Goal: Task Accomplishment & Management: Complete application form

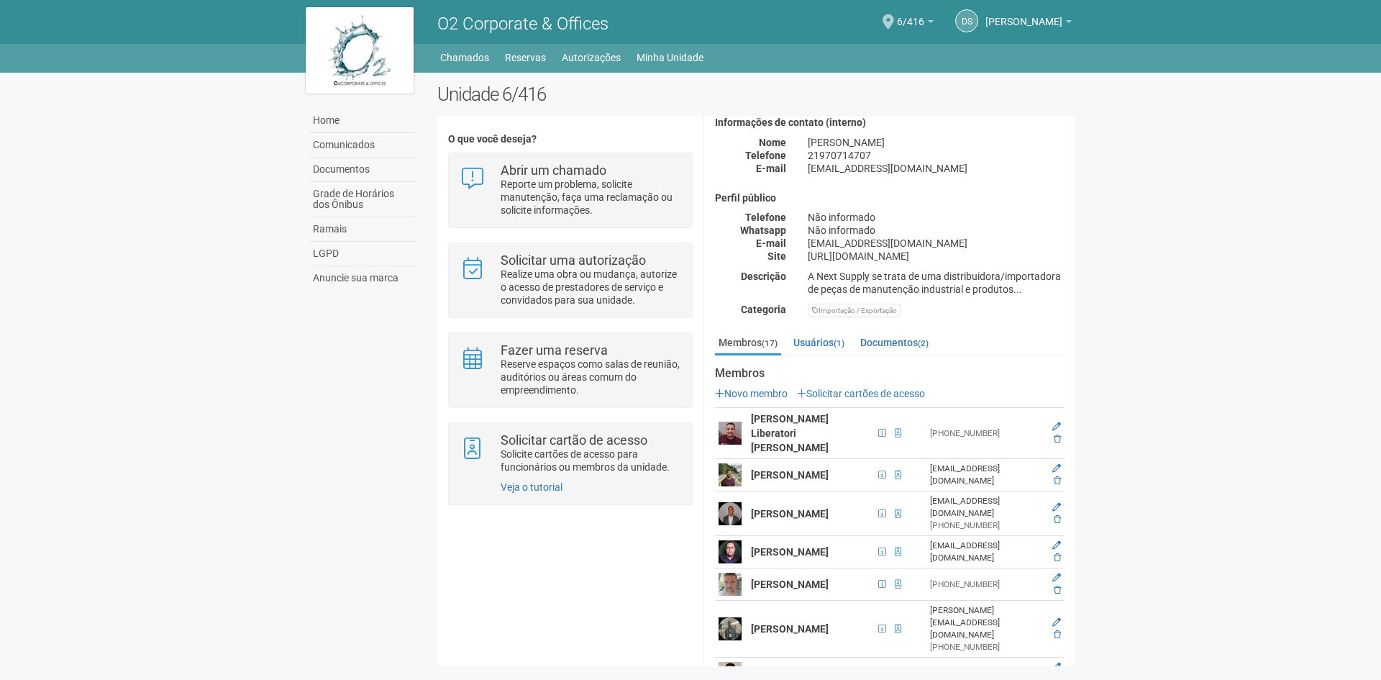
scroll to position [144, 0]
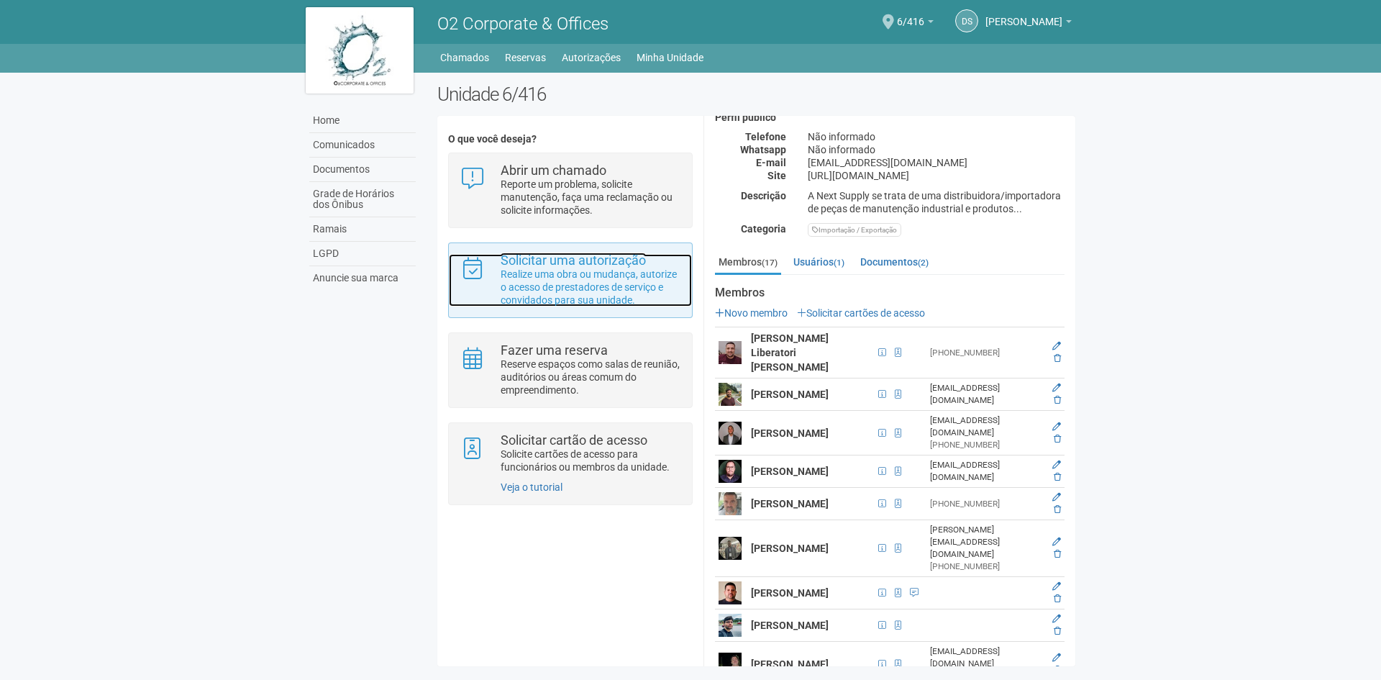
click at [546, 296] on p "Realize uma obra ou mudança, autorize o acesso de prestadores de serviço e conv…" at bounding box center [591, 287] width 181 height 39
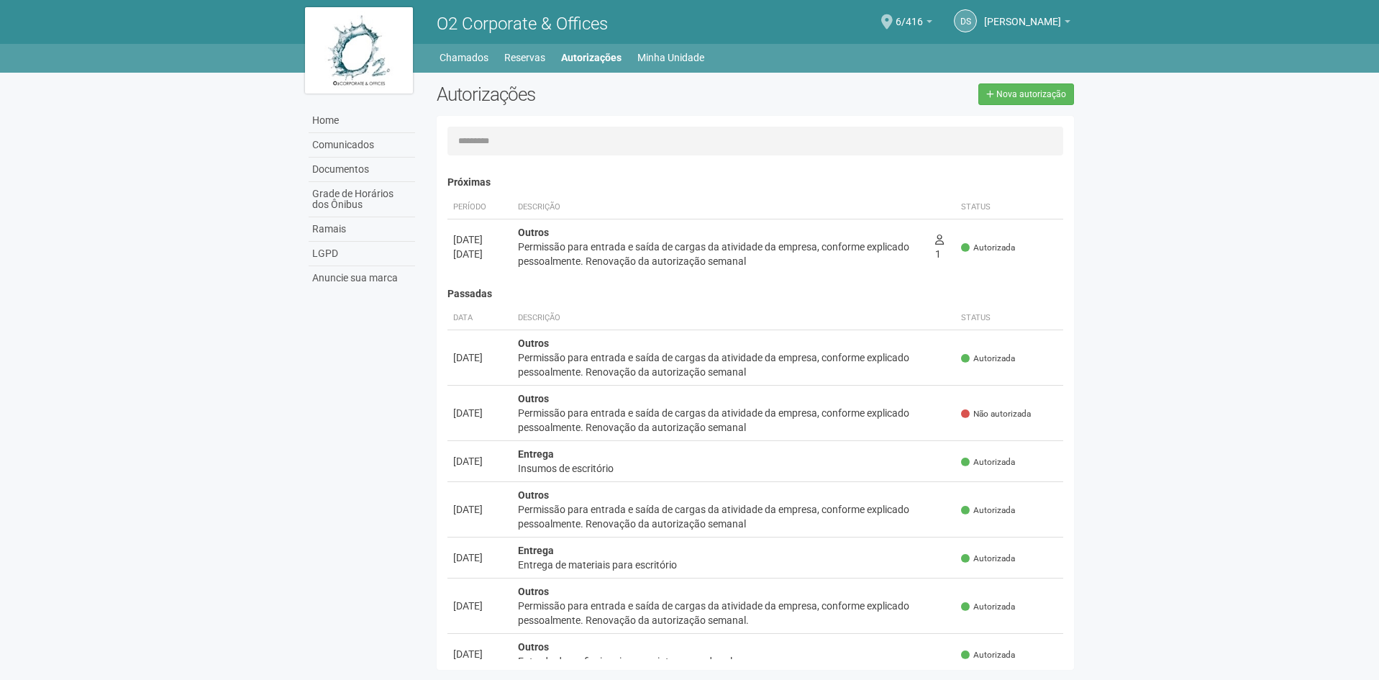
click at [464, 6] on div "O2 Corporate & Offices" at bounding box center [591, 22] width 330 height 44
click at [381, 29] on img at bounding box center [359, 50] width 108 height 86
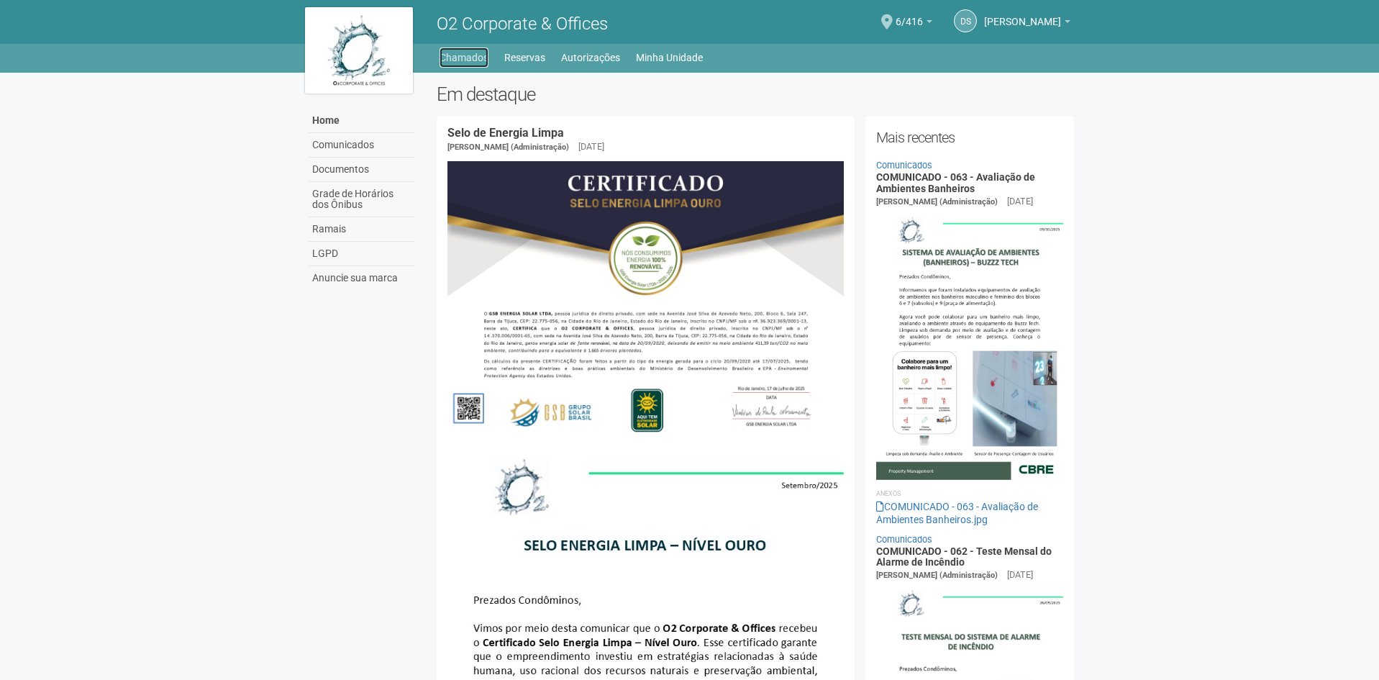
click at [478, 55] on link "Chamados" at bounding box center [464, 57] width 49 height 20
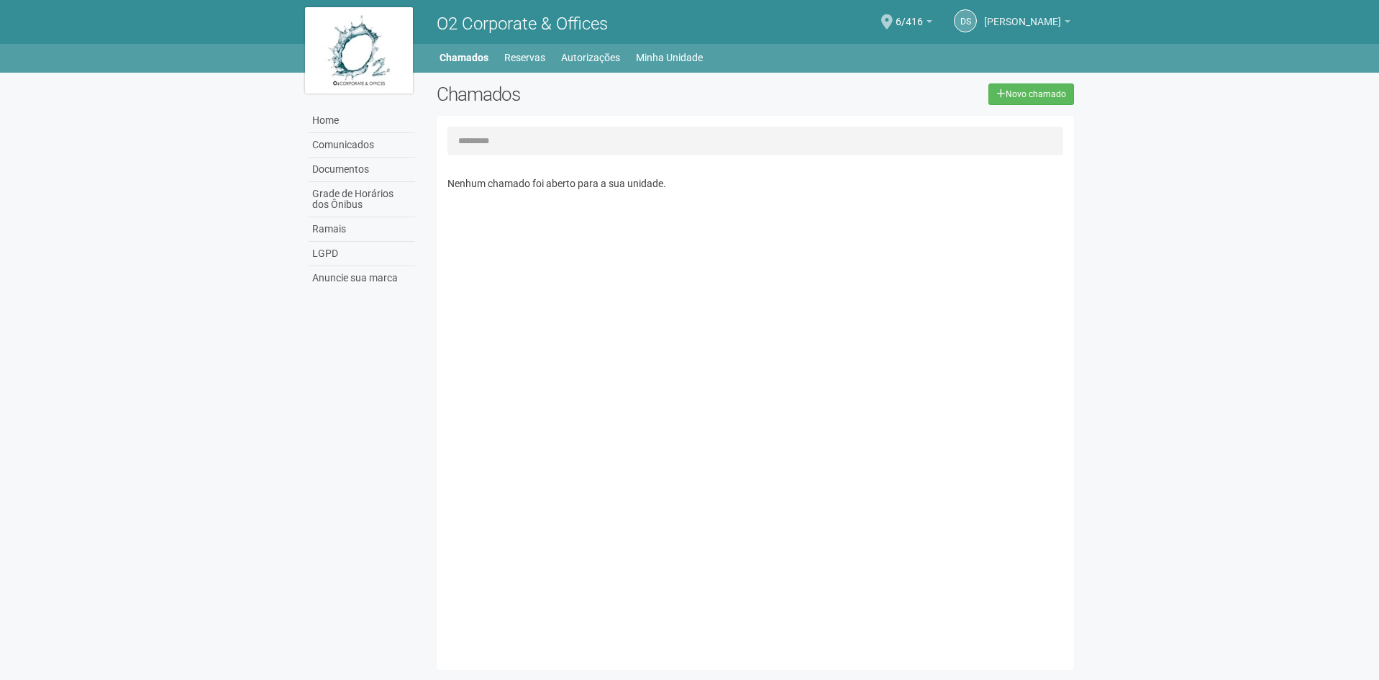
click at [1014, 19] on span "[PERSON_NAME]" at bounding box center [1022, 14] width 77 height 25
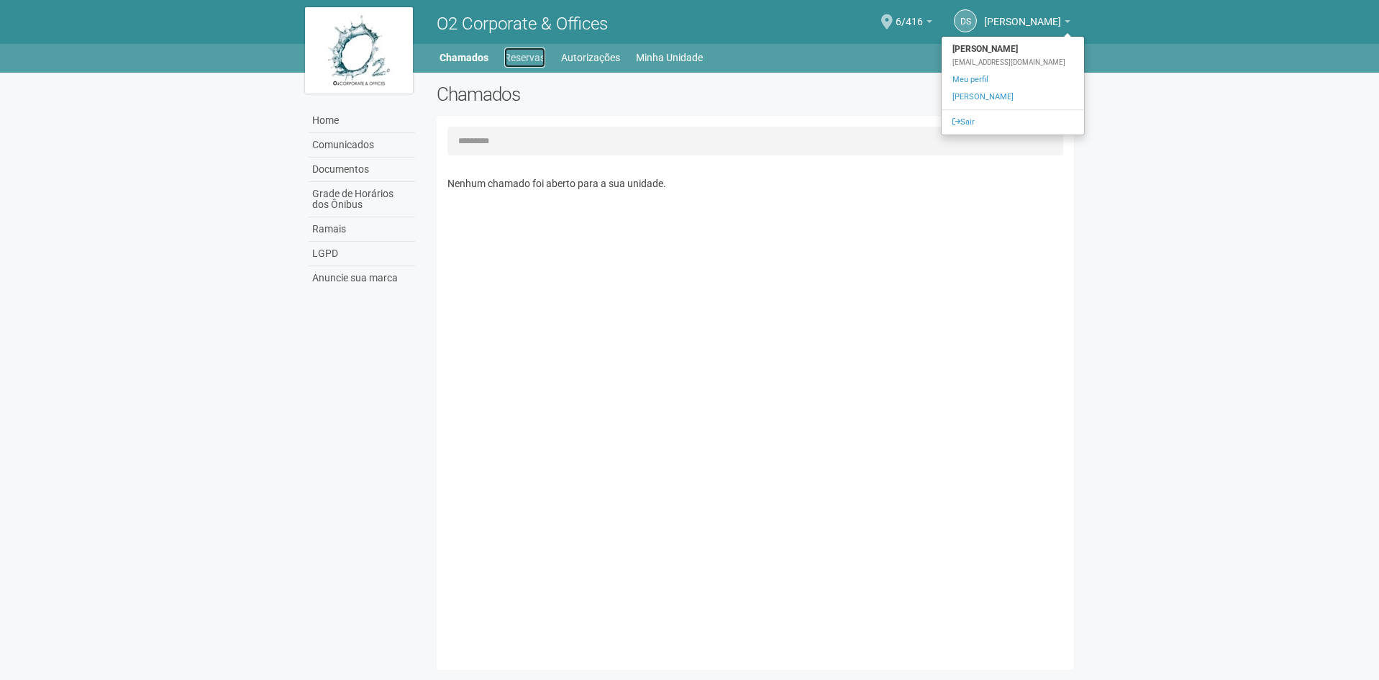
click at [540, 63] on link "Reservas" at bounding box center [524, 57] width 41 height 20
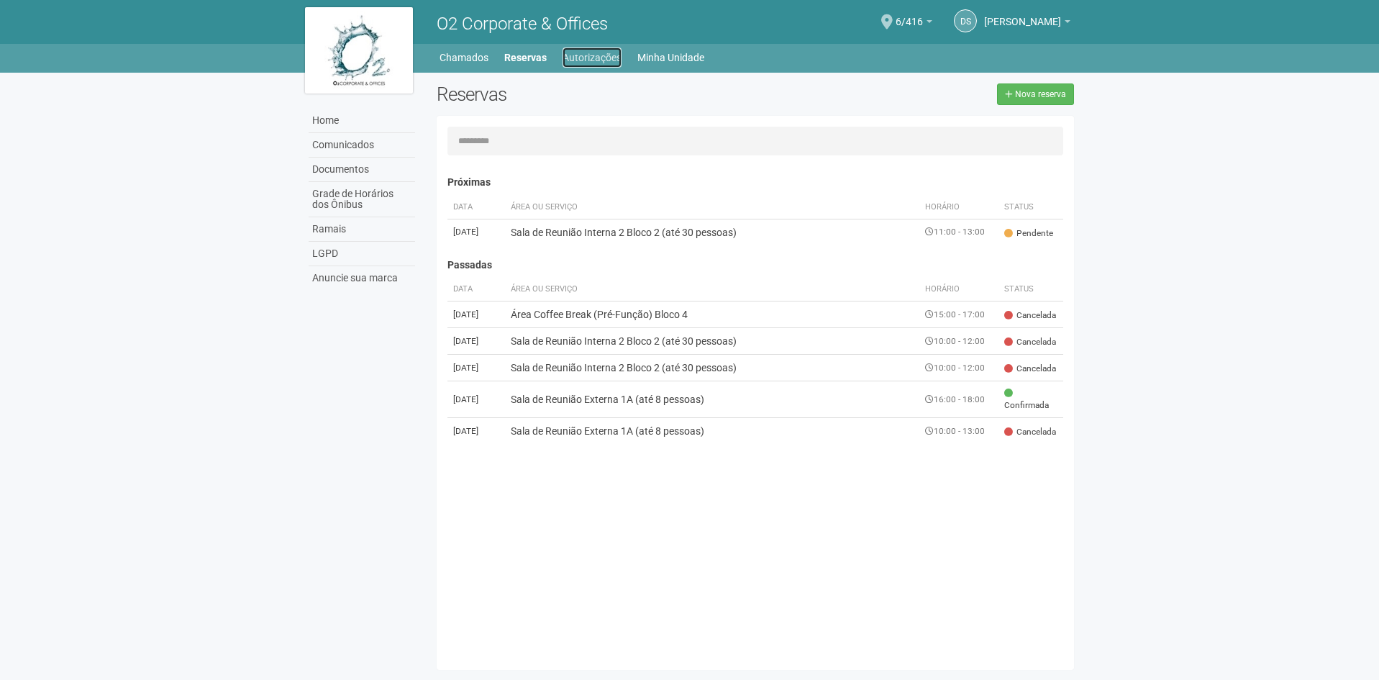
click at [587, 54] on link "Autorizações" at bounding box center [592, 57] width 59 height 20
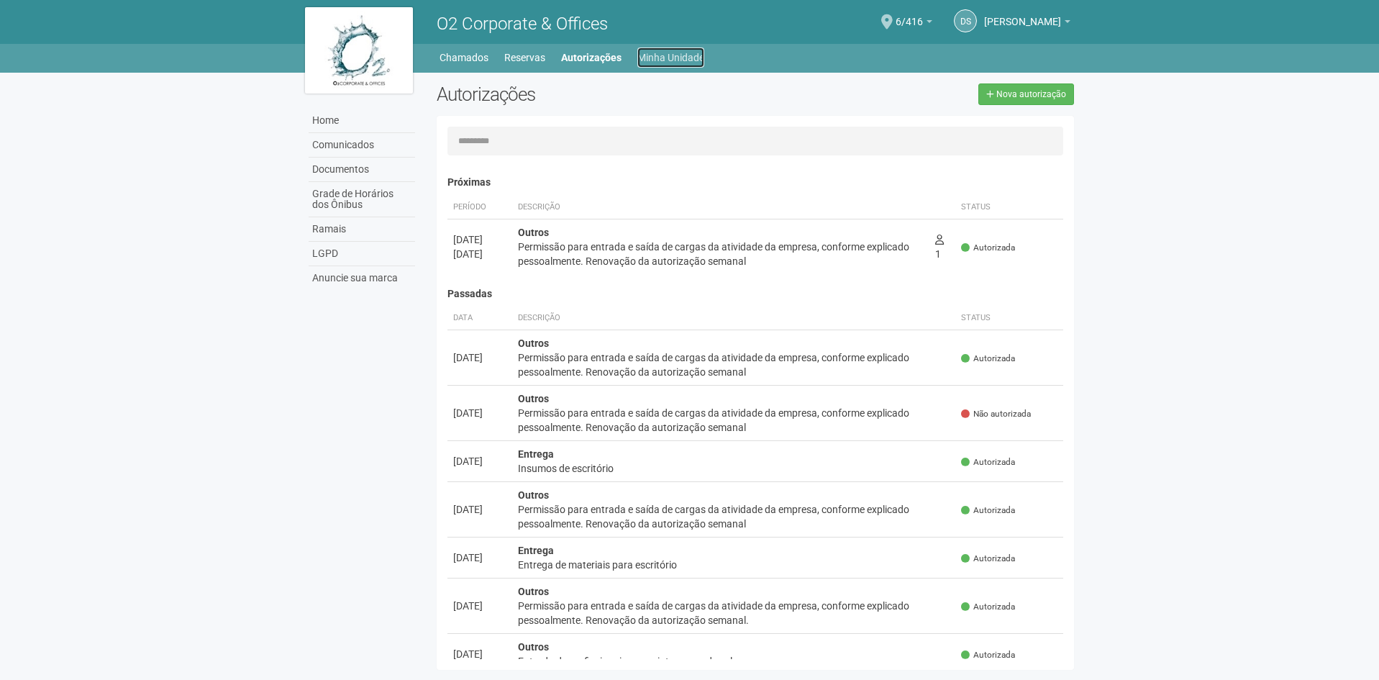
click at [655, 50] on link "Minha Unidade" at bounding box center [670, 57] width 67 height 20
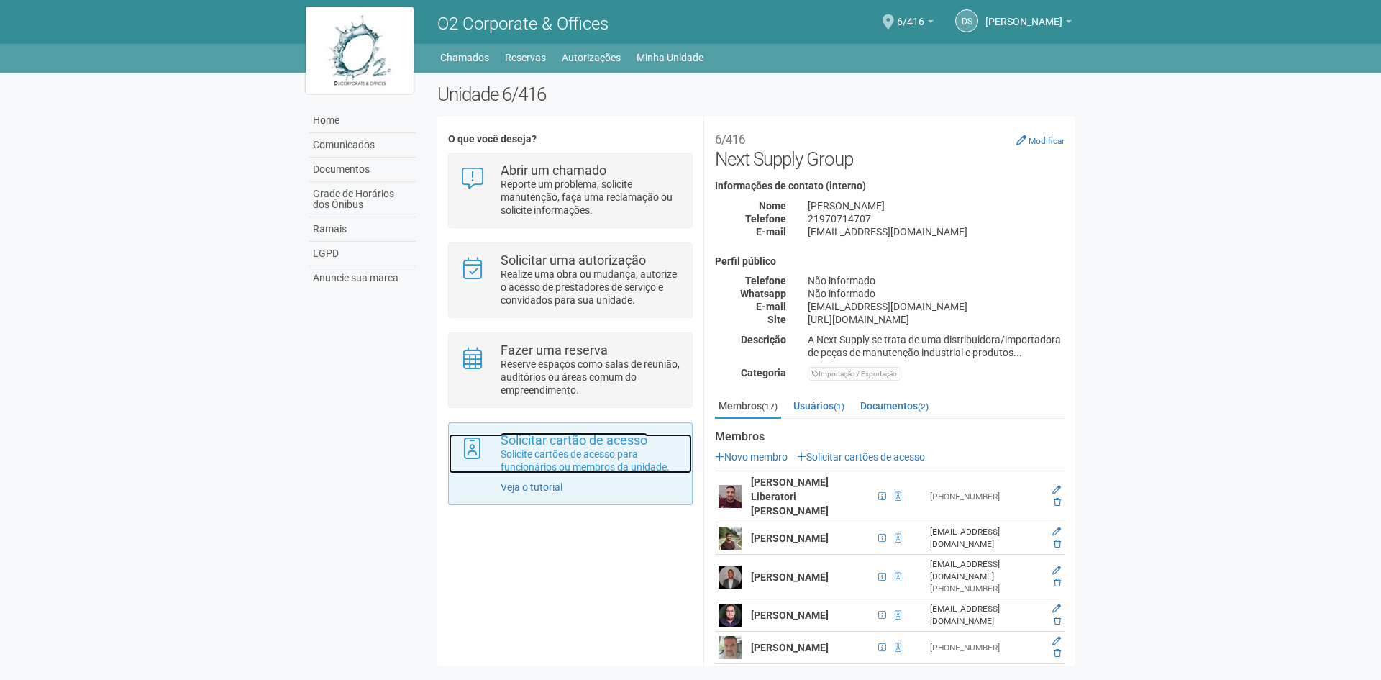
click at [570, 469] on p "Solicite cartões de acesso para funcionários ou membros da unidade." at bounding box center [591, 461] width 181 height 26
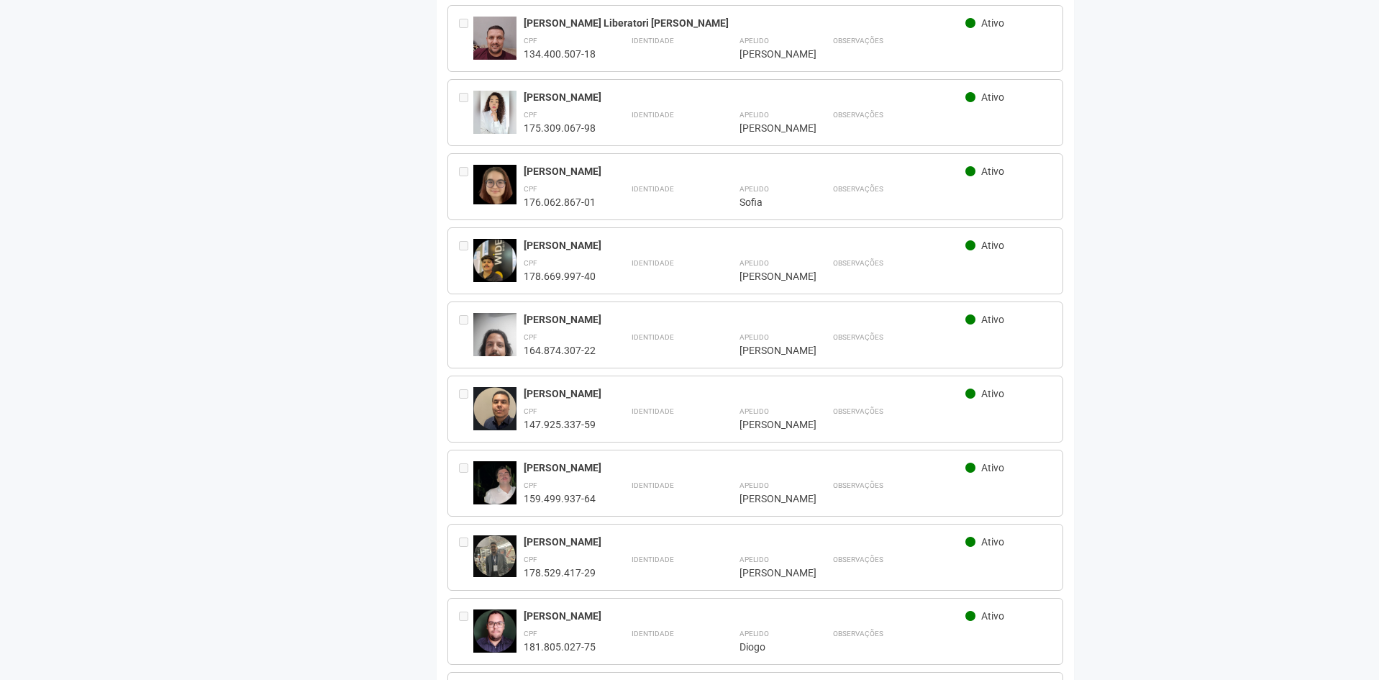
scroll to position [804, 0]
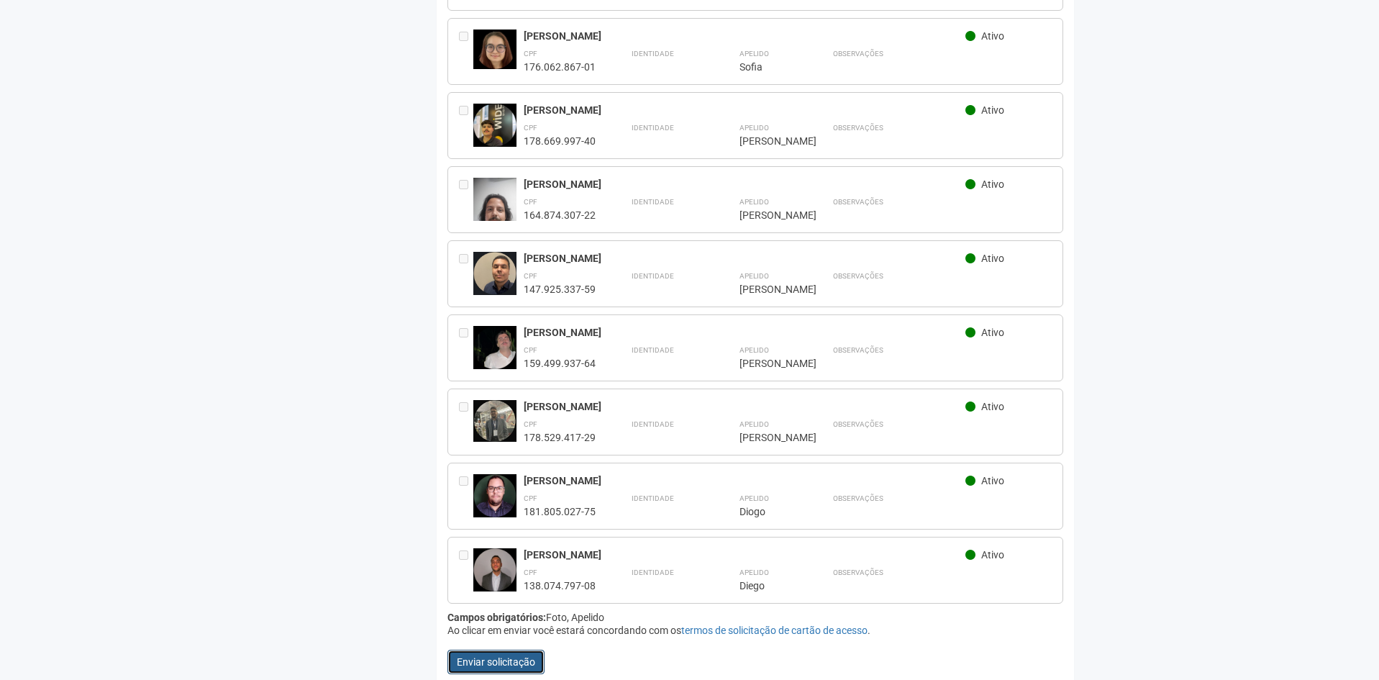
click at [488, 650] on button "Enviar solicitação" at bounding box center [496, 662] width 97 height 24
click at [731, 625] on link "termos de solicitação de cartão de acesso" at bounding box center [774, 631] width 186 height 12
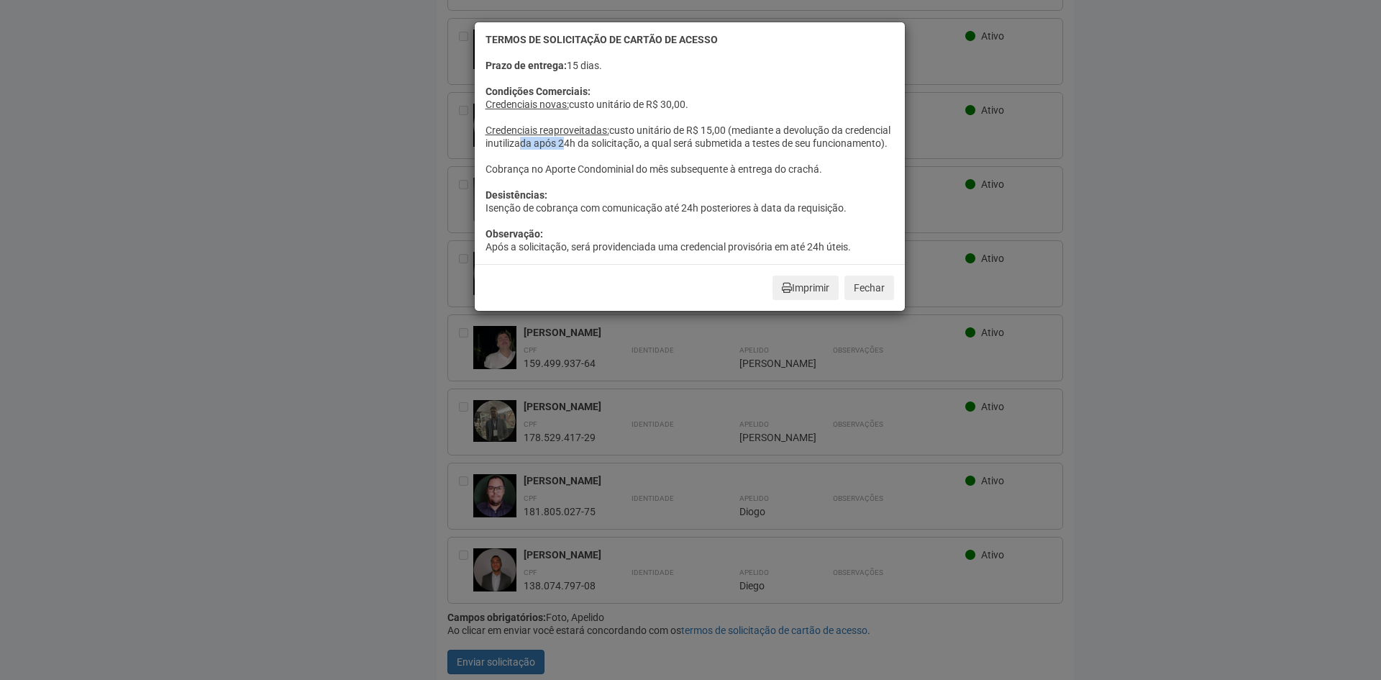
drag, startPoint x: 561, startPoint y: 140, endPoint x: 613, endPoint y: 146, distance: 52.1
click at [612, 146] on div "Prazo de entrega: 15 dias. Condições Comerciais: Credenciais novas: custo unitá…" at bounding box center [690, 156] width 409 height 194
drag, startPoint x: 650, startPoint y: 146, endPoint x: 781, endPoint y: 142, distance: 131.0
click at [781, 142] on div "Prazo de entrega: 15 dias. Condições Comerciais: Credenciais novas: custo unitá…" at bounding box center [690, 156] width 409 height 194
drag, startPoint x: 545, startPoint y: 183, endPoint x: 627, endPoint y: 181, distance: 82.0
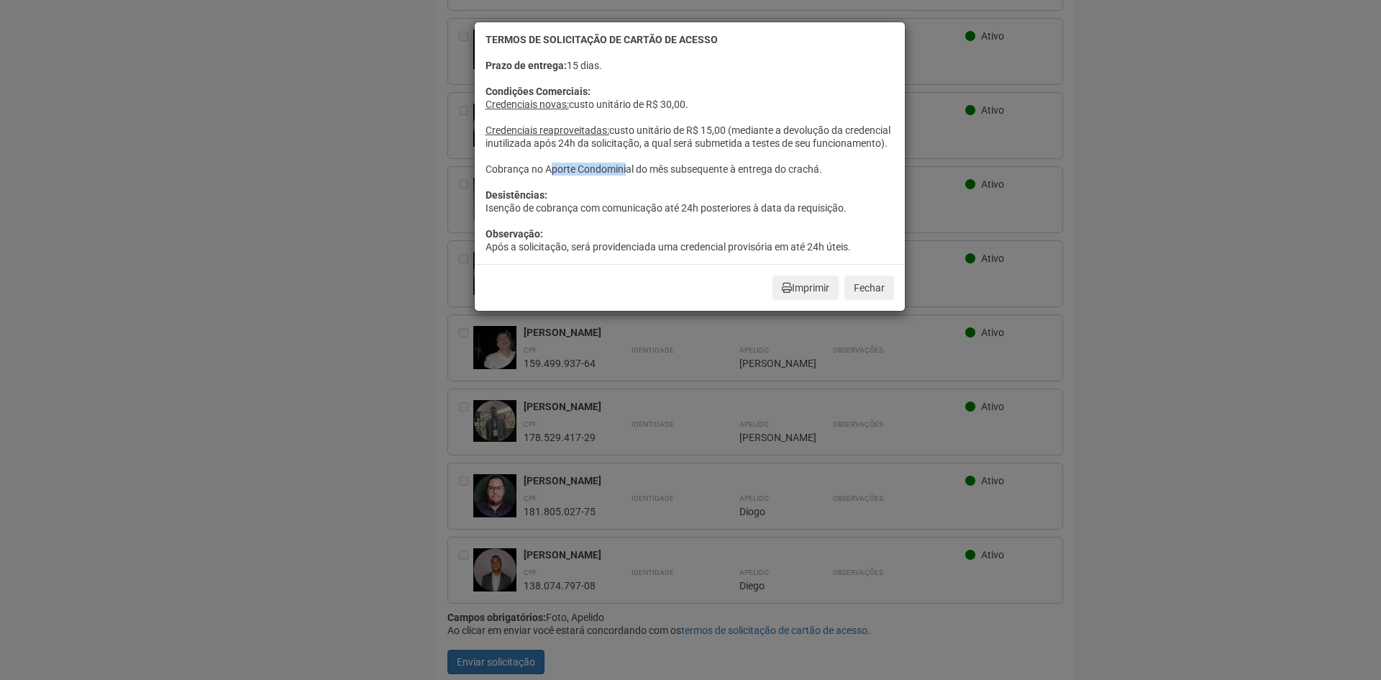
click at [625, 181] on div "Prazo de entrega: 15 dias. Condições Comerciais: Credenciais novas: custo unitá…" at bounding box center [690, 156] width 409 height 194
drag, startPoint x: 503, startPoint y: 218, endPoint x: 710, endPoint y: 217, distance: 207.2
click at [699, 218] on div "Prazo de entrega: 15 dias. Condições Comerciais: Credenciais novas: custo unitá…" at bounding box center [690, 156] width 409 height 194
click at [862, 298] on button "Fechar" at bounding box center [870, 288] width 50 height 24
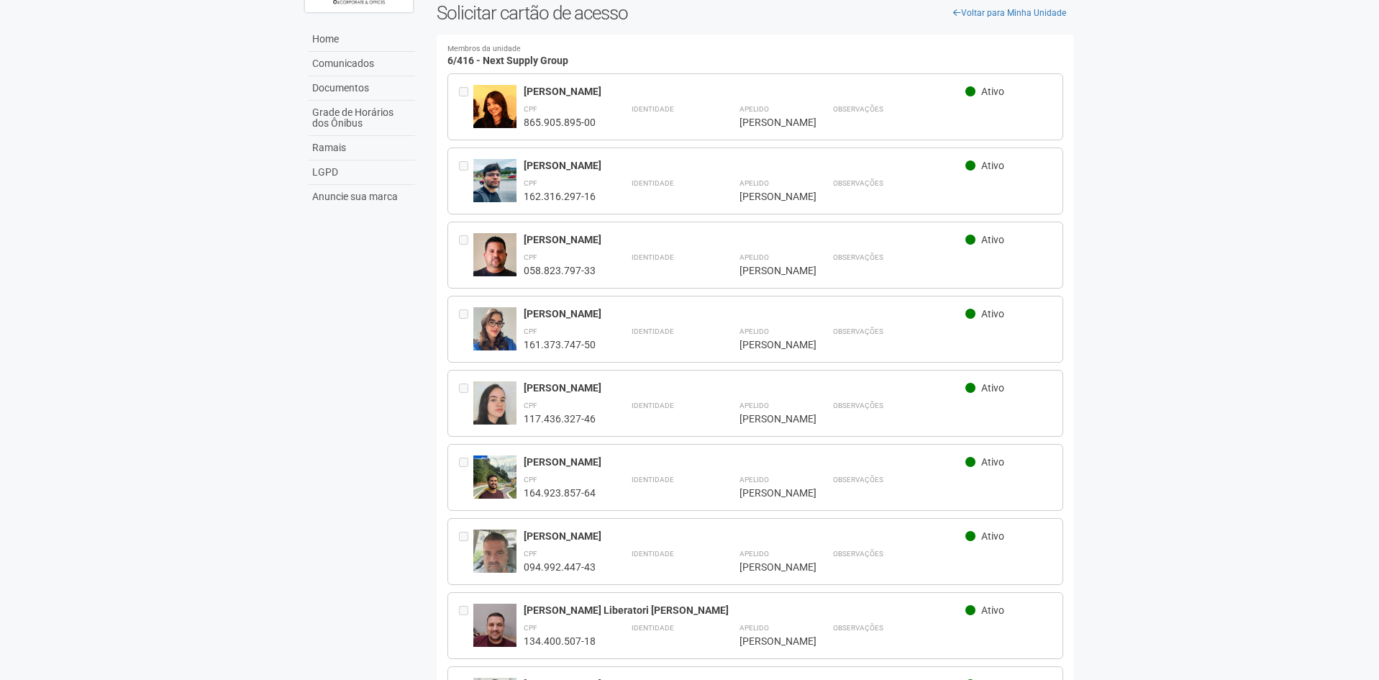
scroll to position [0, 0]
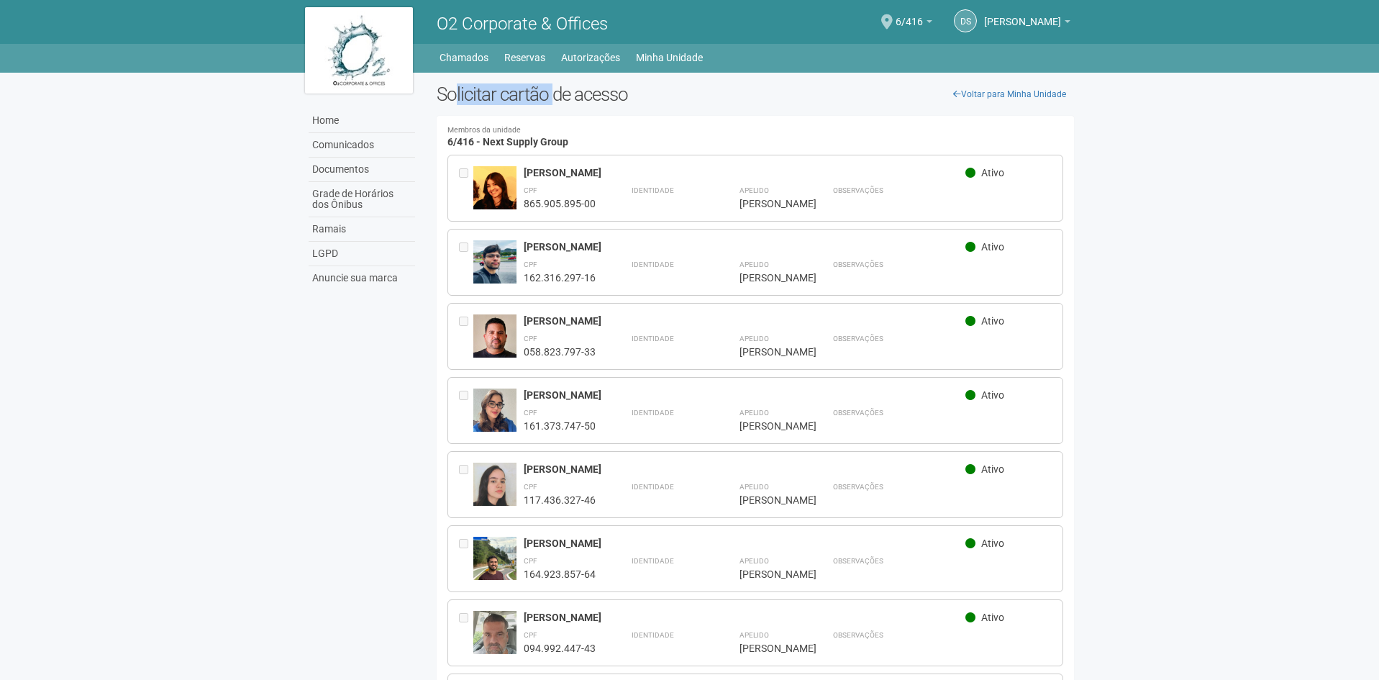
drag, startPoint x: 454, startPoint y: 93, endPoint x: 556, endPoint y: 89, distance: 102.2
click at [556, 89] on h2 "Solicitar cartão de acesso" at bounding box center [756, 94] width 638 height 22
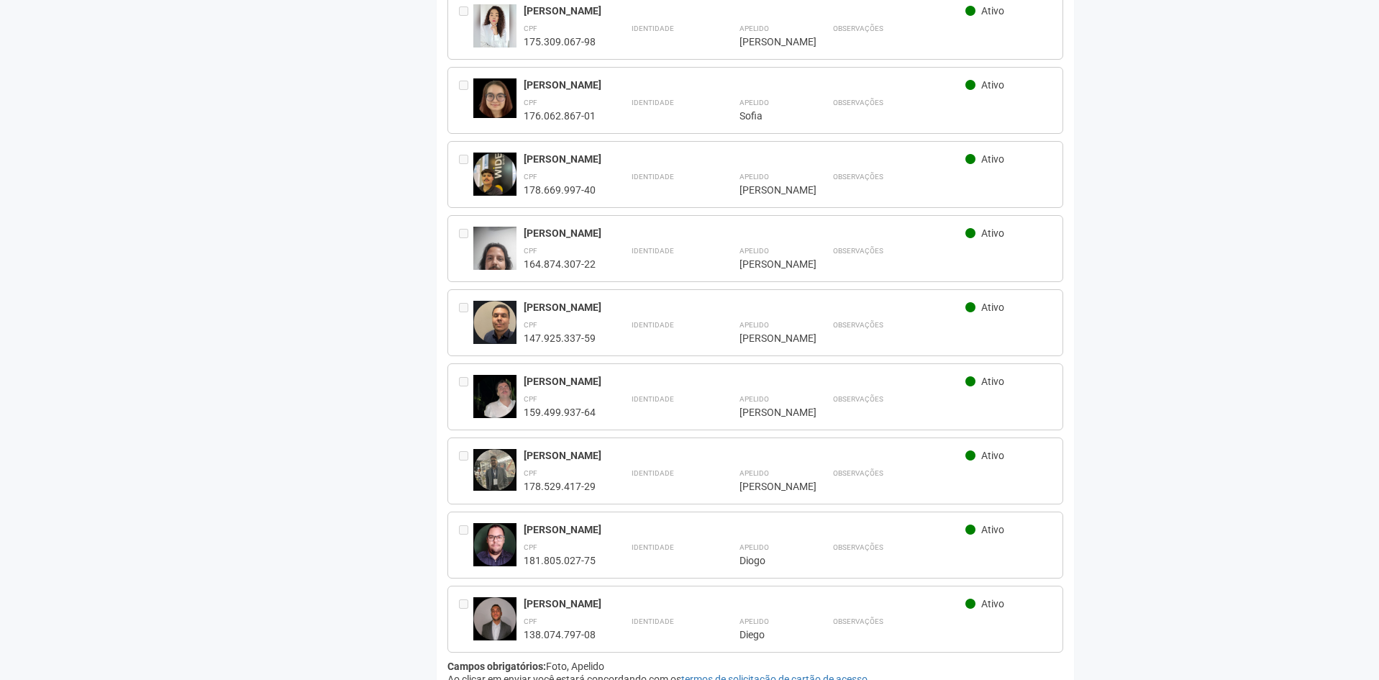
scroll to position [804, 0]
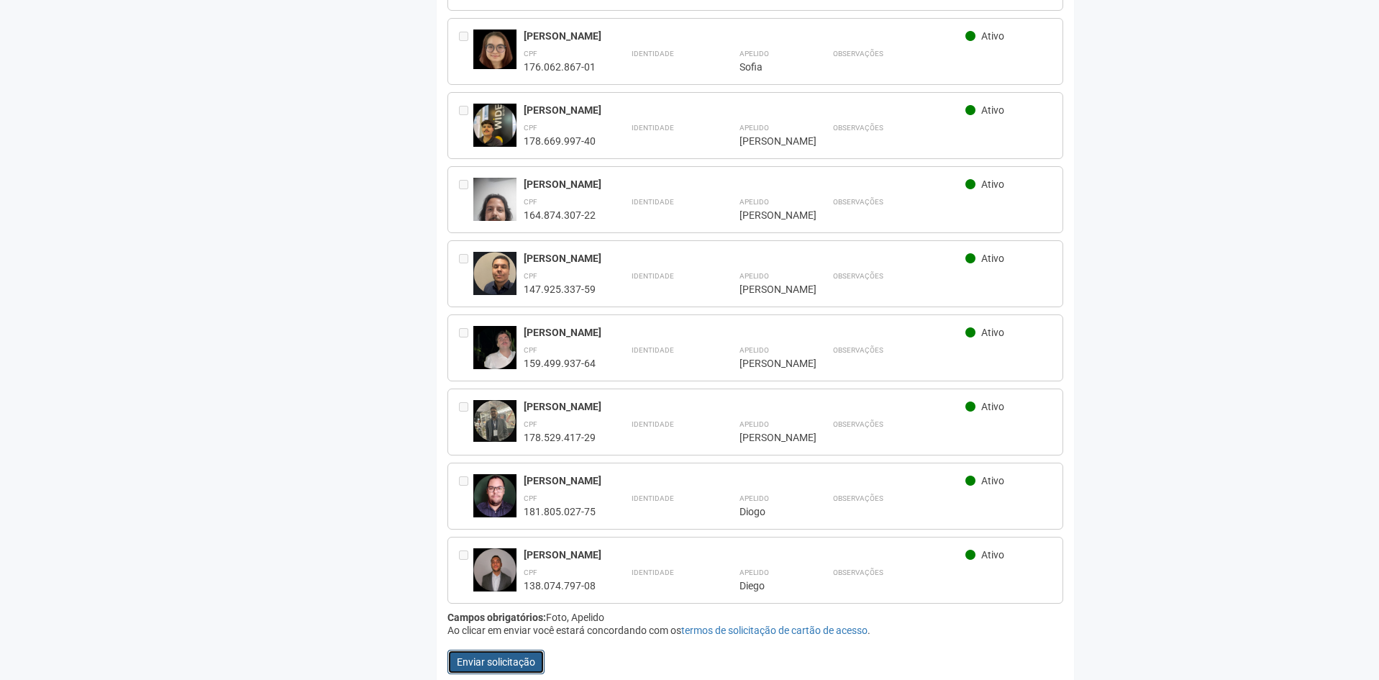
click at [540, 656] on button "Enviar solicitação" at bounding box center [496, 662] width 97 height 24
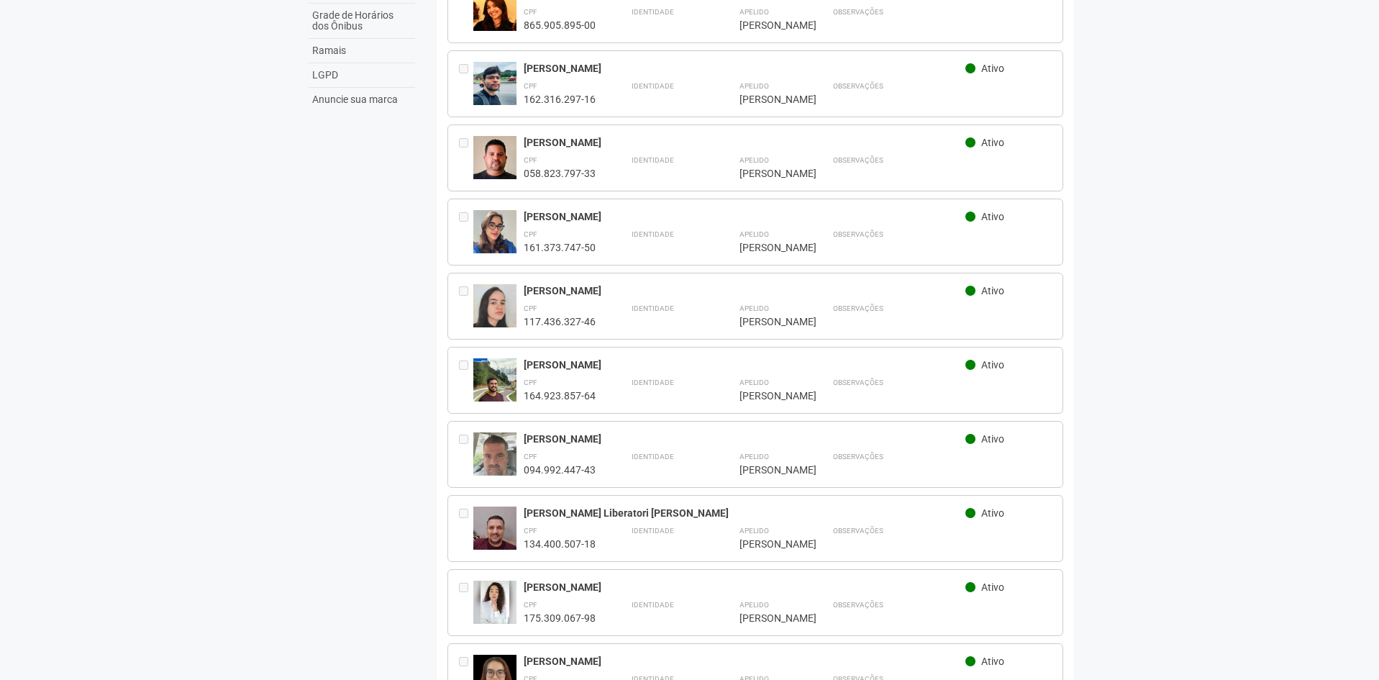
scroll to position [0, 0]
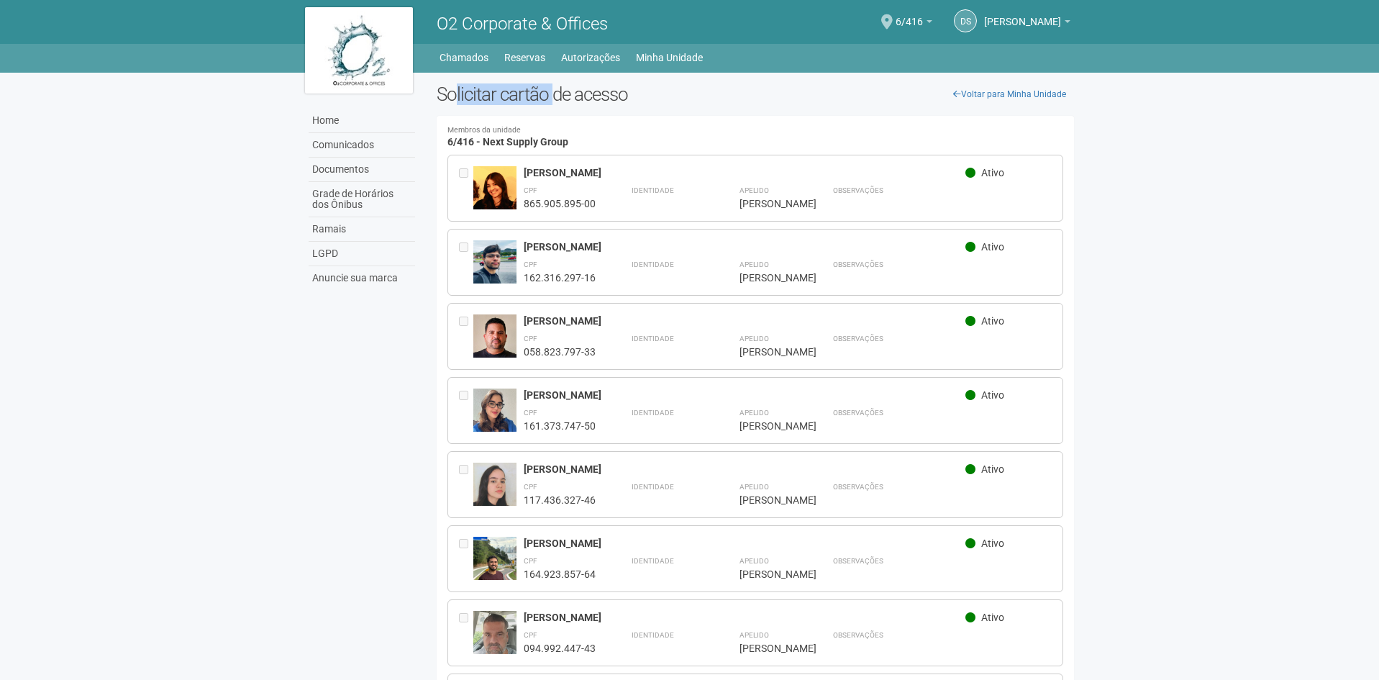
click at [478, 84] on h2 "Solicitar cartão de acesso" at bounding box center [756, 94] width 638 height 22
click at [478, 83] on h2 "Solicitar cartão de acesso" at bounding box center [756, 94] width 638 height 22
click at [461, 56] on link "Chamados" at bounding box center [464, 57] width 49 height 20
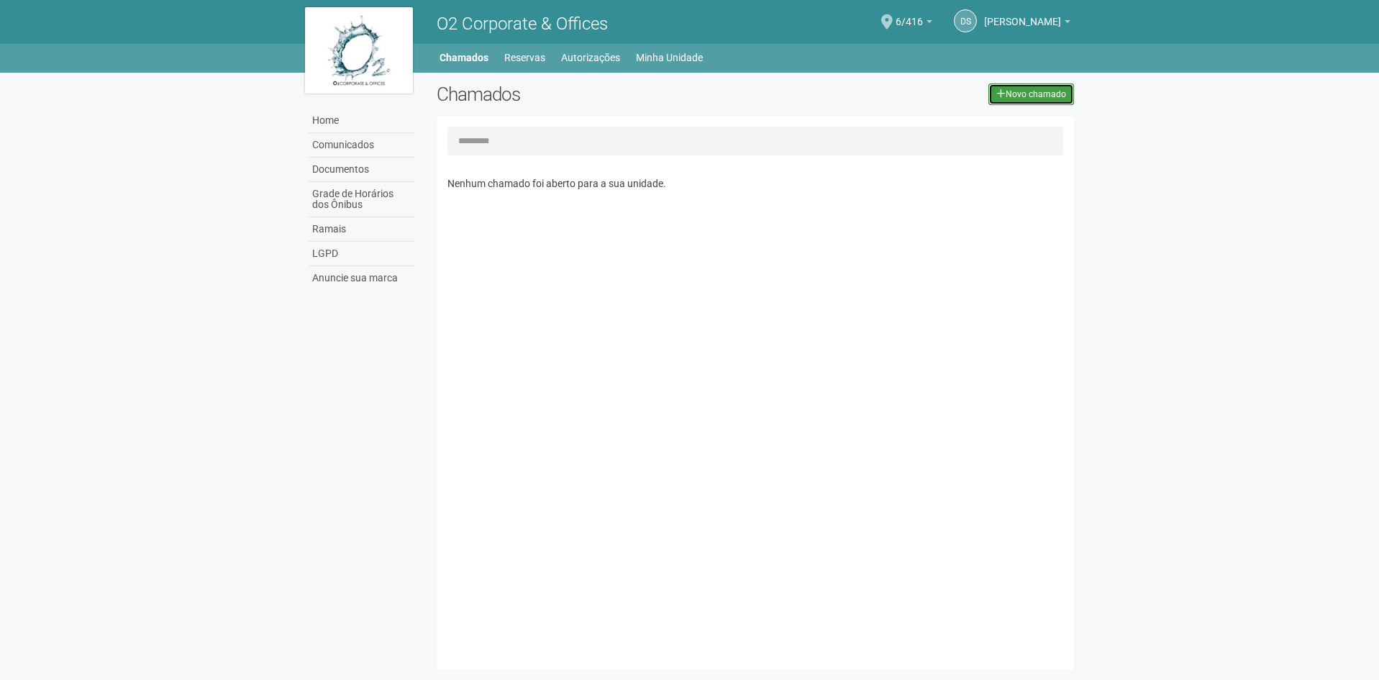
click at [1035, 104] on link "Novo chamado" at bounding box center [1032, 94] width 86 height 22
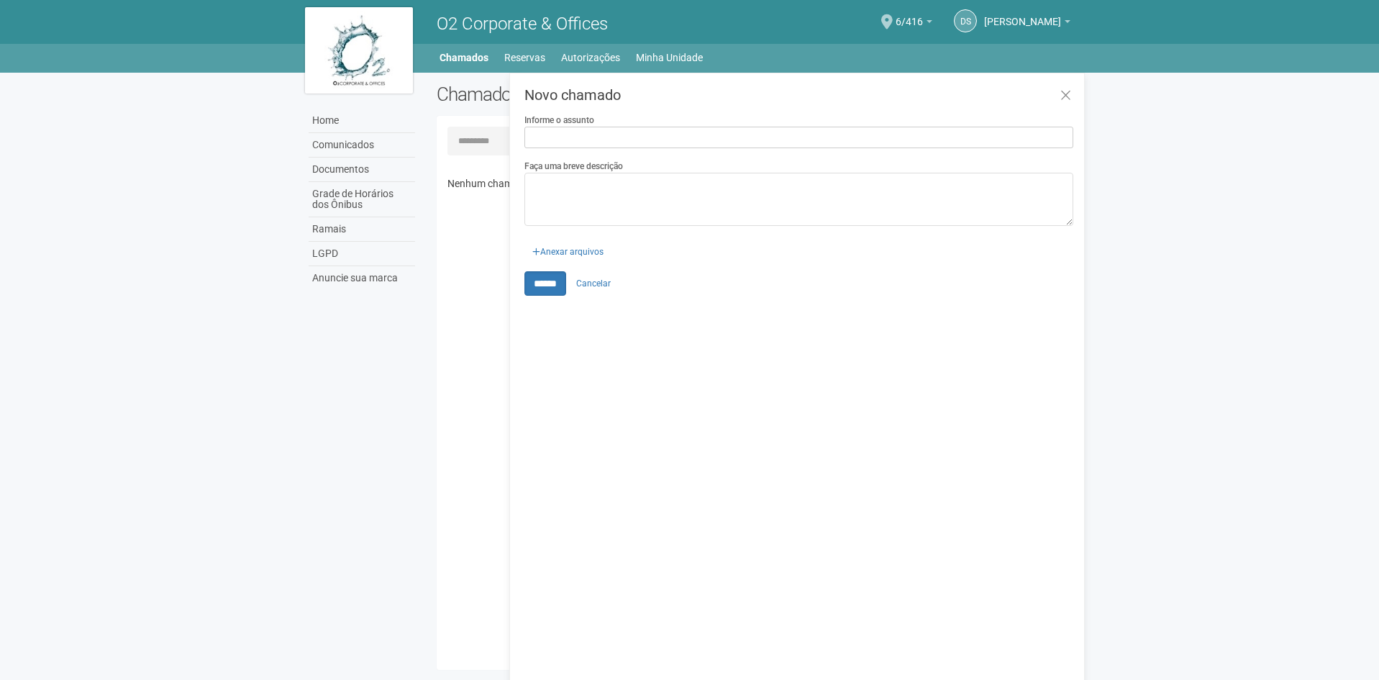
click at [567, 135] on input "Informe o assunto" at bounding box center [798, 138] width 549 height 22
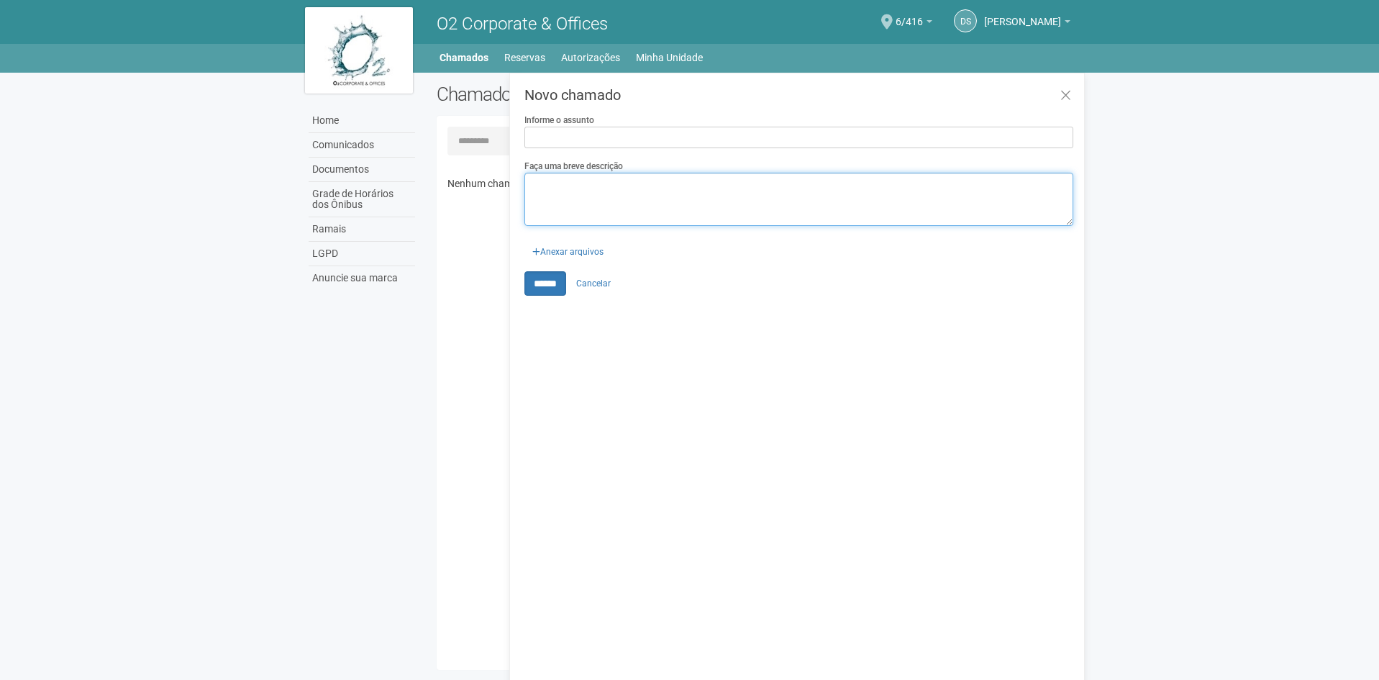
click at [579, 182] on textarea "Faça uma breve descrição" at bounding box center [798, 199] width 549 height 53
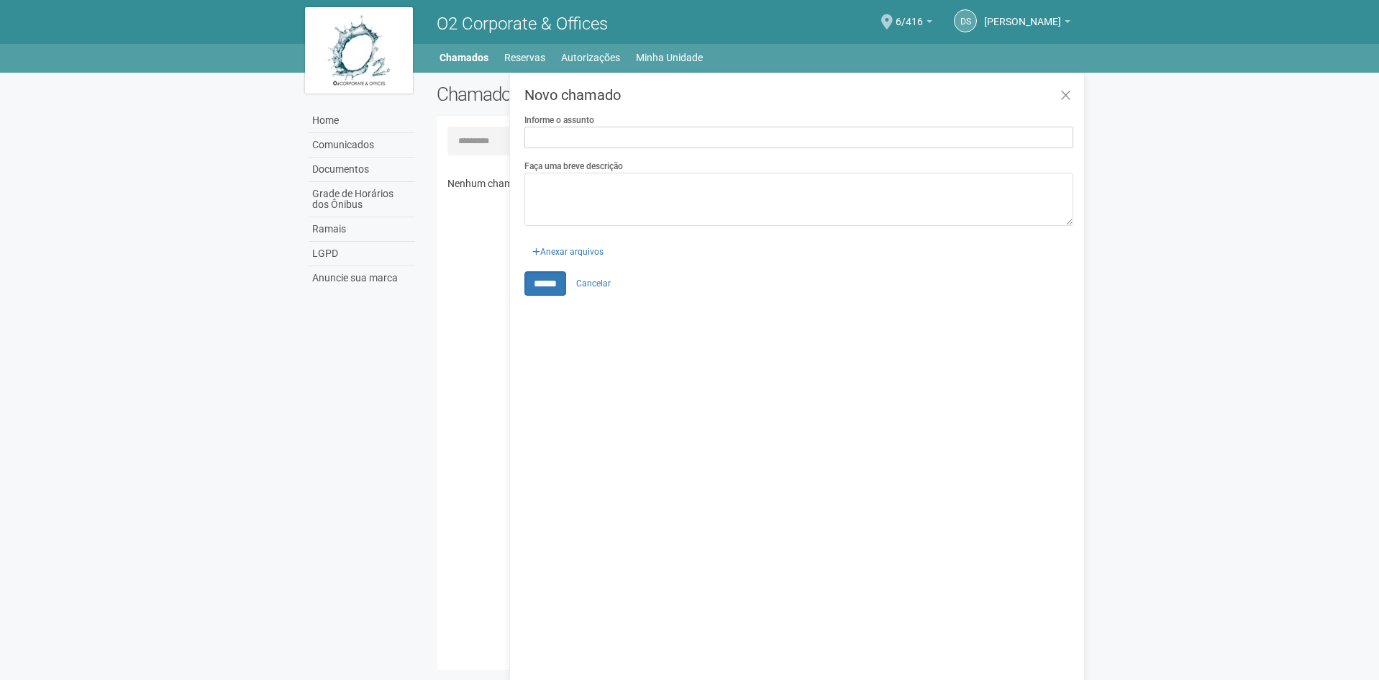
click at [427, 245] on div "Chamados Novo chamado Nenhum chamado foi aberto para a sua unidade. Novo chamad…" at bounding box center [756, 380] width 660 height 594
click at [453, 216] on div "Nenhum chamado foi aberto para a sua unidade." at bounding box center [761, 411] width 627 height 496
click at [348, 309] on div "Home Comunicados Documentos Grade de Horários dos Ônibus Ramais LGPD Anuncie su…" at bounding box center [689, 375] width 791 height 604
click at [351, 126] on link "Home" at bounding box center [362, 121] width 106 height 24
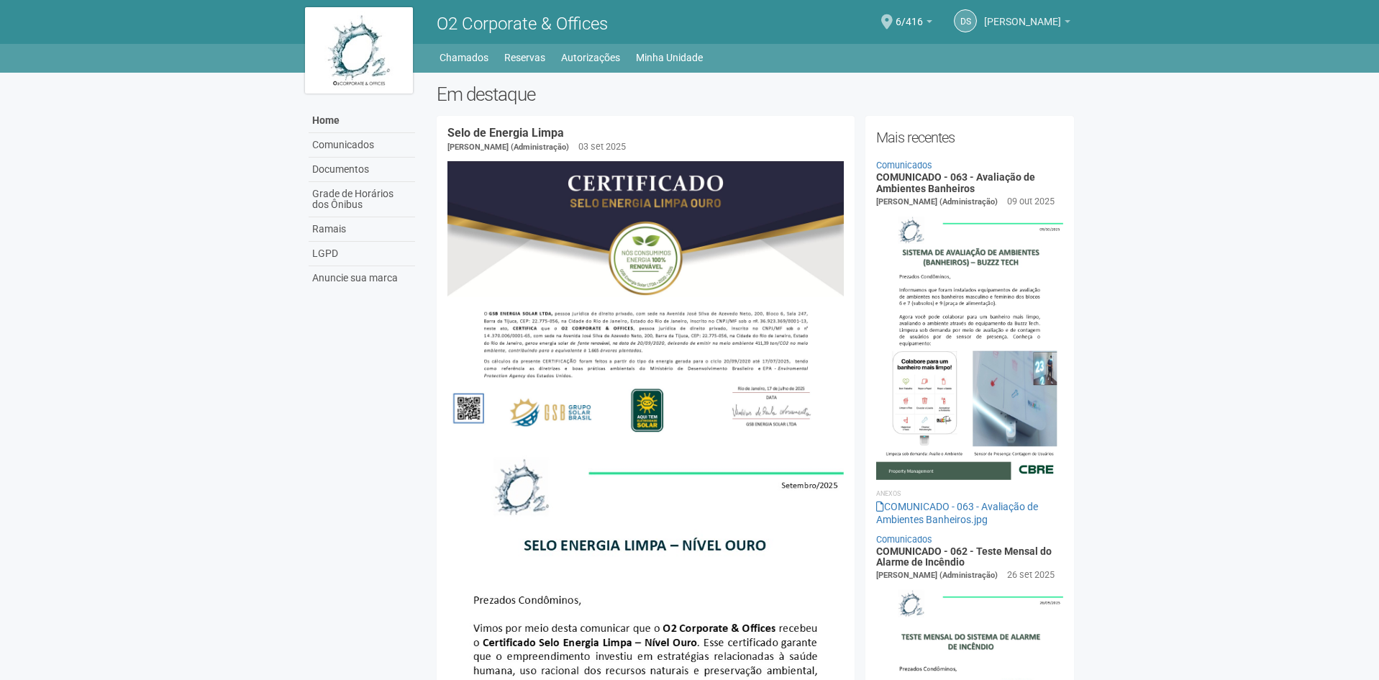
click at [1026, 27] on link "[PERSON_NAME]" at bounding box center [1027, 24] width 86 height 12
click at [1016, 78] on link "Meu perfil" at bounding box center [1013, 79] width 142 height 17
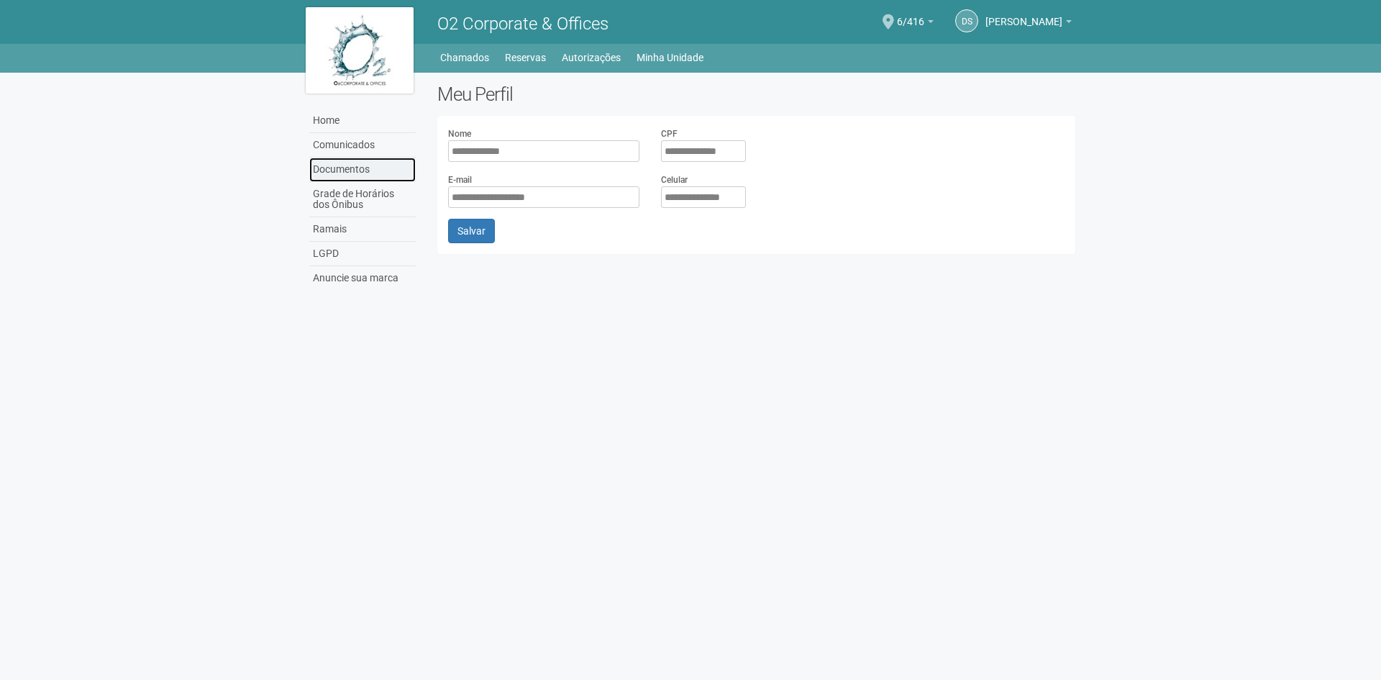
click at [319, 165] on link "Documentos" at bounding box center [362, 170] width 106 height 24
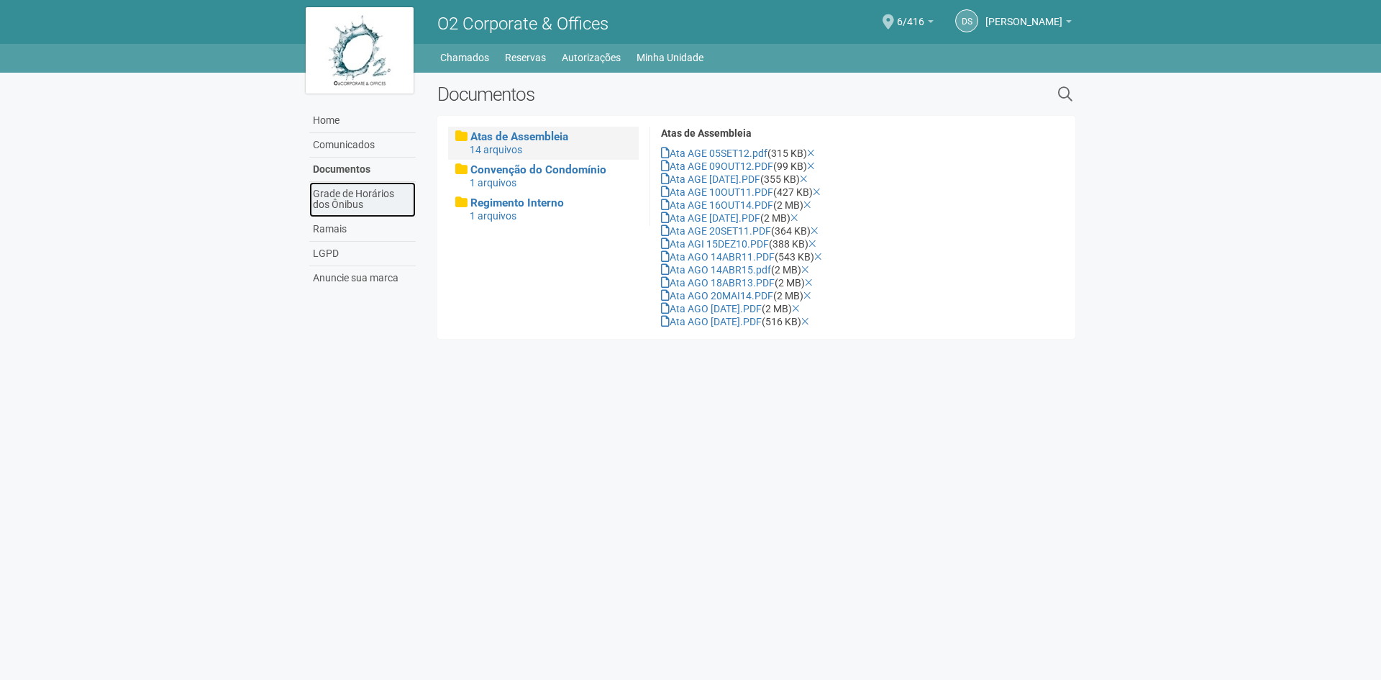
click at [361, 202] on link "Grade de Horários dos Ônibus" at bounding box center [362, 199] width 106 height 35
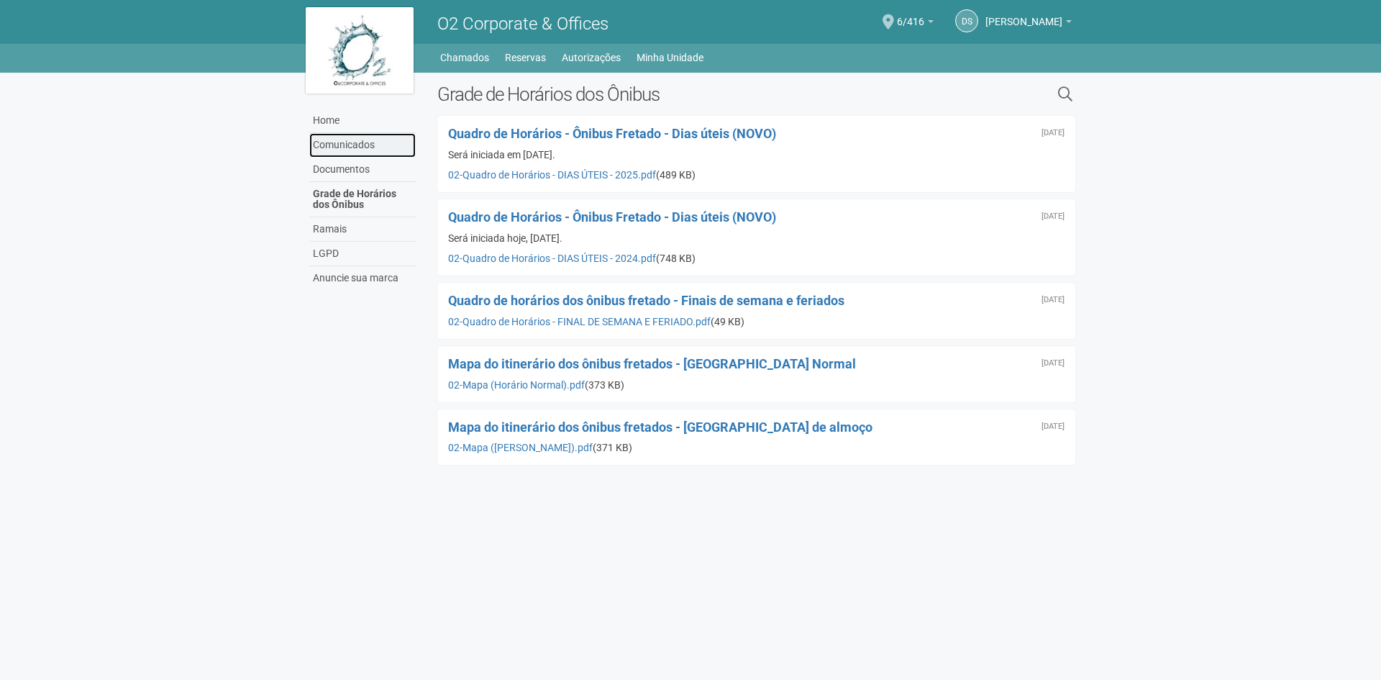
click at [370, 149] on link "Comunicados" at bounding box center [362, 145] width 106 height 24
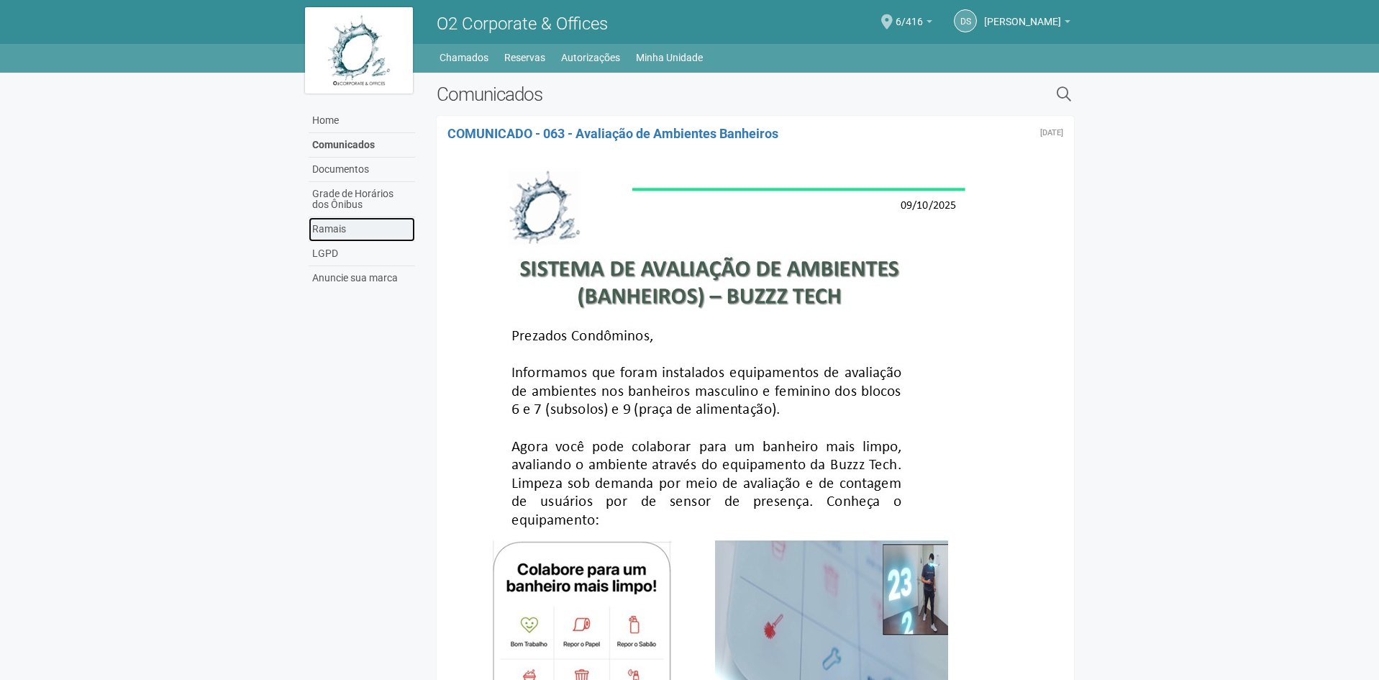
click at [351, 233] on link "Ramais" at bounding box center [362, 229] width 106 height 24
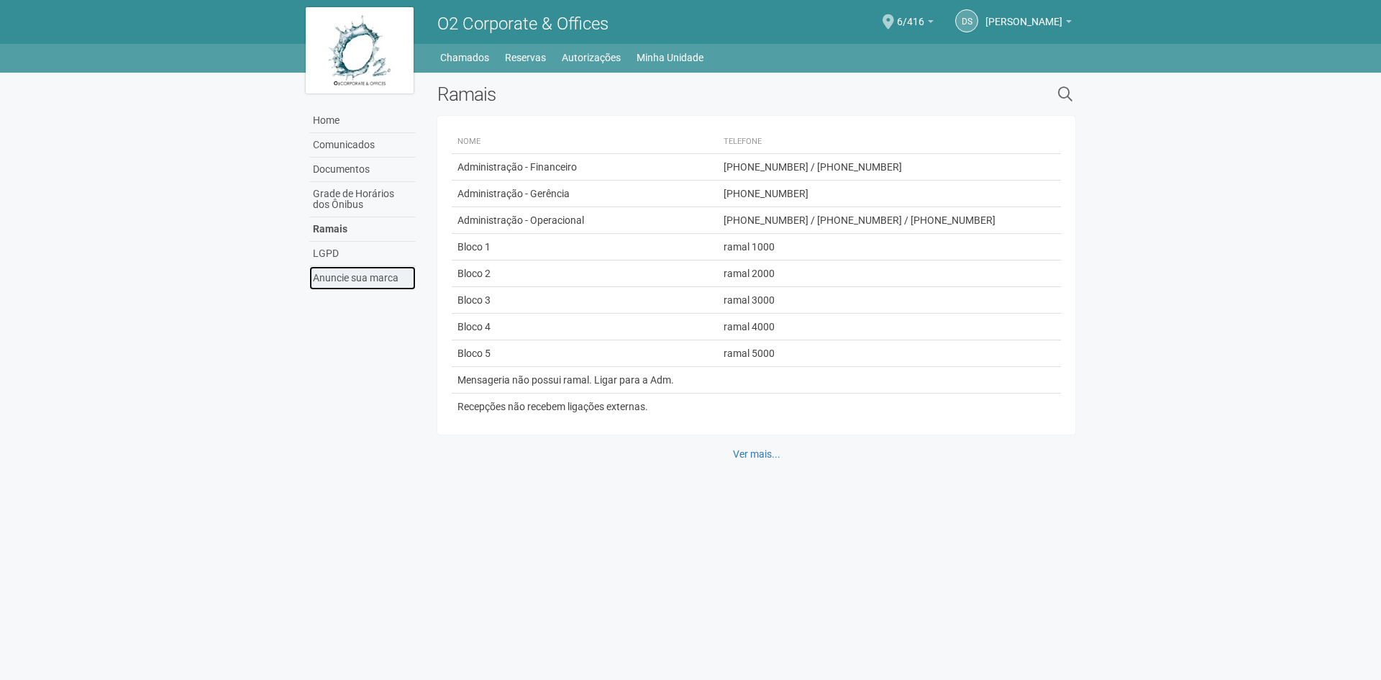
click at [337, 275] on link "Anuncie sua marca" at bounding box center [362, 278] width 106 height 24
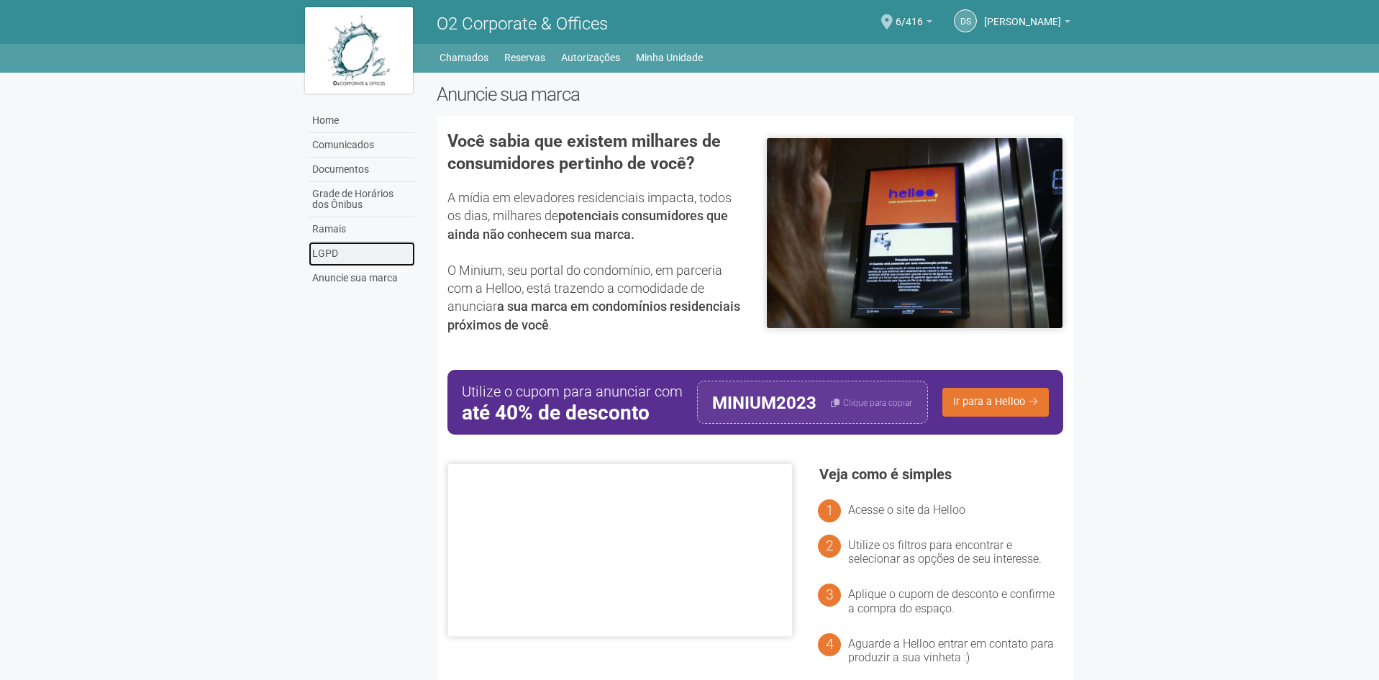
click at [319, 245] on link "LGPD" at bounding box center [362, 254] width 106 height 24
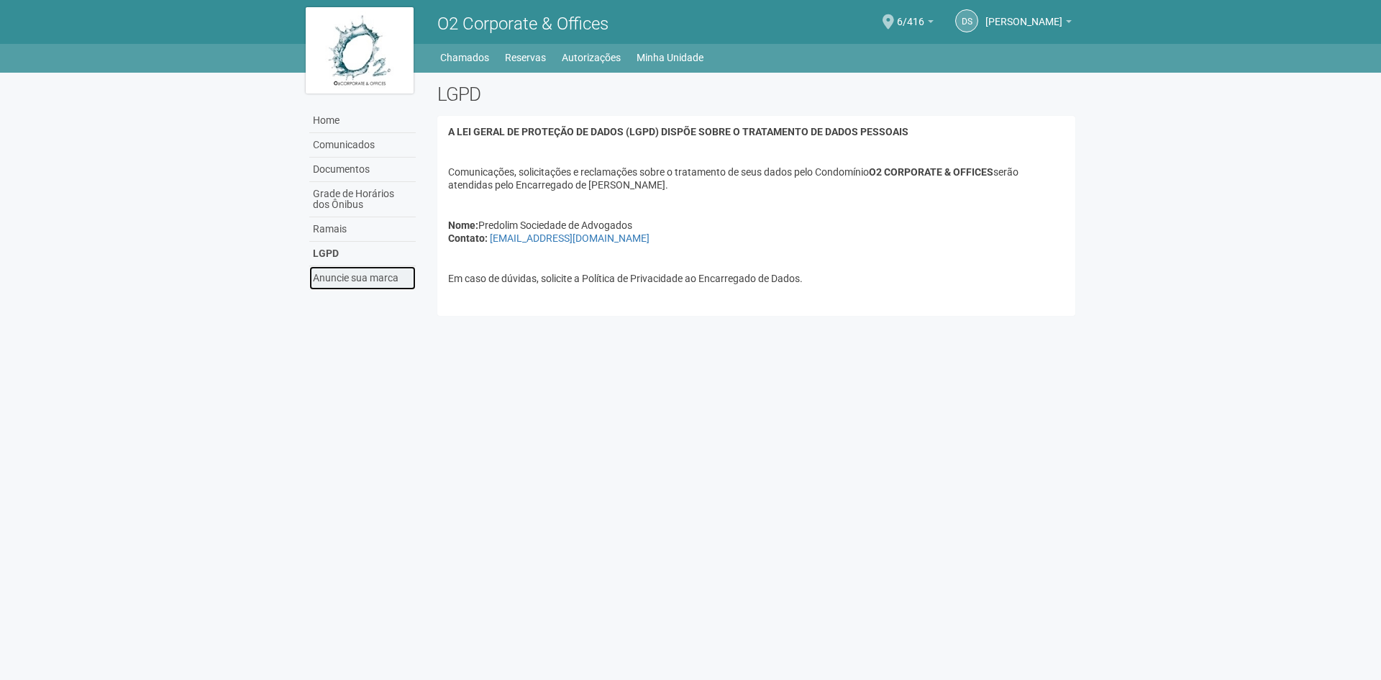
click at [342, 284] on link "Anuncie sua marca" at bounding box center [362, 278] width 106 height 24
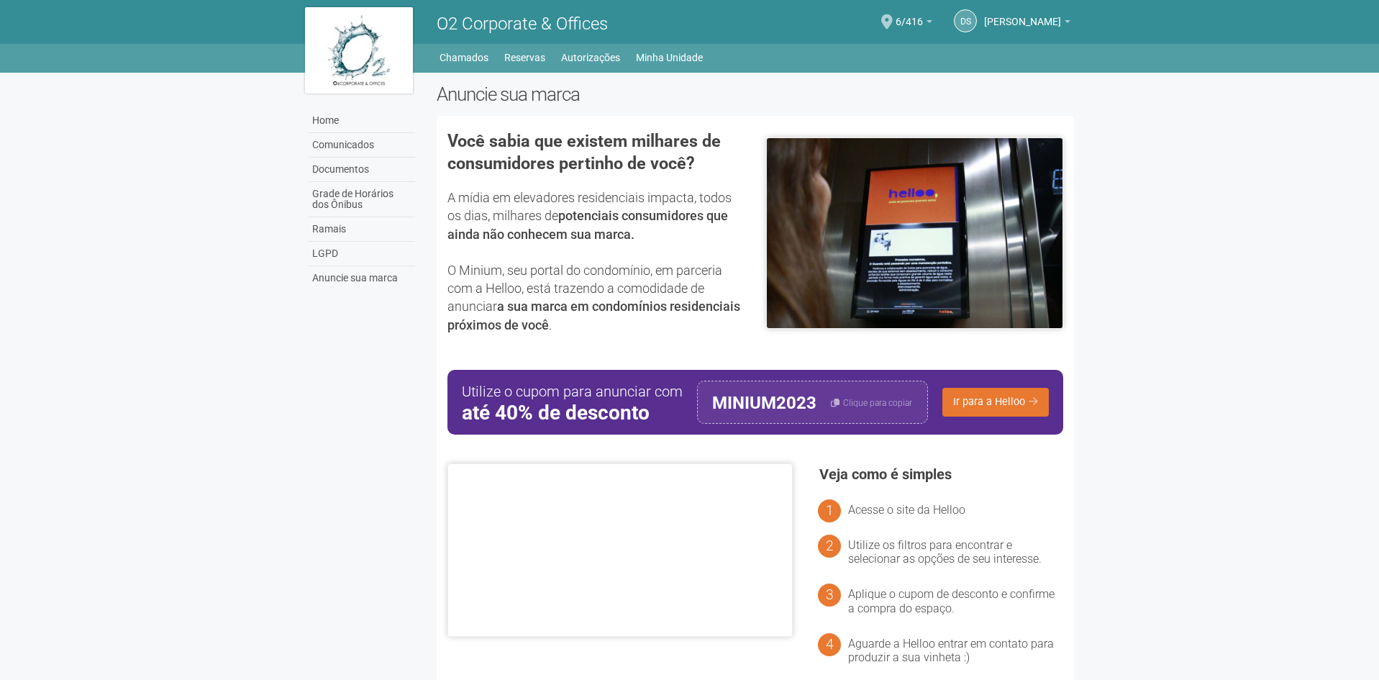
click at [504, 17] on span "O2 Corporate & Offices" at bounding box center [522, 24] width 171 height 20
drag, startPoint x: 438, startPoint y: 27, endPoint x: 406, endPoint y: 43, distance: 36.0
click at [435, 28] on div "O2 Corporate & Offices" at bounding box center [591, 22] width 330 height 44
click at [347, 47] on img at bounding box center [359, 50] width 108 height 86
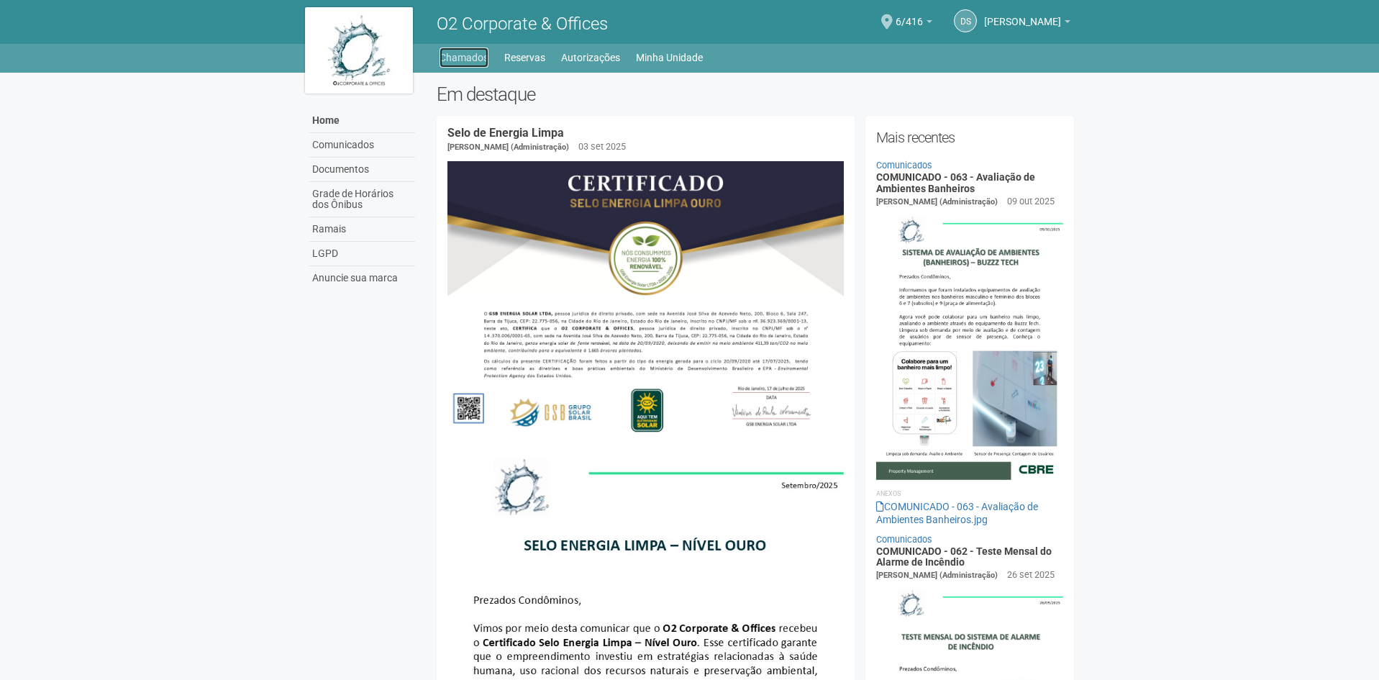
click at [460, 50] on link "Chamados" at bounding box center [464, 57] width 49 height 20
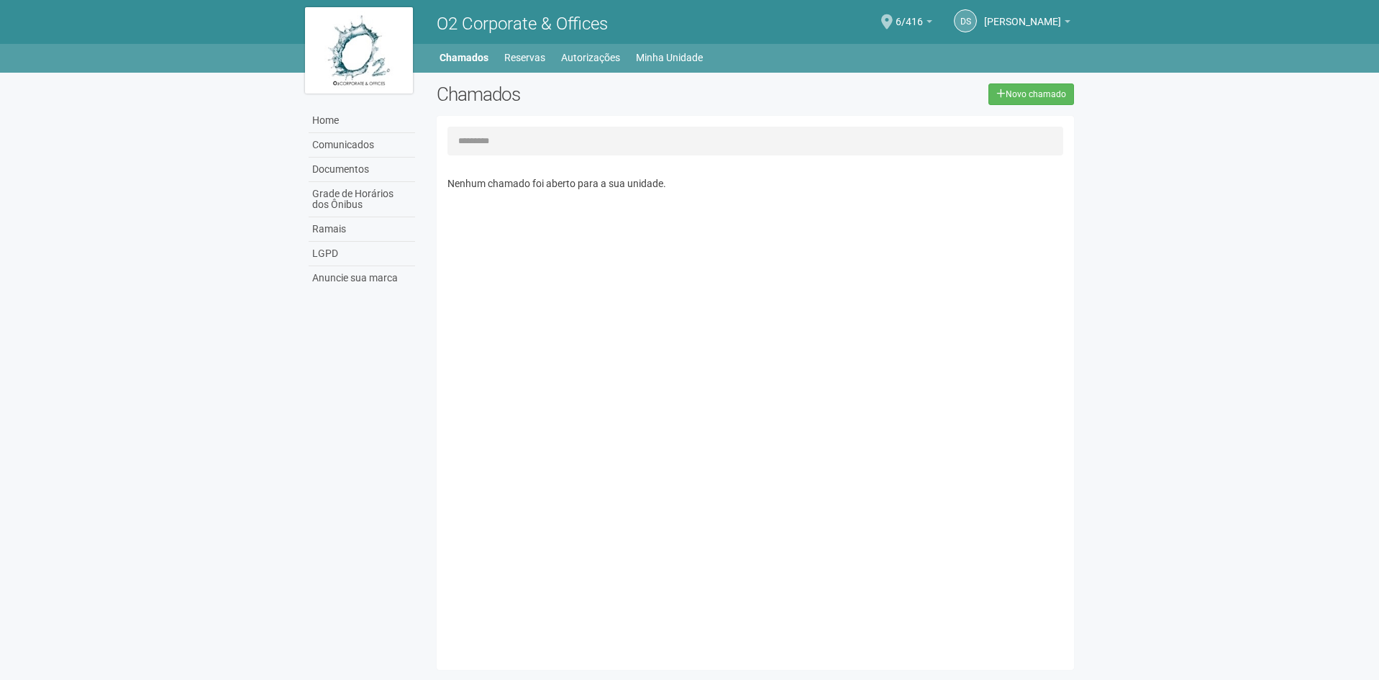
click at [519, 153] on input "text" at bounding box center [756, 141] width 617 height 29
click at [1026, 88] on link "Novo chamado" at bounding box center [1032, 94] width 86 height 22
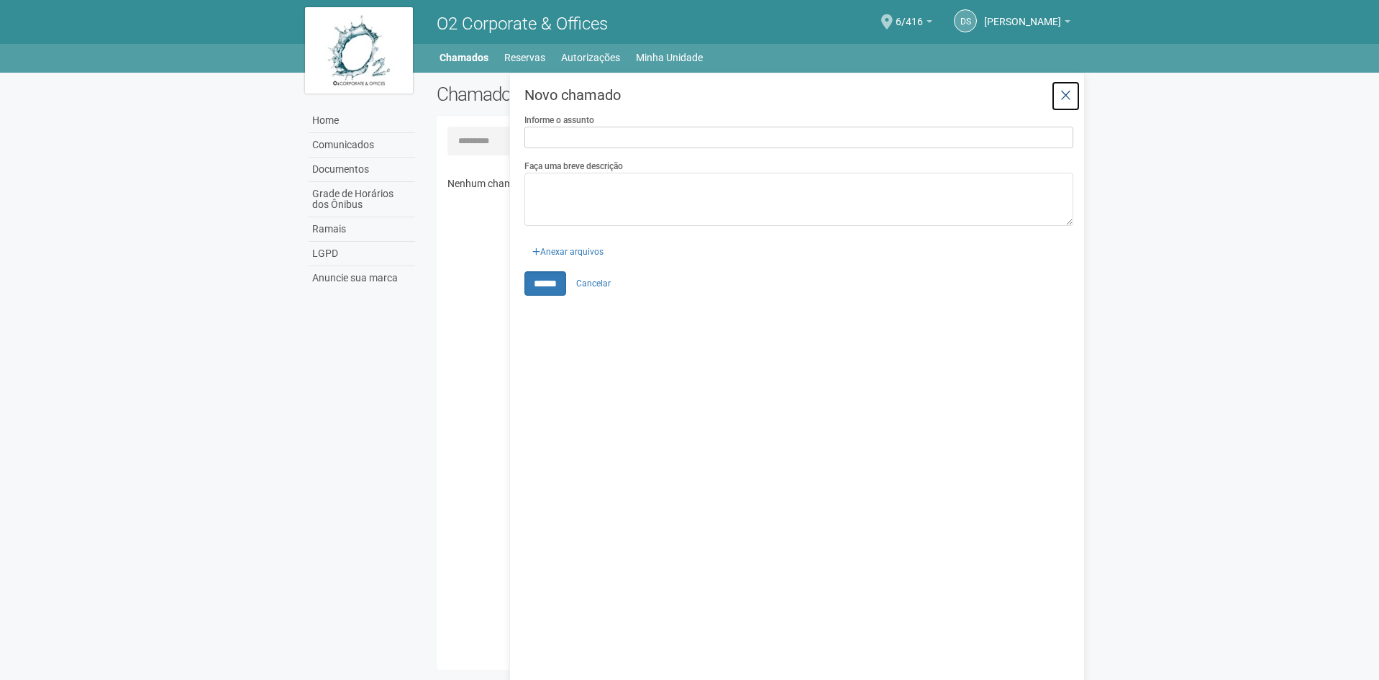
click at [1072, 98] on link at bounding box center [1065, 96] width 29 height 31
click at [1025, 18] on span "[PERSON_NAME]" at bounding box center [1022, 14] width 77 height 25
click at [987, 49] on strong "[PERSON_NAME]" at bounding box center [1013, 48] width 142 height 17
click at [977, 19] on link "DS" at bounding box center [965, 20] width 23 height 23
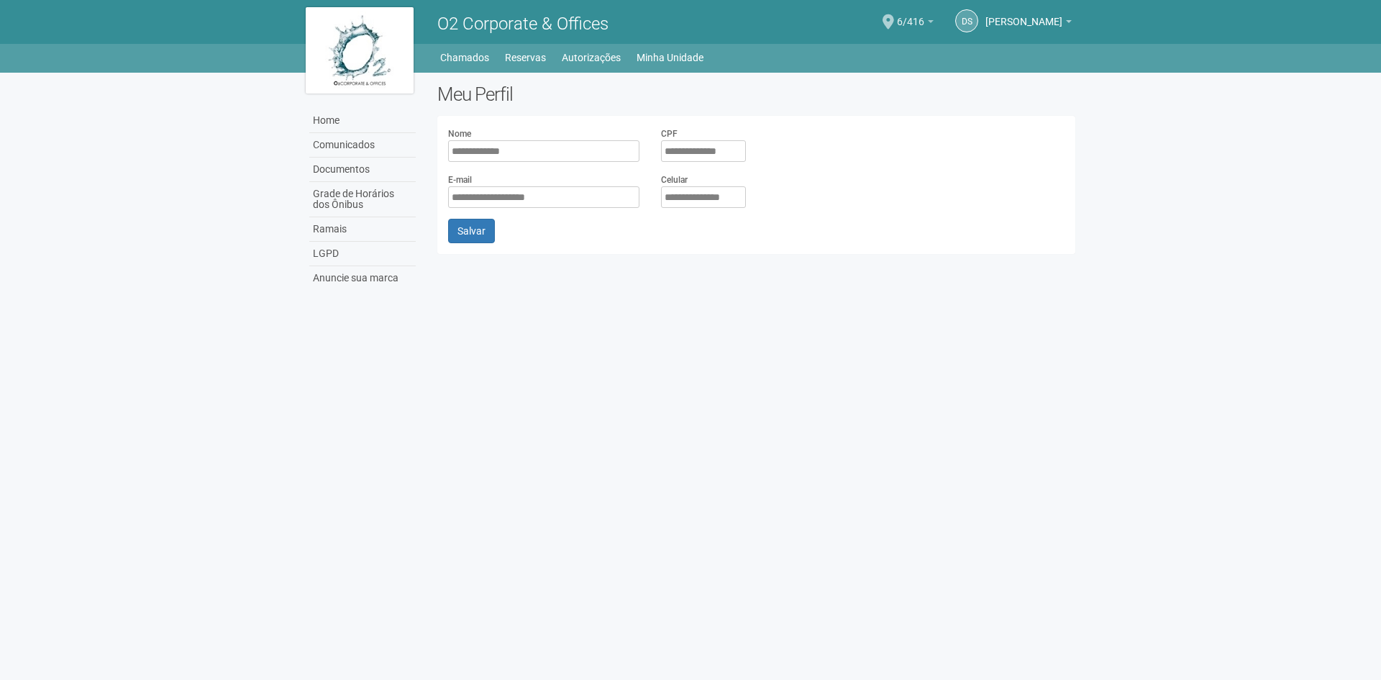
click at [917, 29] on link "6/416" at bounding box center [915, 24] width 37 height 12
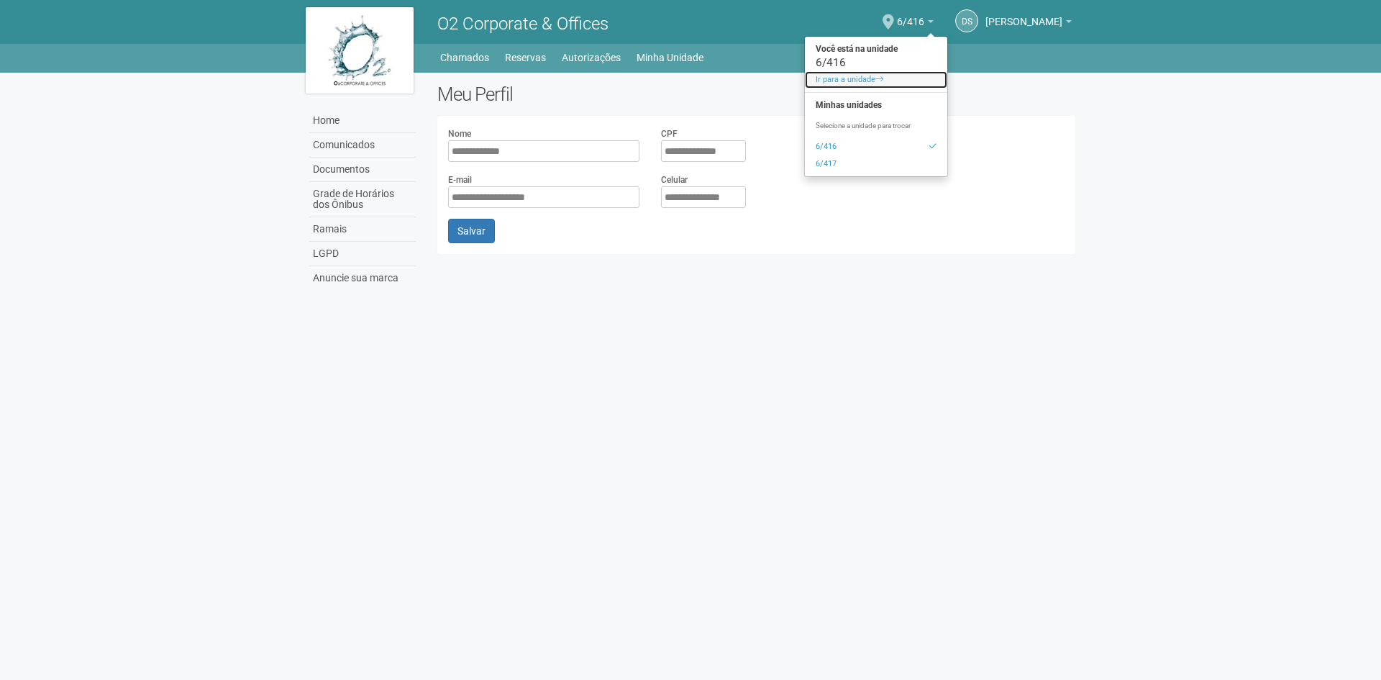
click at [889, 76] on link "Ir para a unidade" at bounding box center [876, 79] width 142 height 17
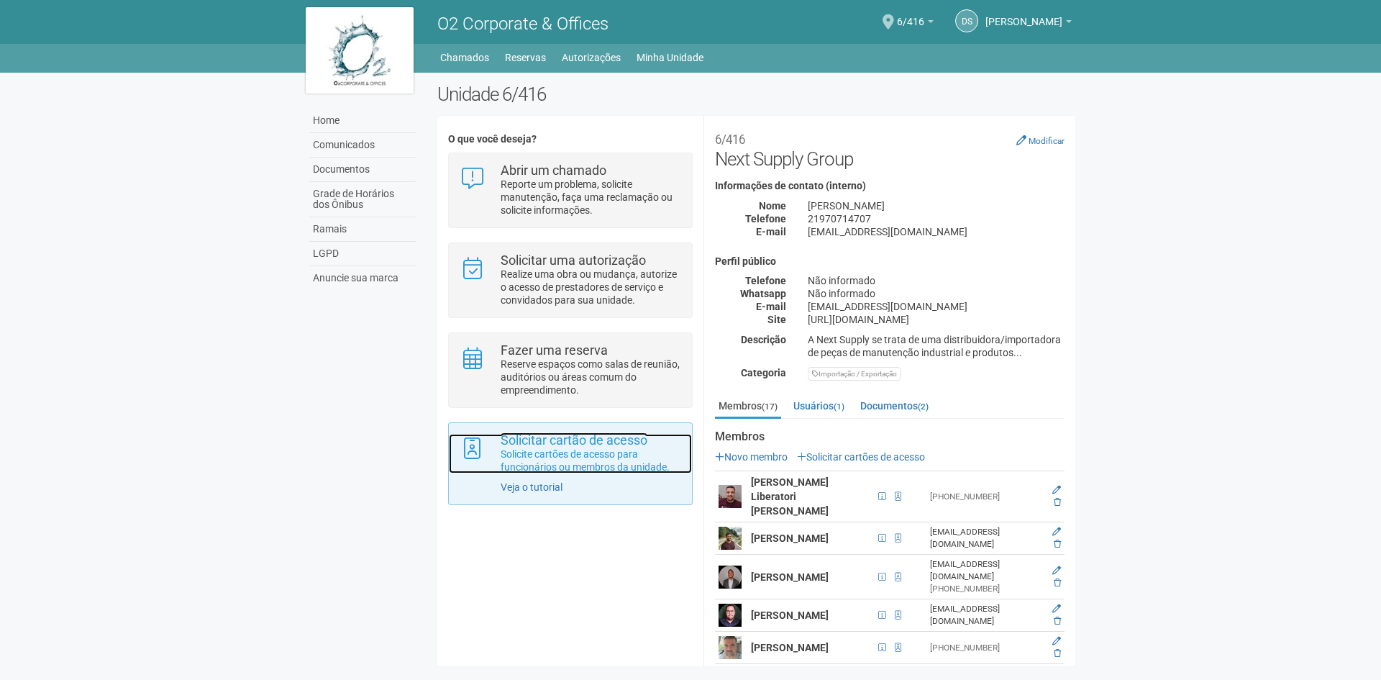
click at [552, 456] on p "Solicite cartões de acesso para funcionários ou membros da unidade." at bounding box center [591, 461] width 181 height 26
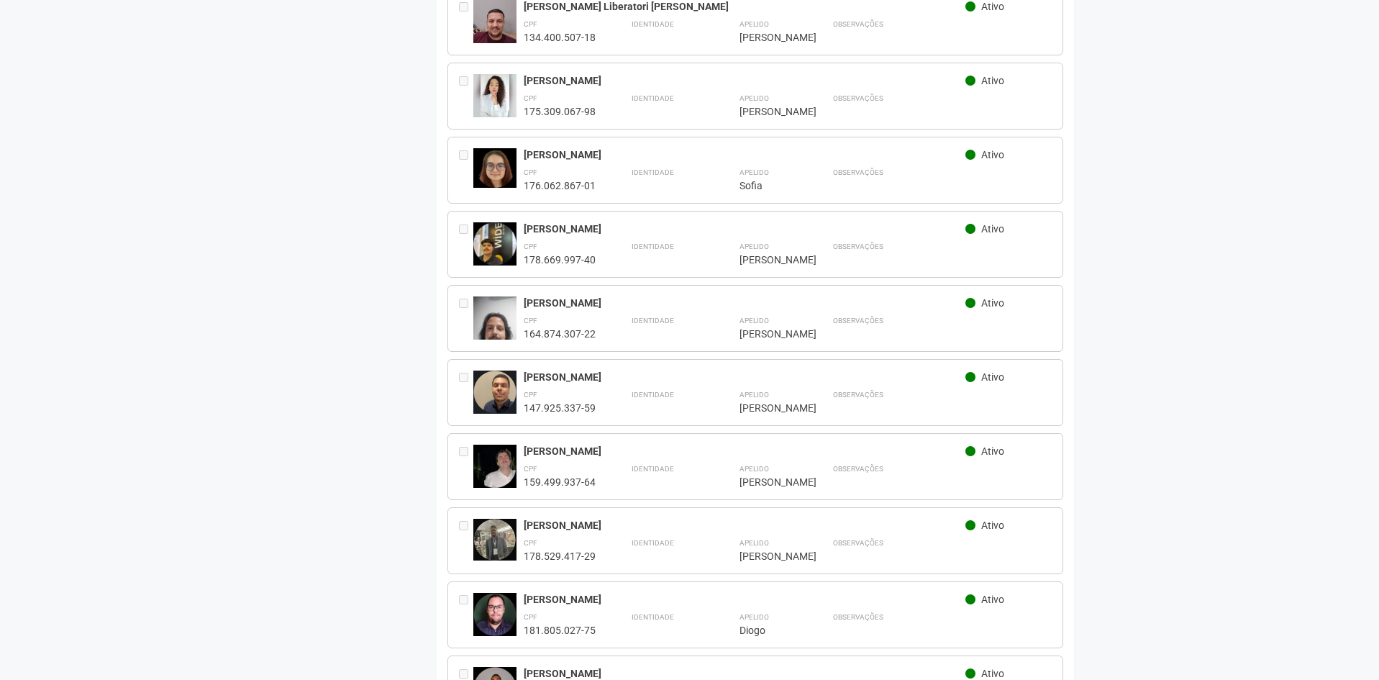
scroll to position [791, 0]
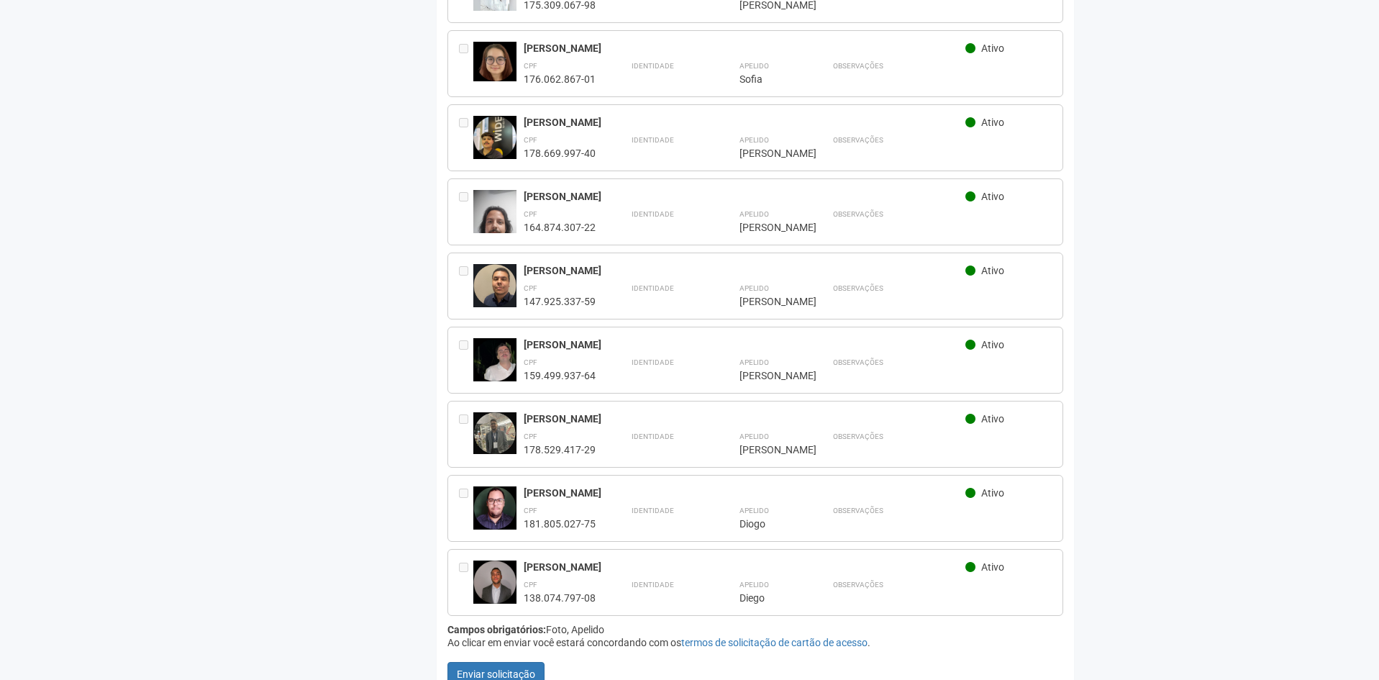
click at [512, 567] on img at bounding box center [494, 581] width 43 height 43
click at [576, 591] on div "138.074.797-08" at bounding box center [560, 597] width 72 height 13
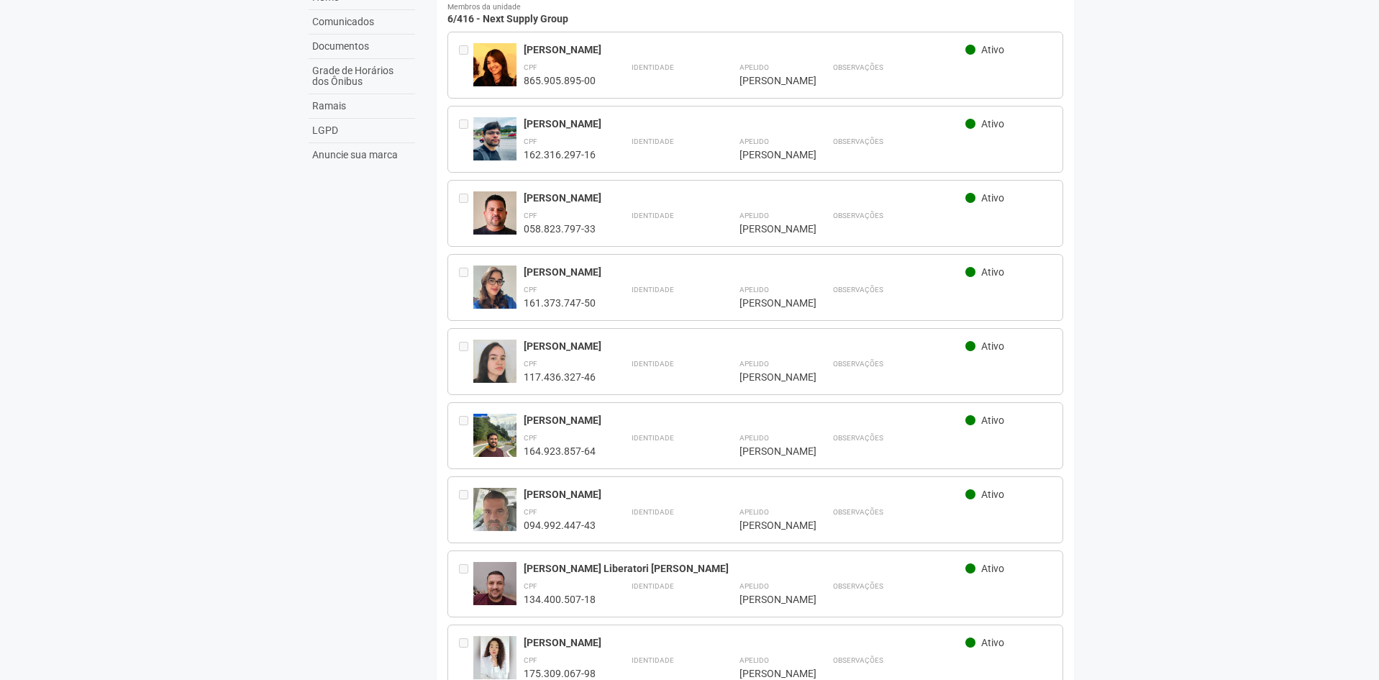
scroll to position [0, 0]
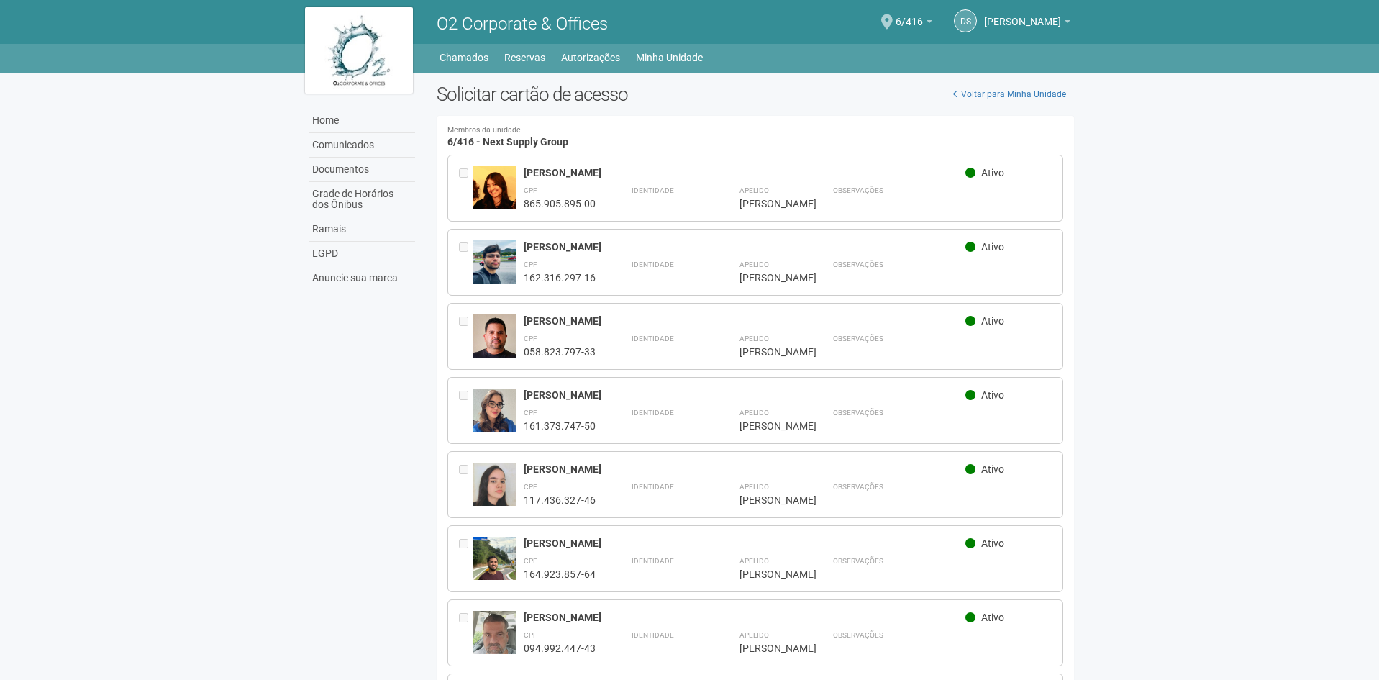
click at [1009, 96] on link "Voltar para Minha Unidade" at bounding box center [1009, 94] width 129 height 22
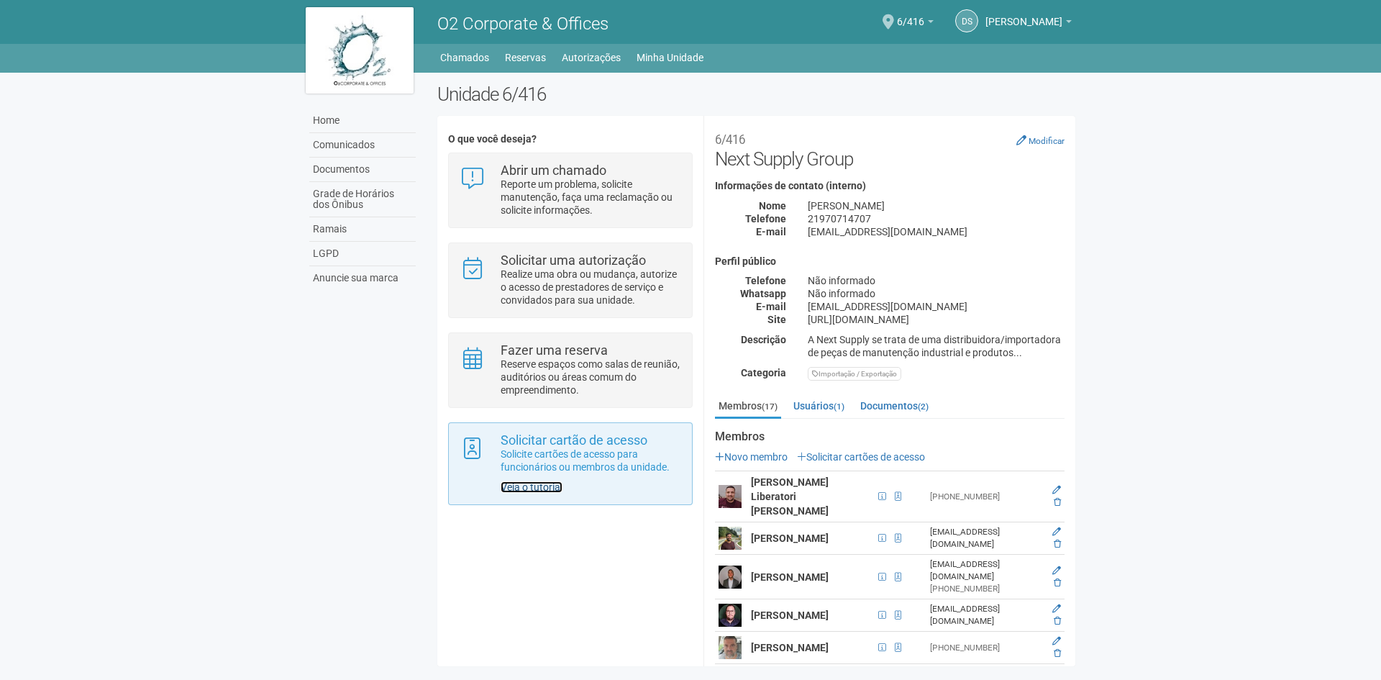
click at [535, 492] on link "Veja o tutorial" at bounding box center [532, 487] width 62 height 12
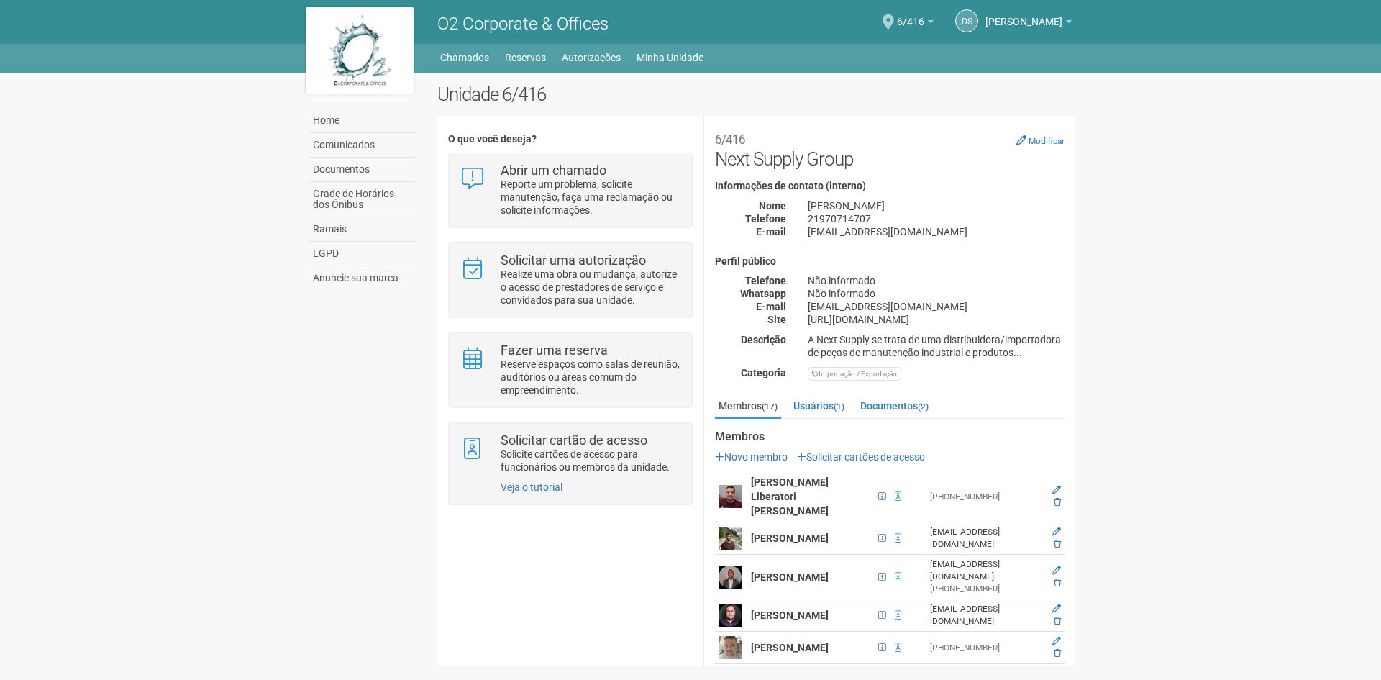
click at [1073, 24] on div "DS Daniel Santos Daniel Santos rh@nextsupply.com.br Meu perfil Alterar senha Sa…" at bounding box center [921, 22] width 315 height 40
click at [1063, 22] on link "[PERSON_NAME]" at bounding box center [1029, 24] width 86 height 12
click at [539, 57] on link "Reservas" at bounding box center [525, 57] width 41 height 20
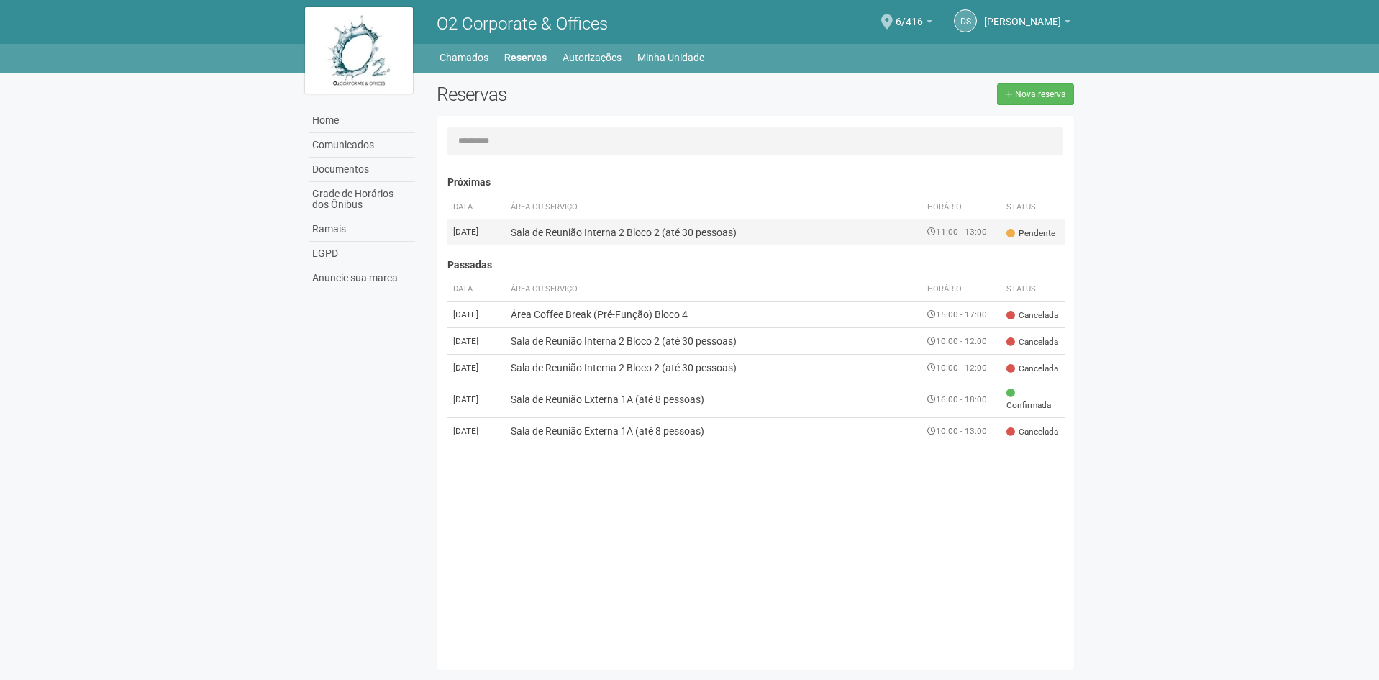
click at [754, 227] on td "Sala de Reunião Interna 2 Bloco 2 (até 30 pessoas)" at bounding box center [713, 232] width 417 height 27
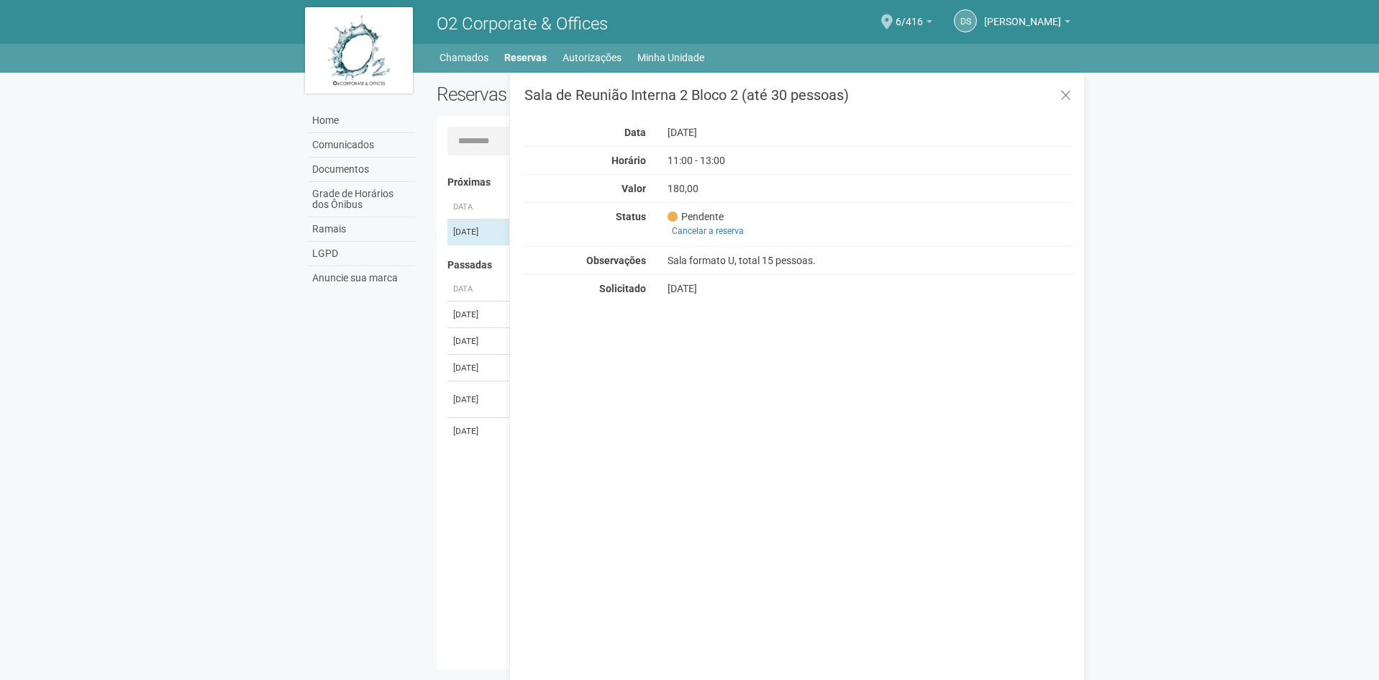
click at [276, 413] on body "Aguarde... O2 Corporate & Offices DS [PERSON_NAME] [PERSON_NAME] [EMAIL_ADDRESS…" at bounding box center [689, 340] width 1379 height 680
click at [1070, 94] on icon at bounding box center [1066, 95] width 11 height 14
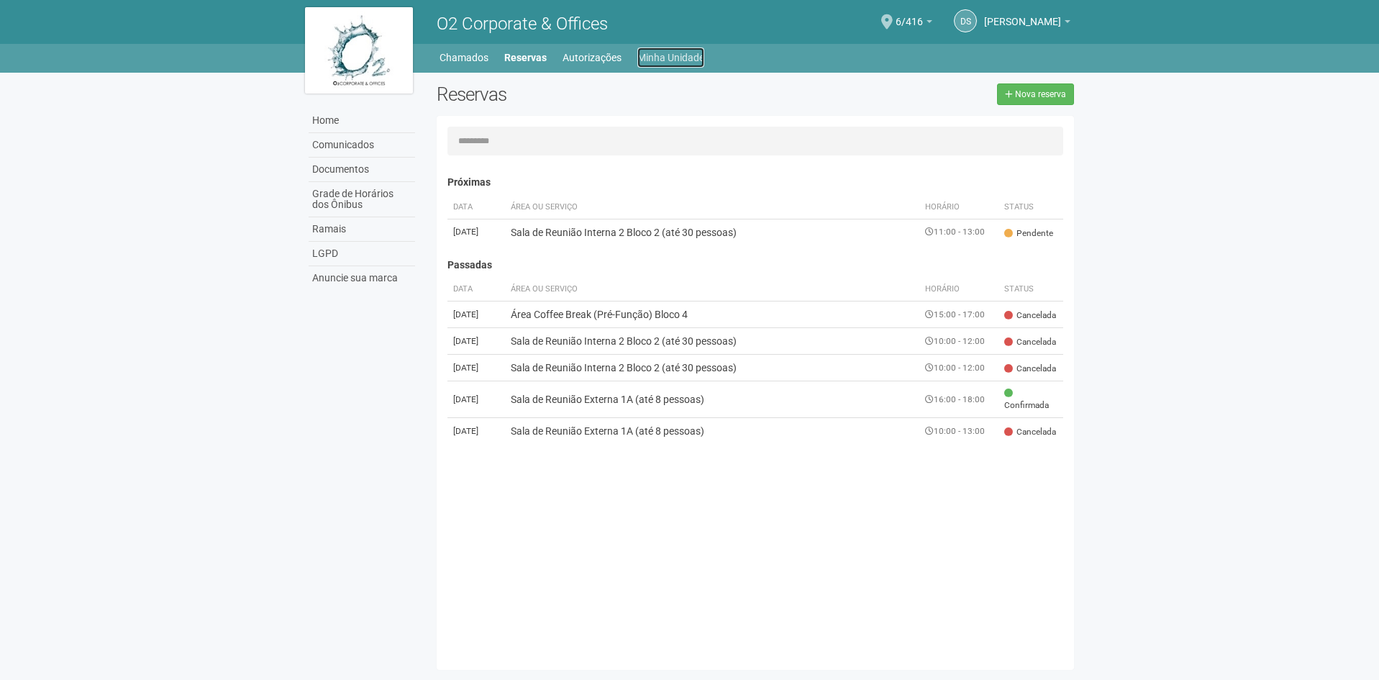
click at [642, 59] on link "Minha Unidade" at bounding box center [670, 57] width 67 height 20
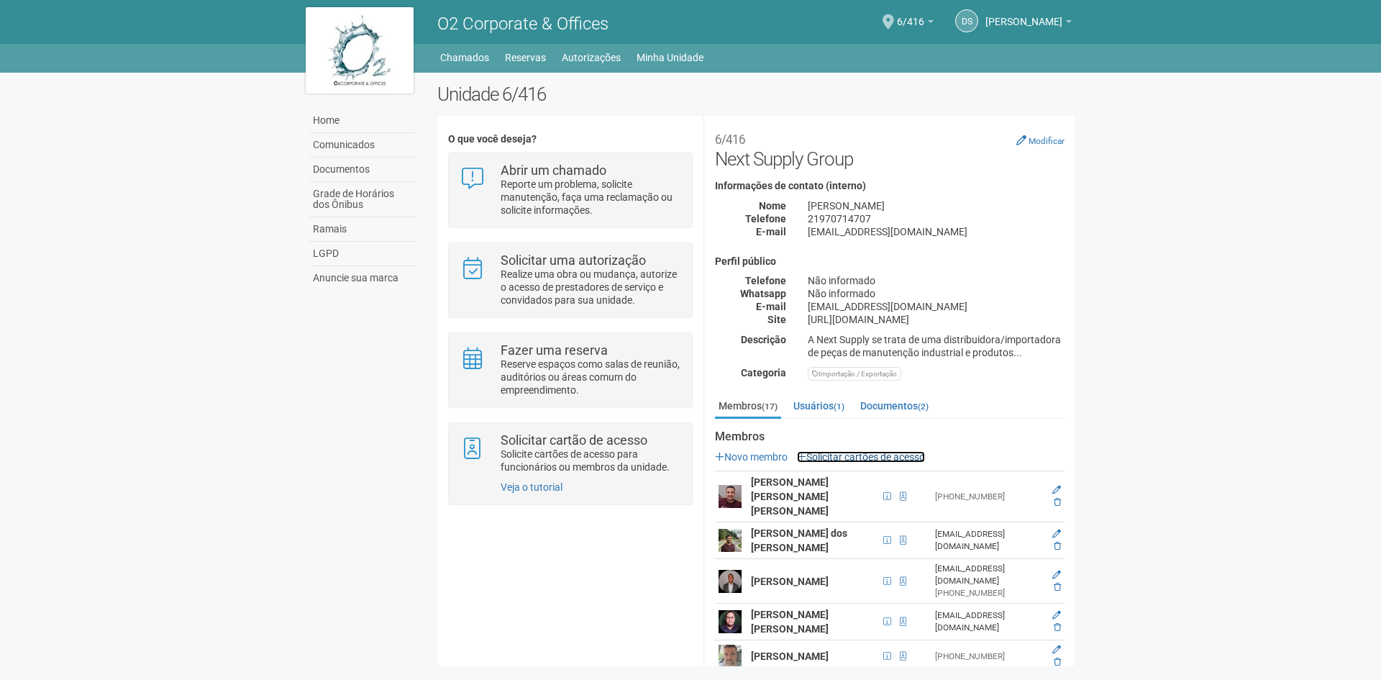
click at [851, 457] on link "Solicitar cartões de acesso" at bounding box center [861, 457] width 128 height 12
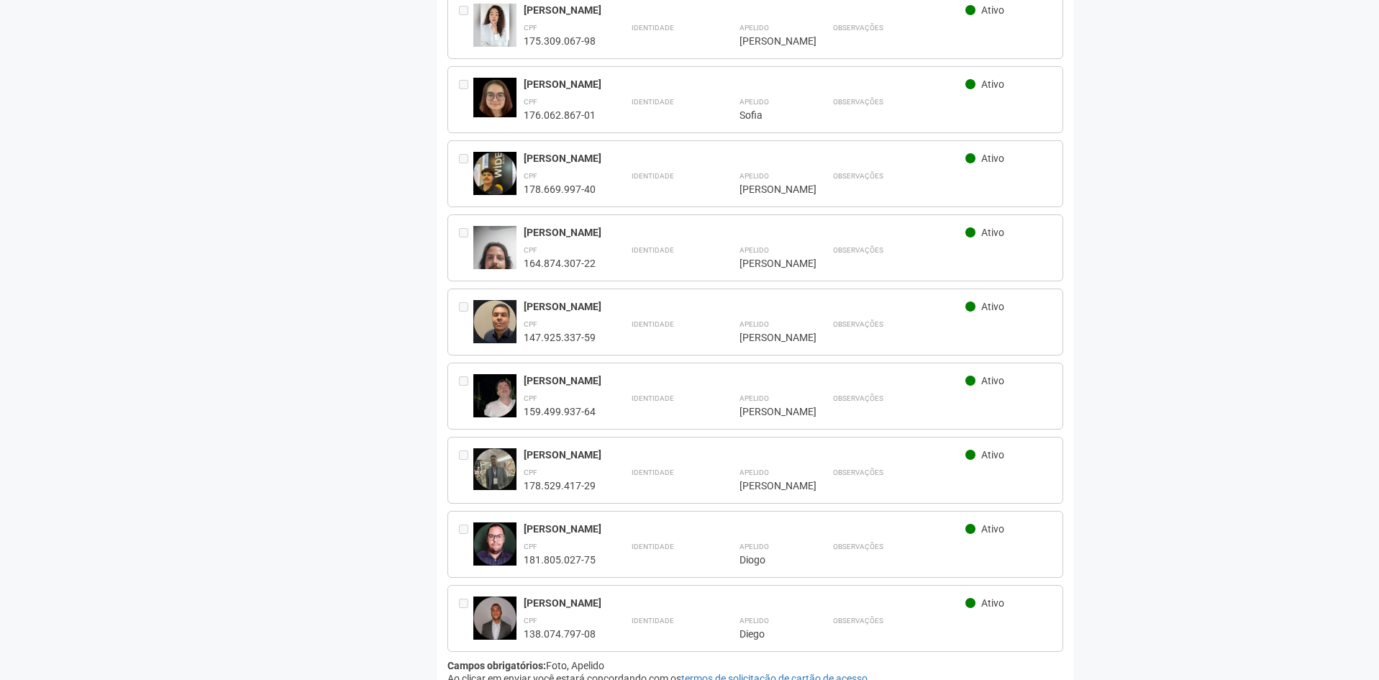
scroll to position [804, 0]
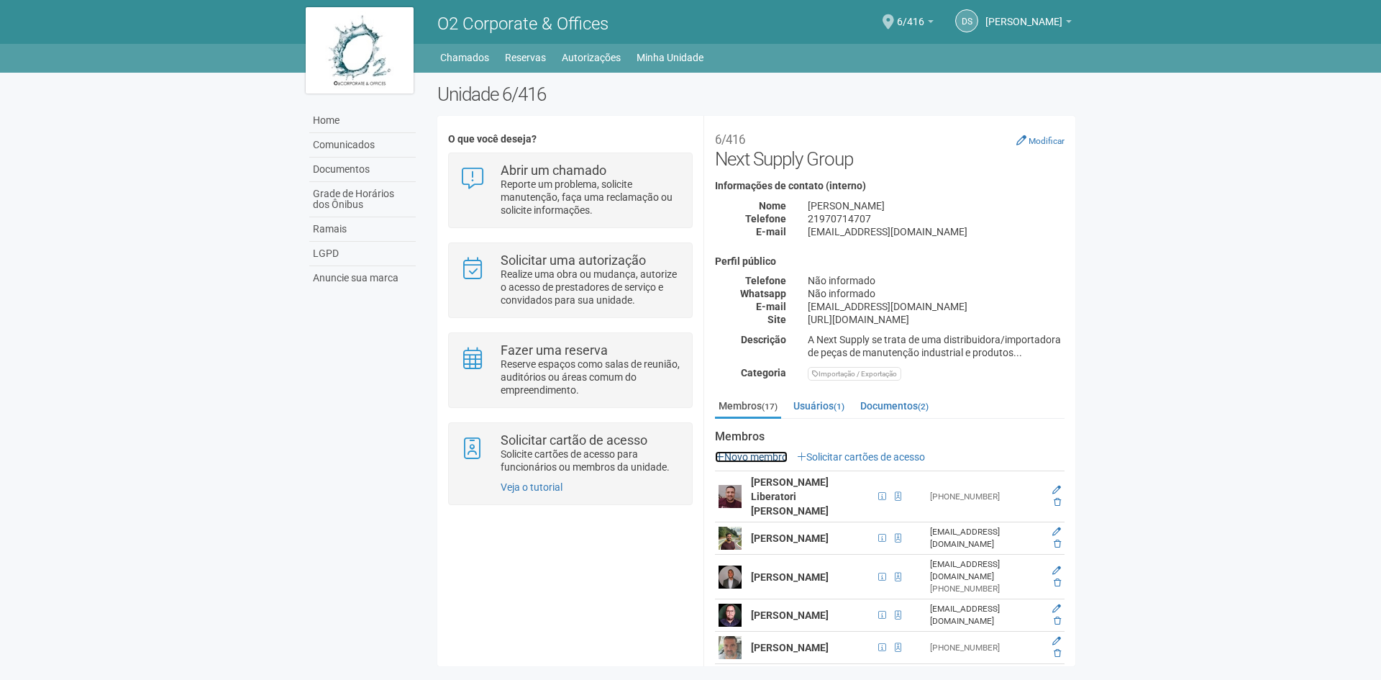
click at [762, 451] on link "Novo membro" at bounding box center [751, 457] width 73 height 12
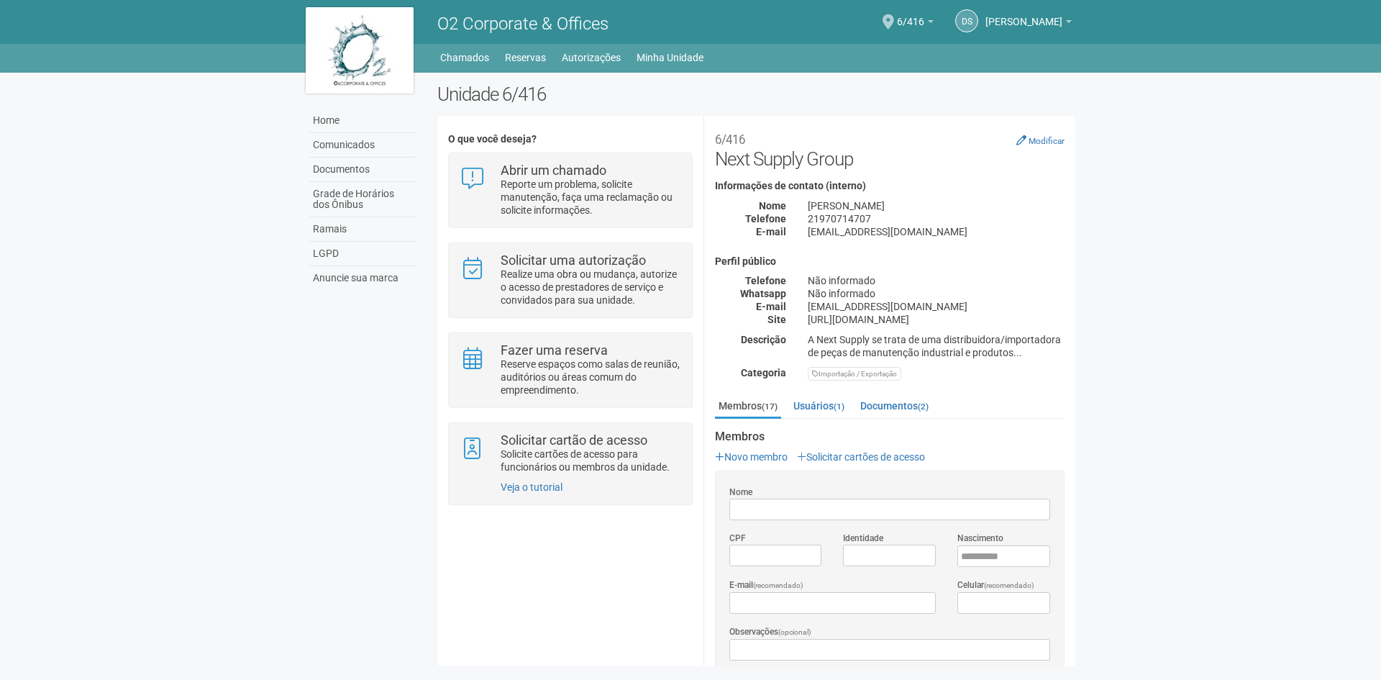
click at [767, 507] on input "Nome" at bounding box center [890, 510] width 321 height 22
click at [765, 506] on input "Nome" at bounding box center [890, 510] width 321 height 22
type input "*"
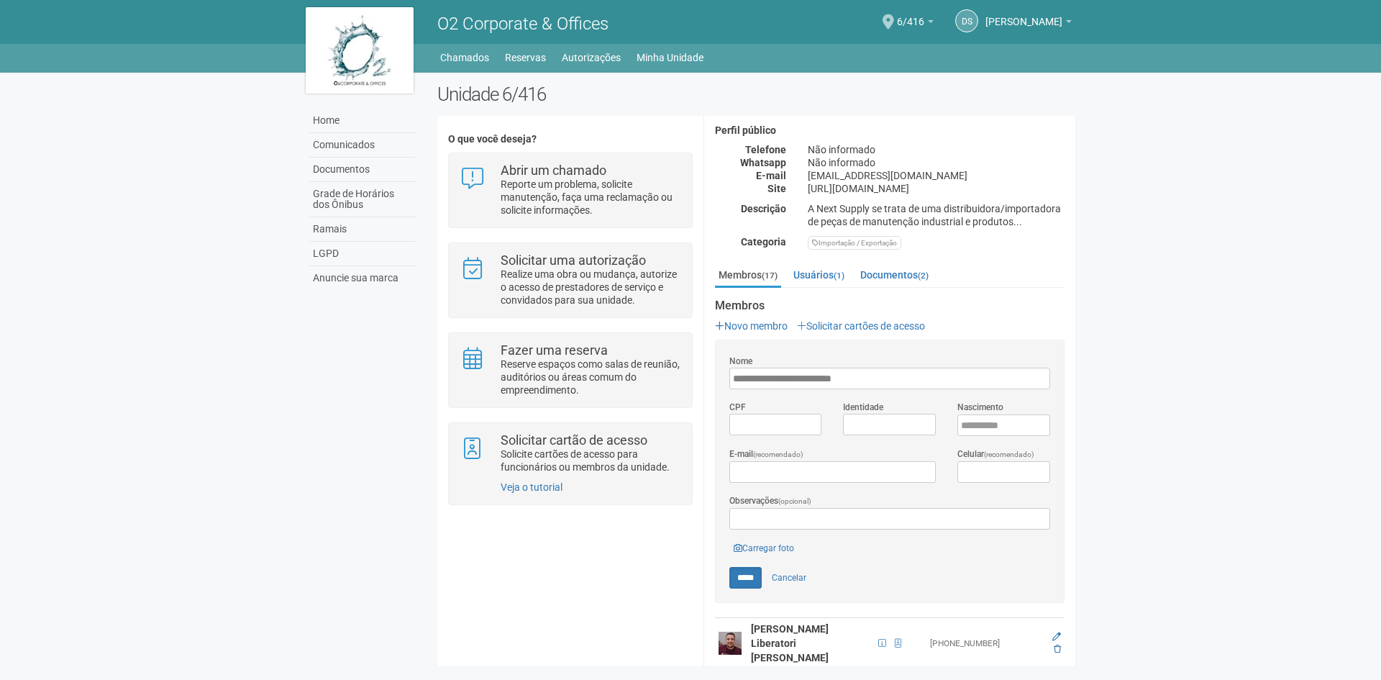
scroll to position [144, 0]
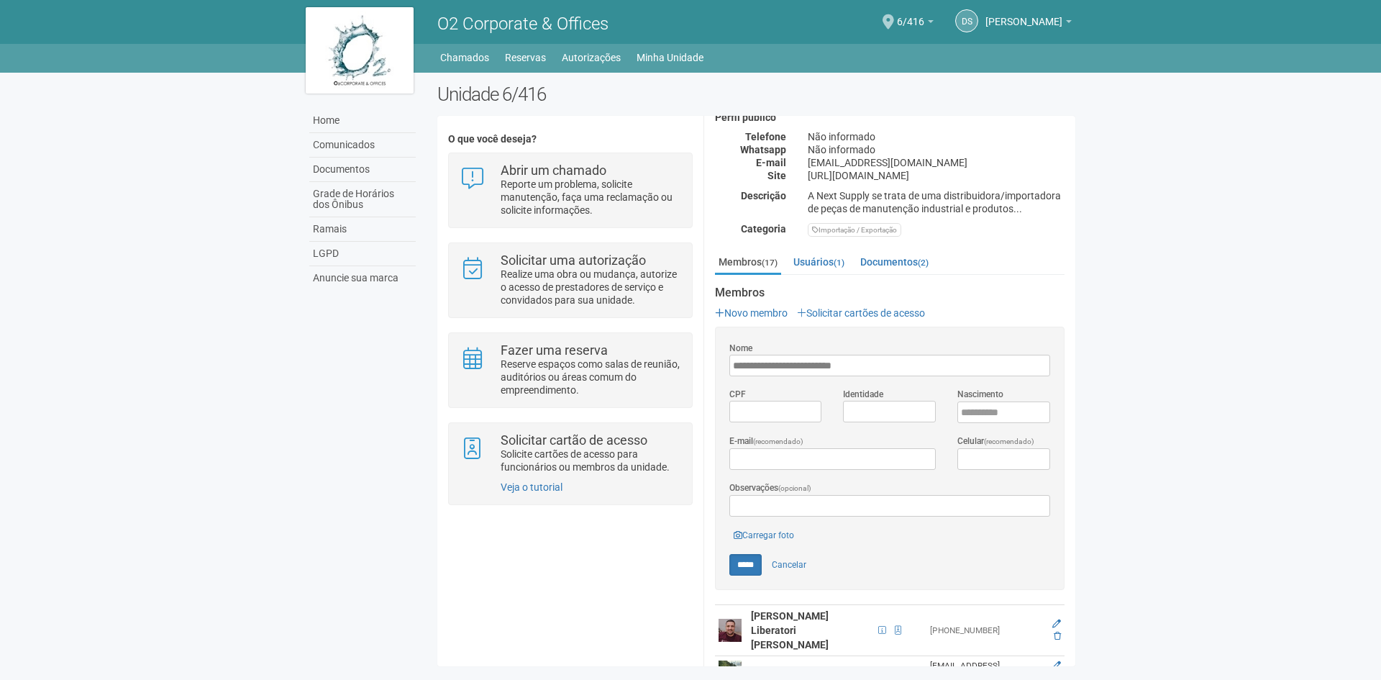
type input "**********"
type input "*********"
click at [783, 407] on input "*********" at bounding box center [776, 412] width 93 height 22
click at [801, 405] on input "*********" at bounding box center [776, 412] width 93 height 22
type input "**********"
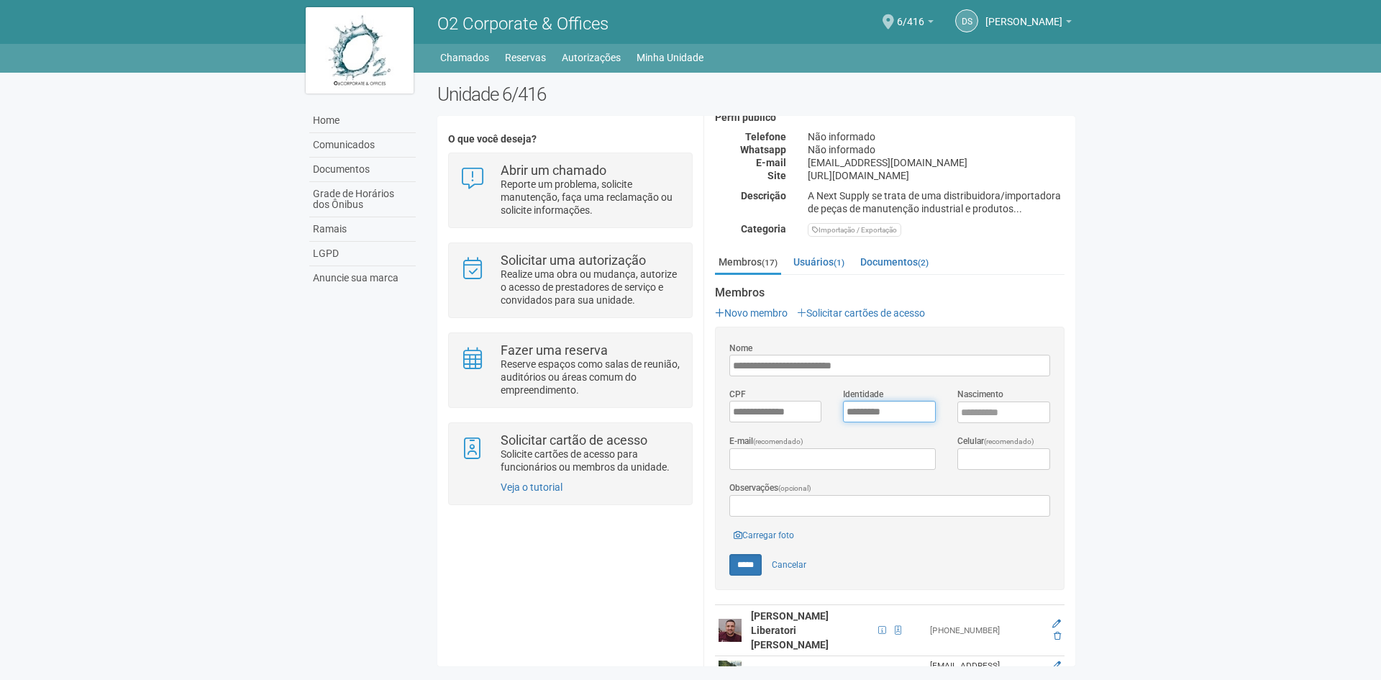
type input "*********"
type input "**********"
type input "*"
drag, startPoint x: 837, startPoint y: 440, endPoint x: 842, endPoint y: 448, distance: 9.0
click at [838, 440] on div "**********" at bounding box center [833, 452] width 228 height 36
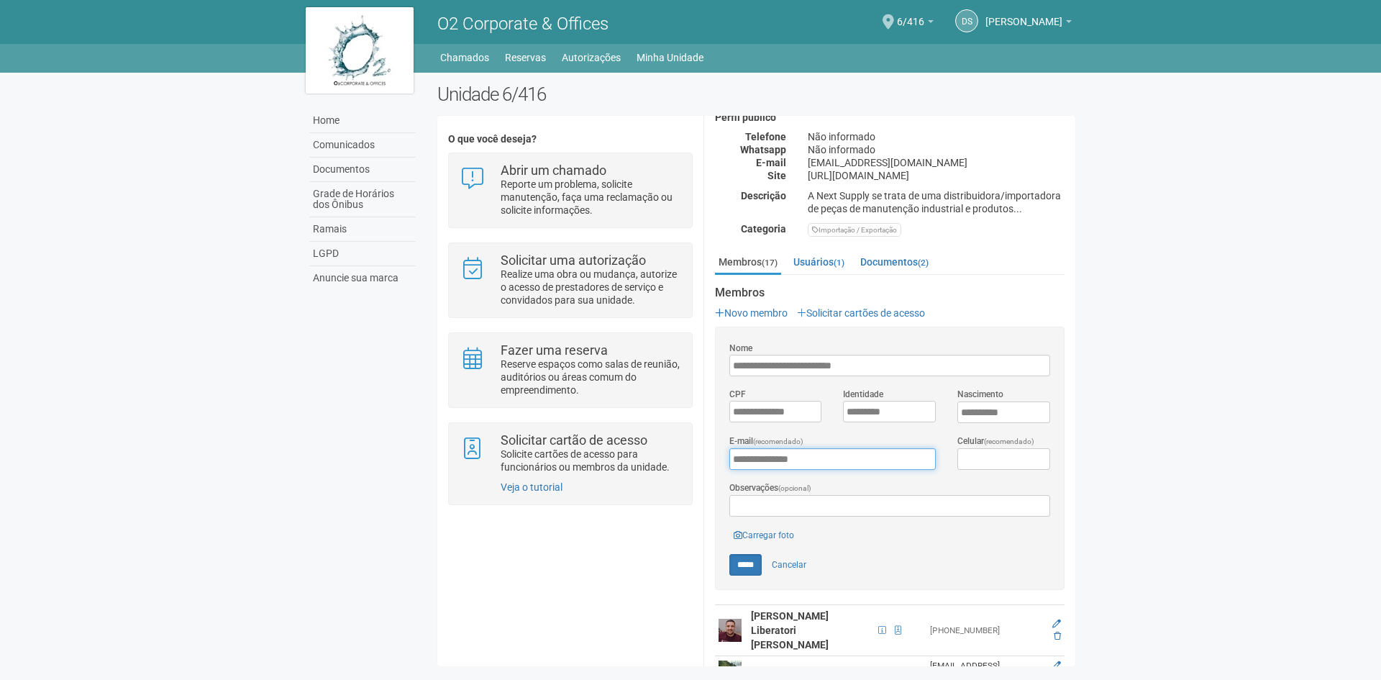
click at [845, 453] on input "**********" at bounding box center [833, 459] width 206 height 22
type input "**********"
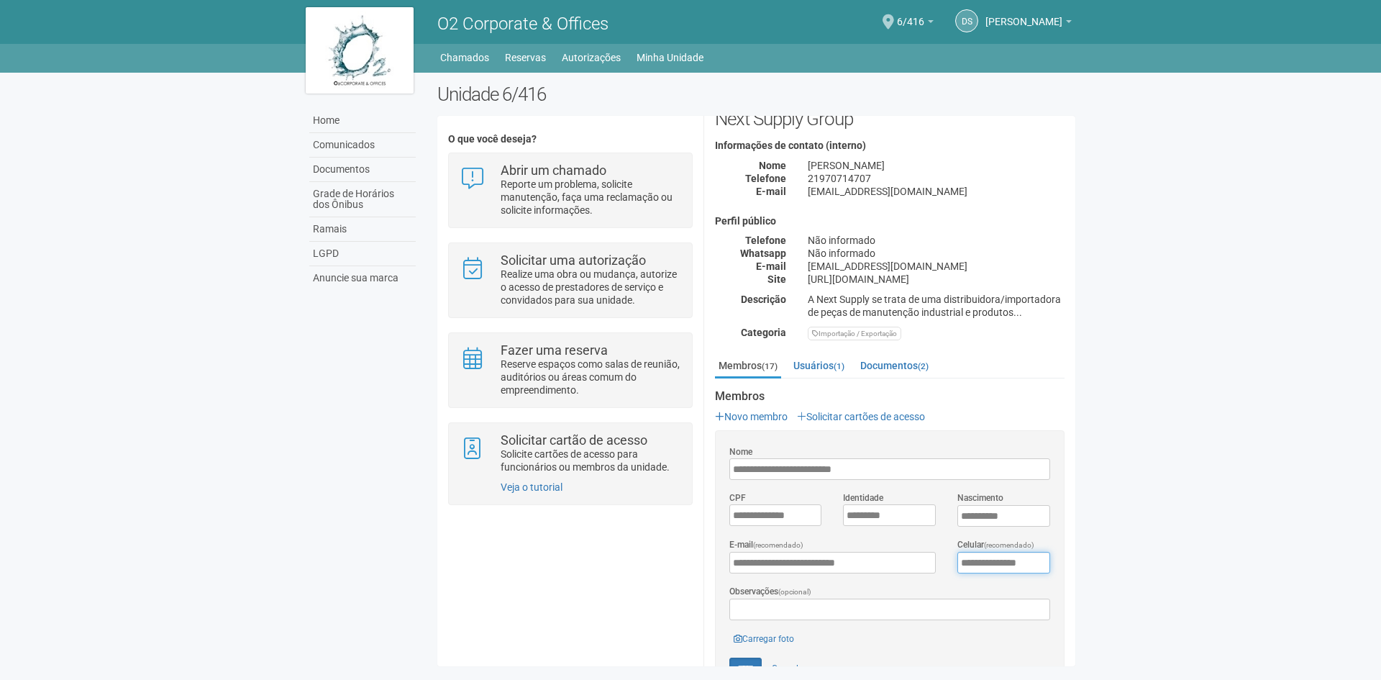
scroll to position [72, 0]
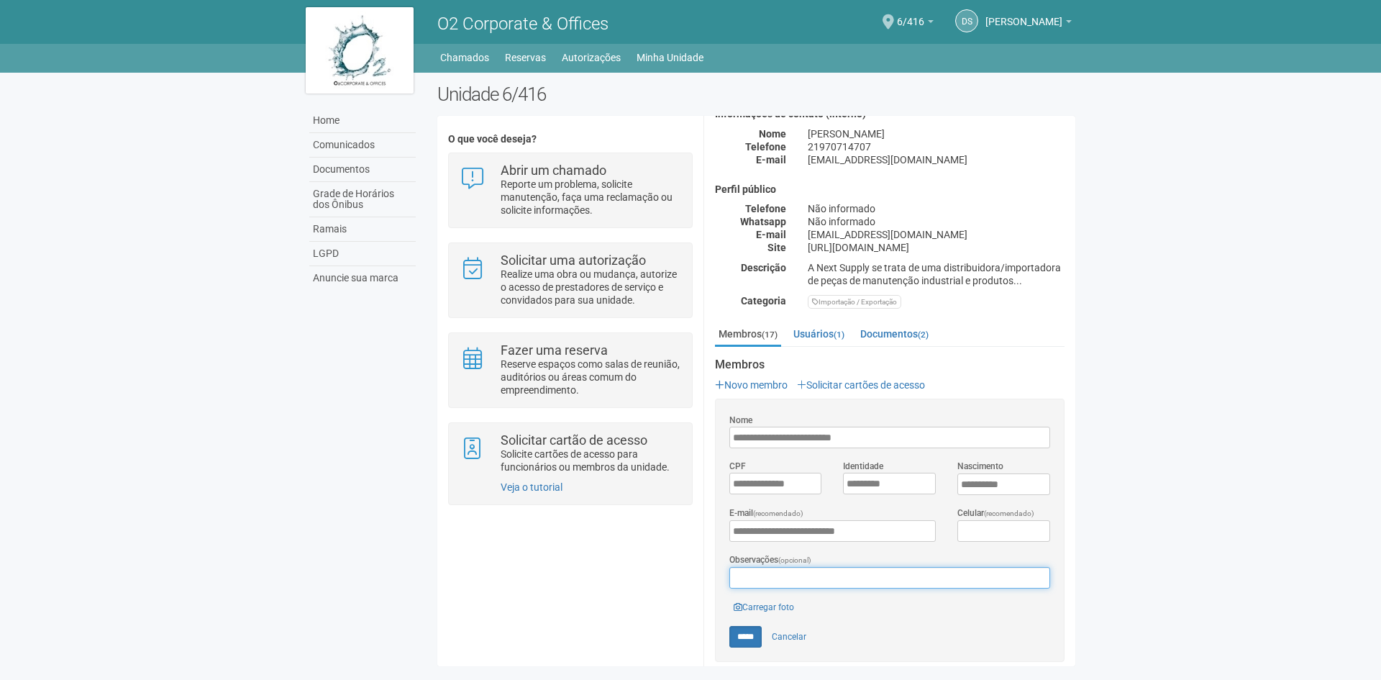
click at [893, 571] on input "Observações (opcional)" at bounding box center [890, 578] width 321 height 22
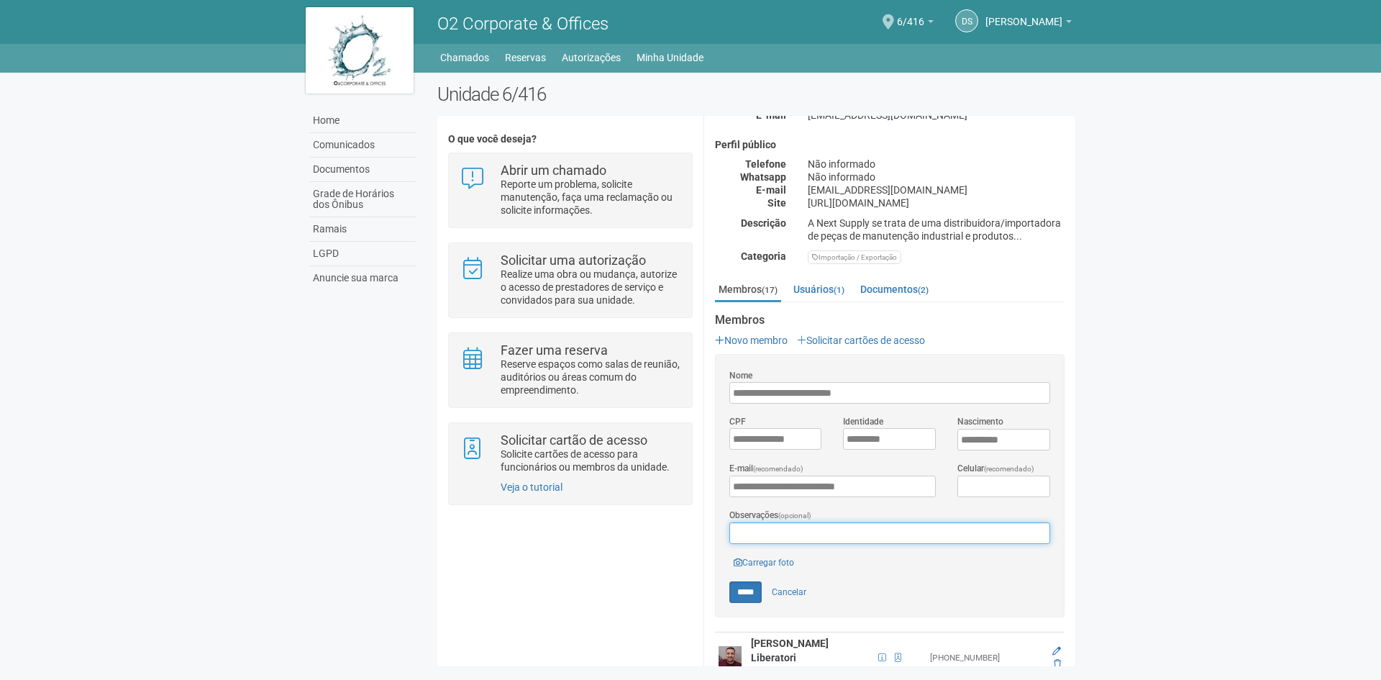
scroll to position [142, 0]
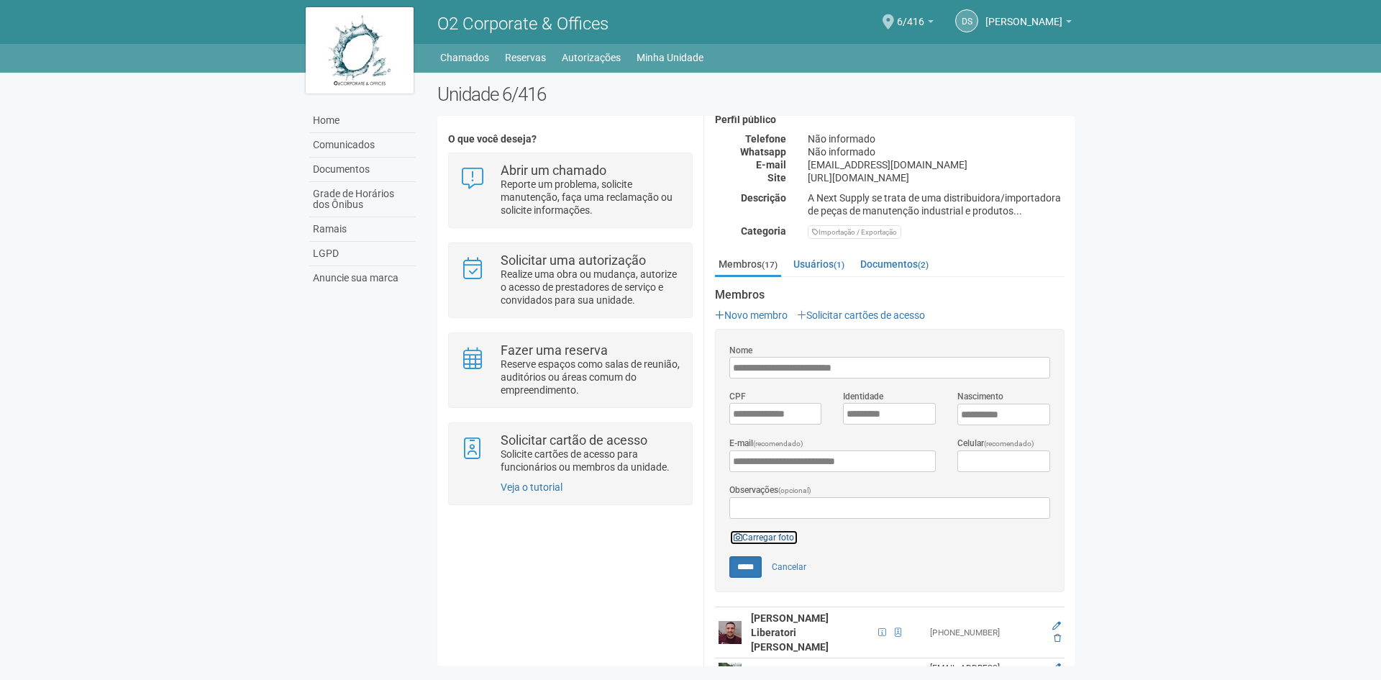
click at [780, 530] on link "Carregar foto" at bounding box center [764, 538] width 69 height 16
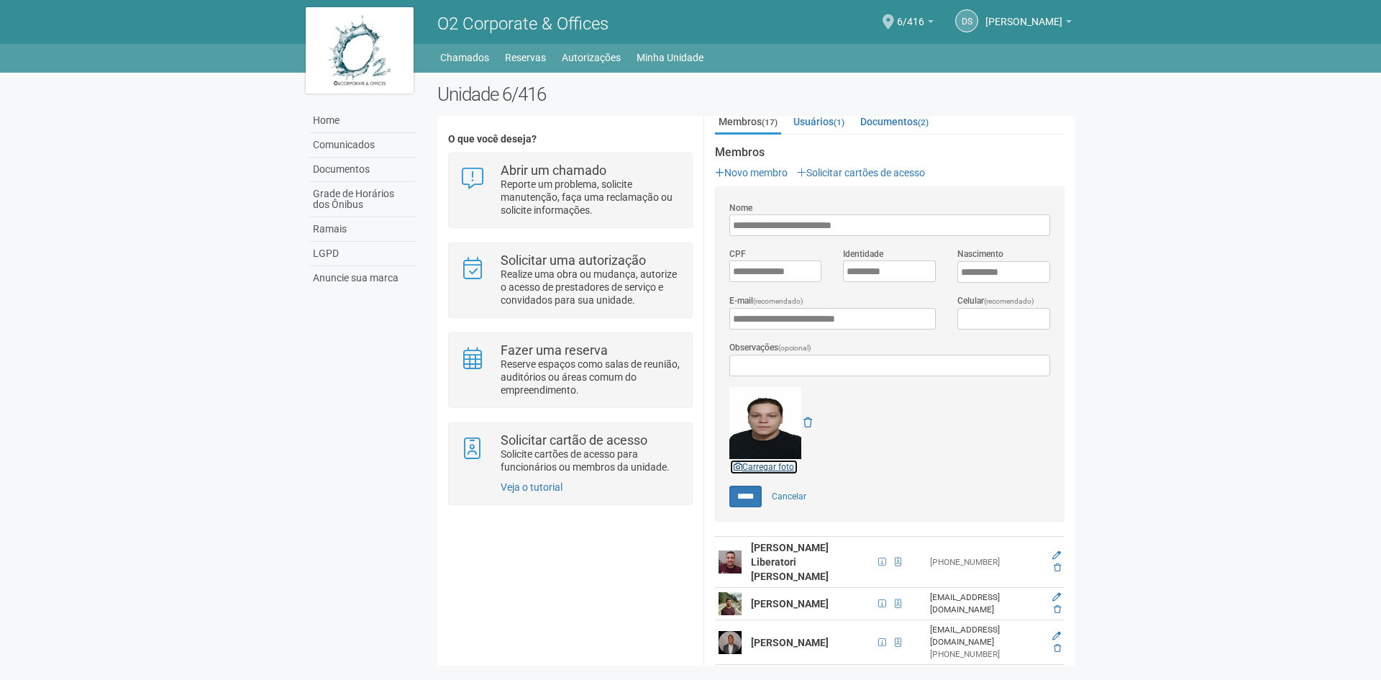
scroll to position [286, 0]
drag, startPoint x: 826, startPoint y: 223, endPoint x: 904, endPoint y: 229, distance: 78.6
click at [904, 230] on input "**********" at bounding box center [890, 224] width 321 height 22
click at [902, 217] on input "**********" at bounding box center [890, 224] width 321 height 22
drag, startPoint x: 886, startPoint y: 222, endPoint x: 771, endPoint y: 221, distance: 114.4
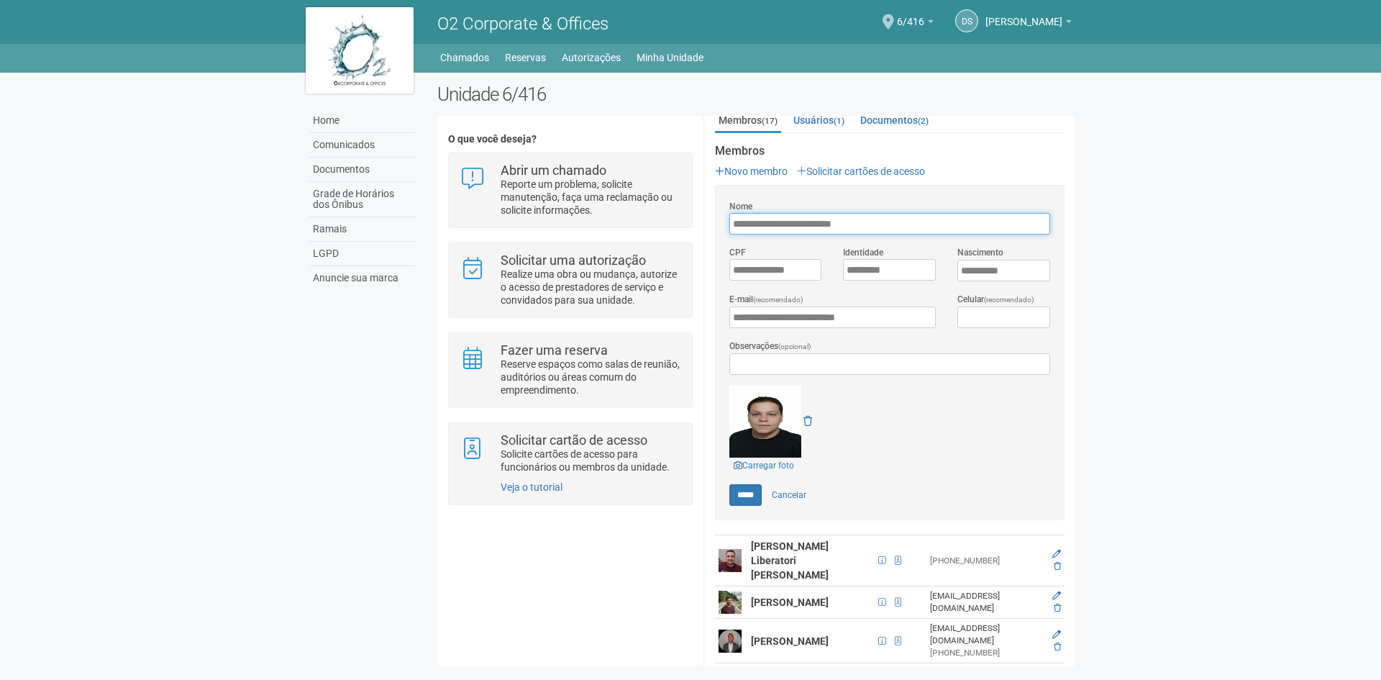
click at [771, 221] on input "**********" at bounding box center [890, 224] width 321 height 22
type input "**********"
click at [752, 491] on input "*****" at bounding box center [746, 495] width 32 height 22
type input "*****"
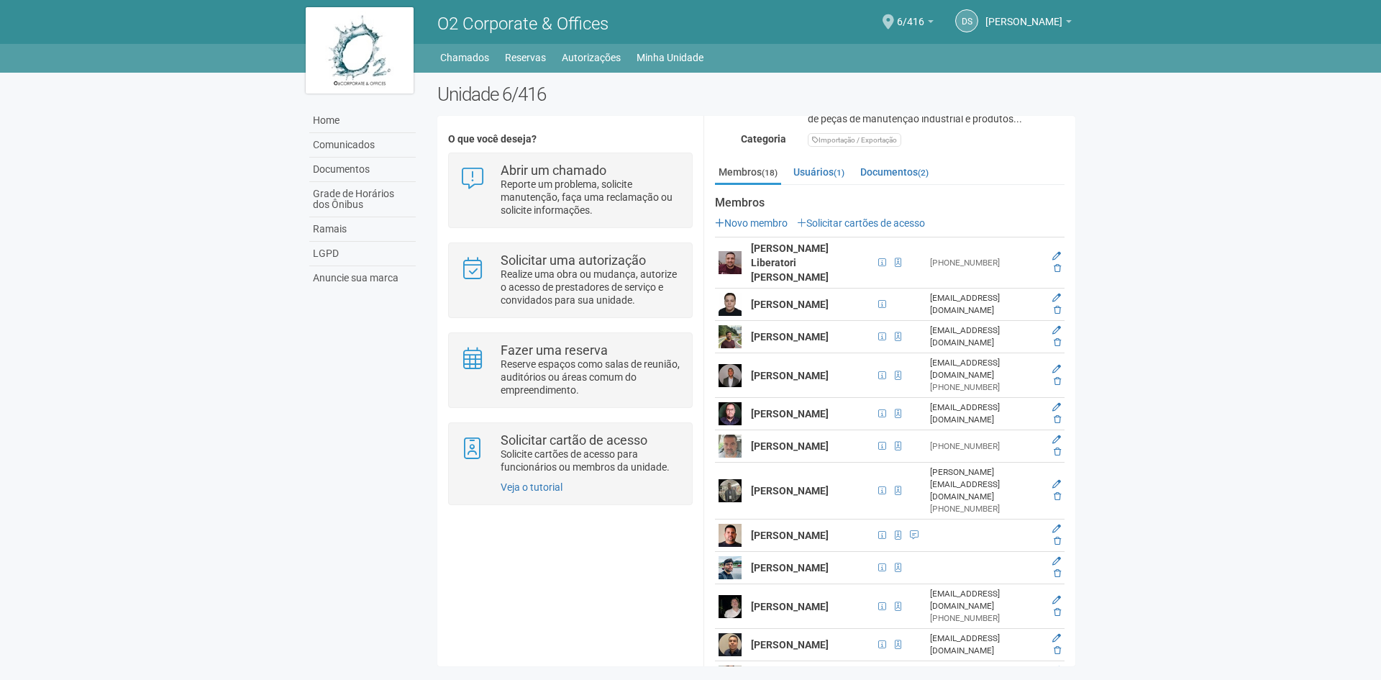
scroll to position [144, 0]
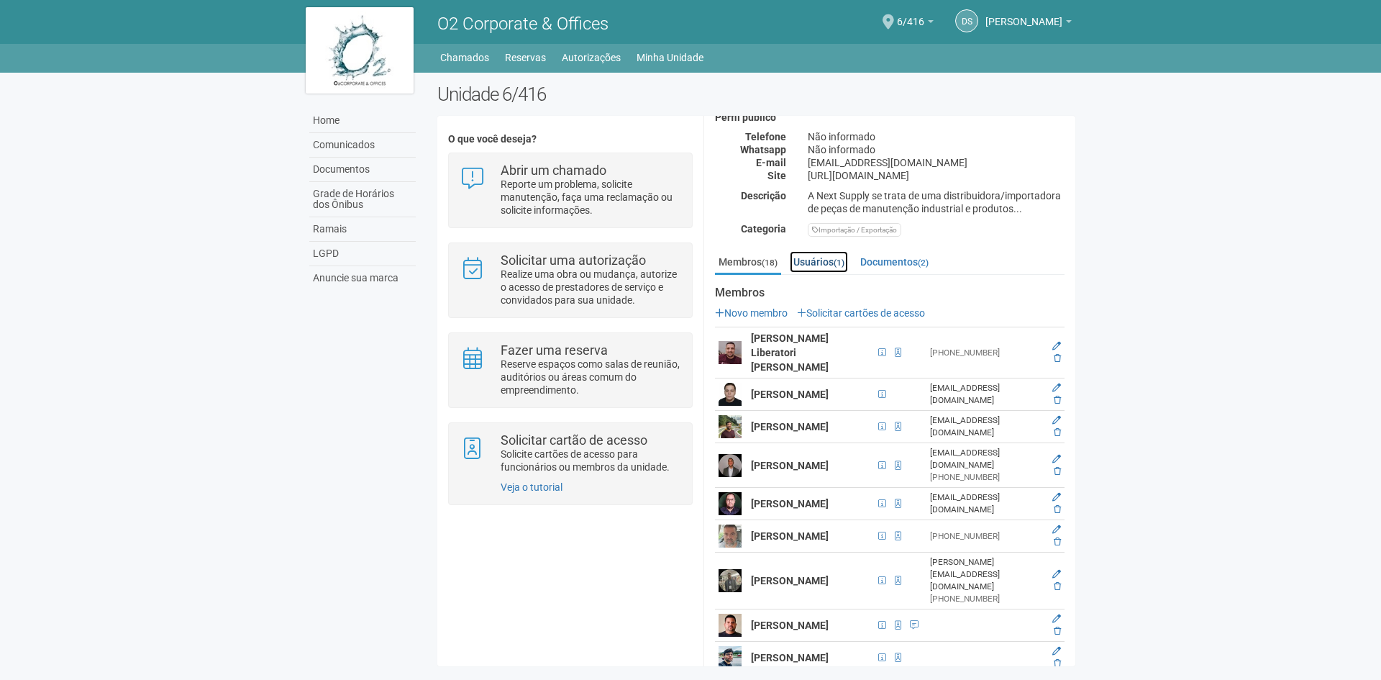
click at [823, 257] on link "Usuários (1)" at bounding box center [819, 262] width 58 height 22
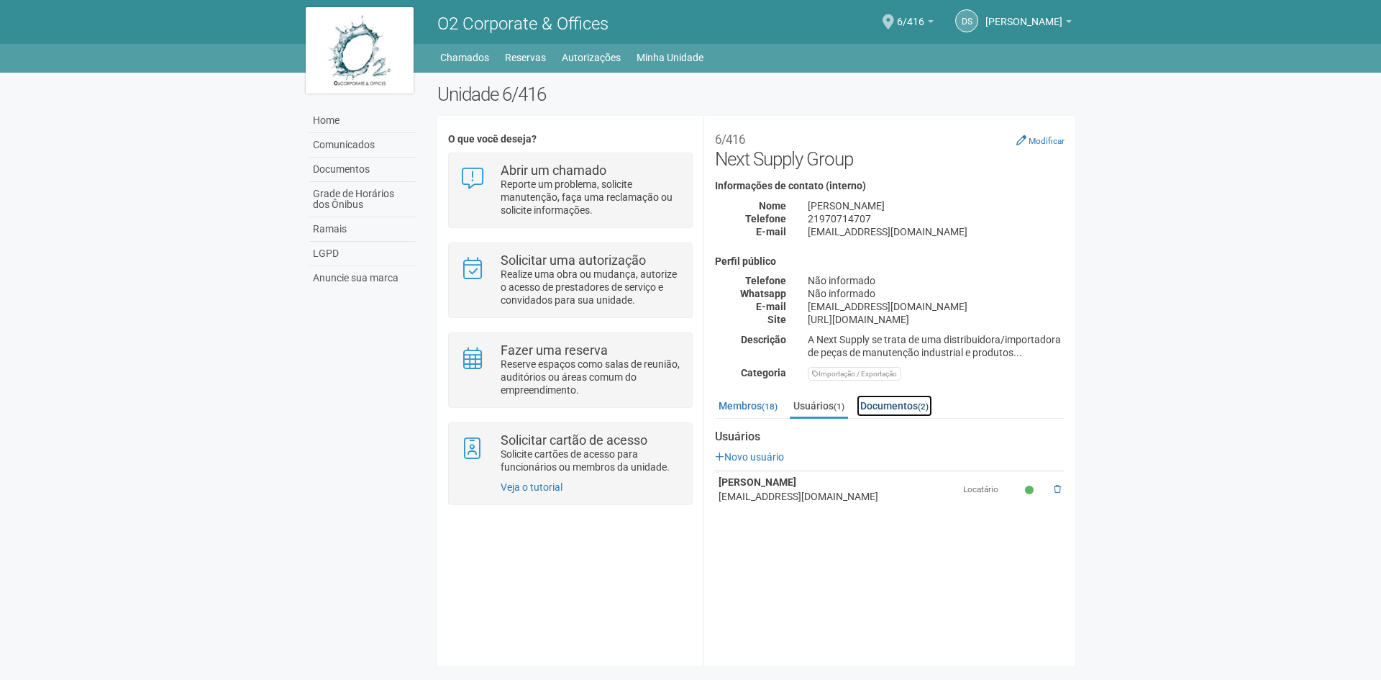
click at [894, 399] on link "Documentos (2)" at bounding box center [895, 406] width 76 height 22
click at [819, 404] on link "Usuários (1)" at bounding box center [819, 406] width 58 height 22
click at [757, 412] on link "Membros (18)" at bounding box center [748, 406] width 66 height 22
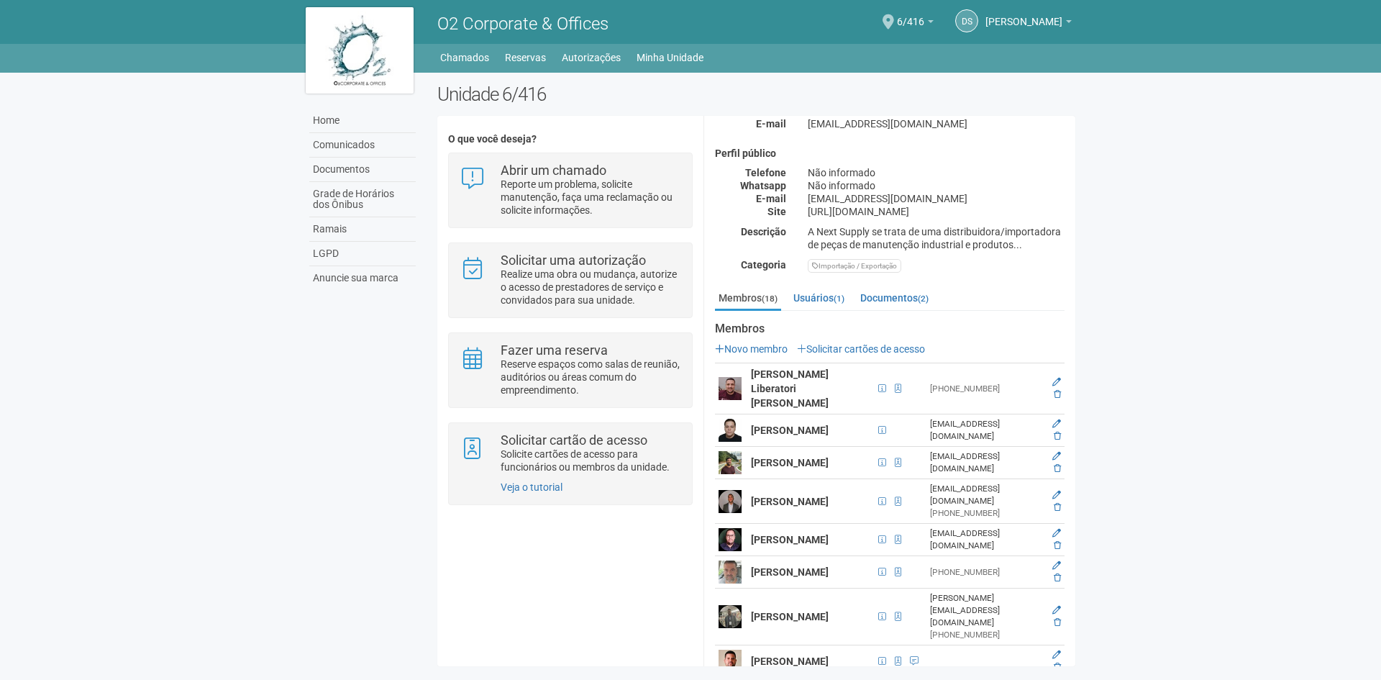
scroll to position [144, 0]
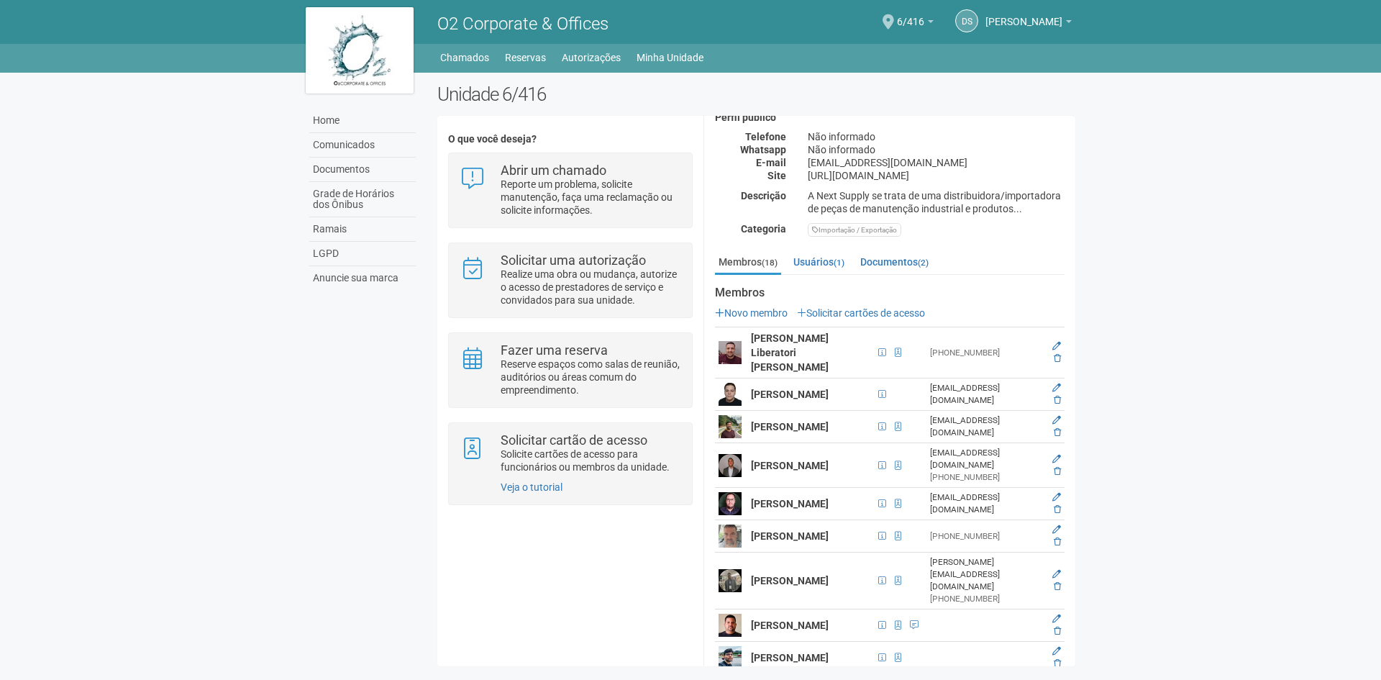
click at [497, 586] on div "O que você deseja? Abrir um chamado Reporte um problema, solicite manutenção, f…" at bounding box center [756, 391] width 638 height 529
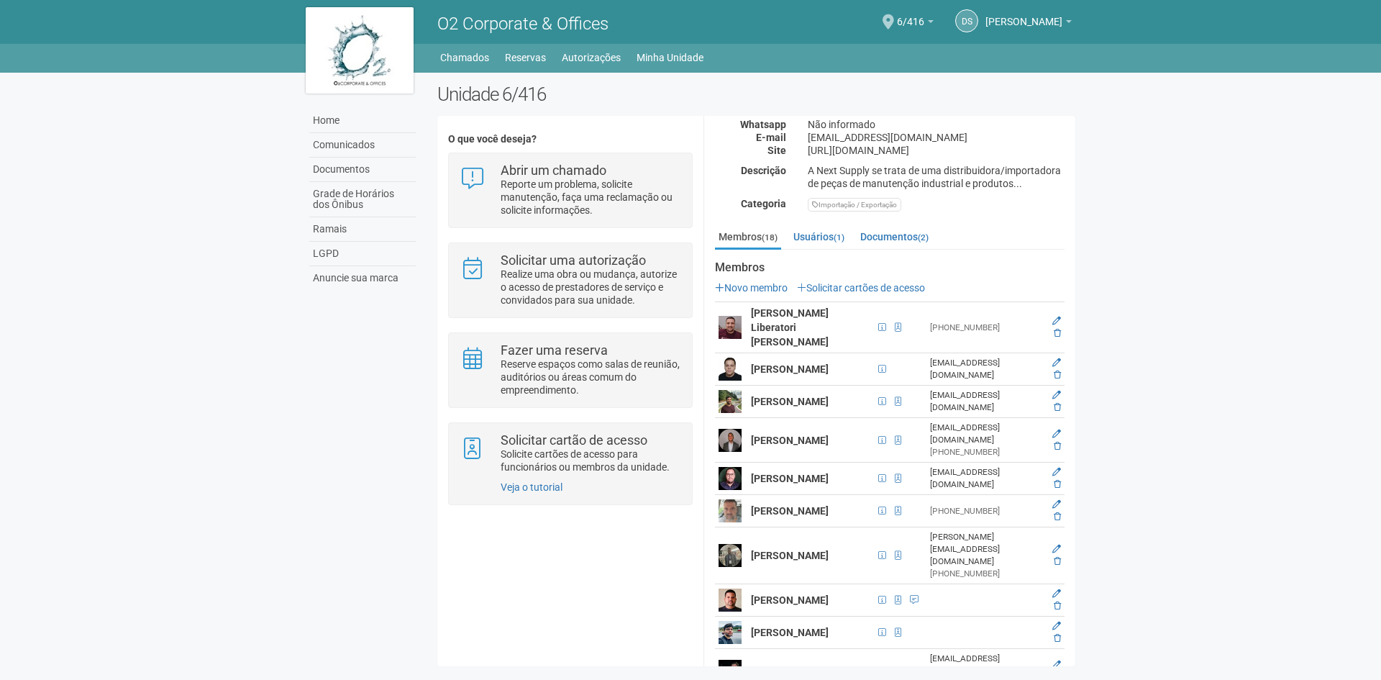
scroll to position [0, 0]
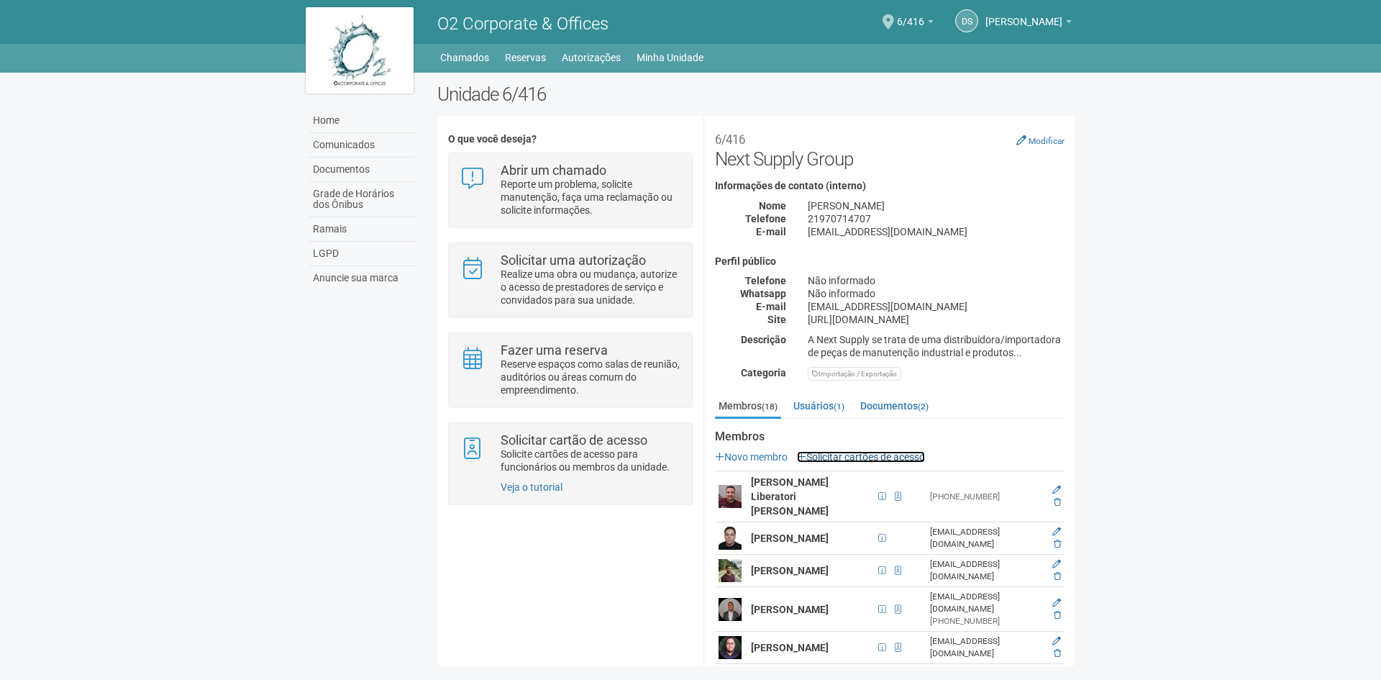
click at [877, 453] on link "Solicitar cartões de acesso" at bounding box center [861, 457] width 128 height 12
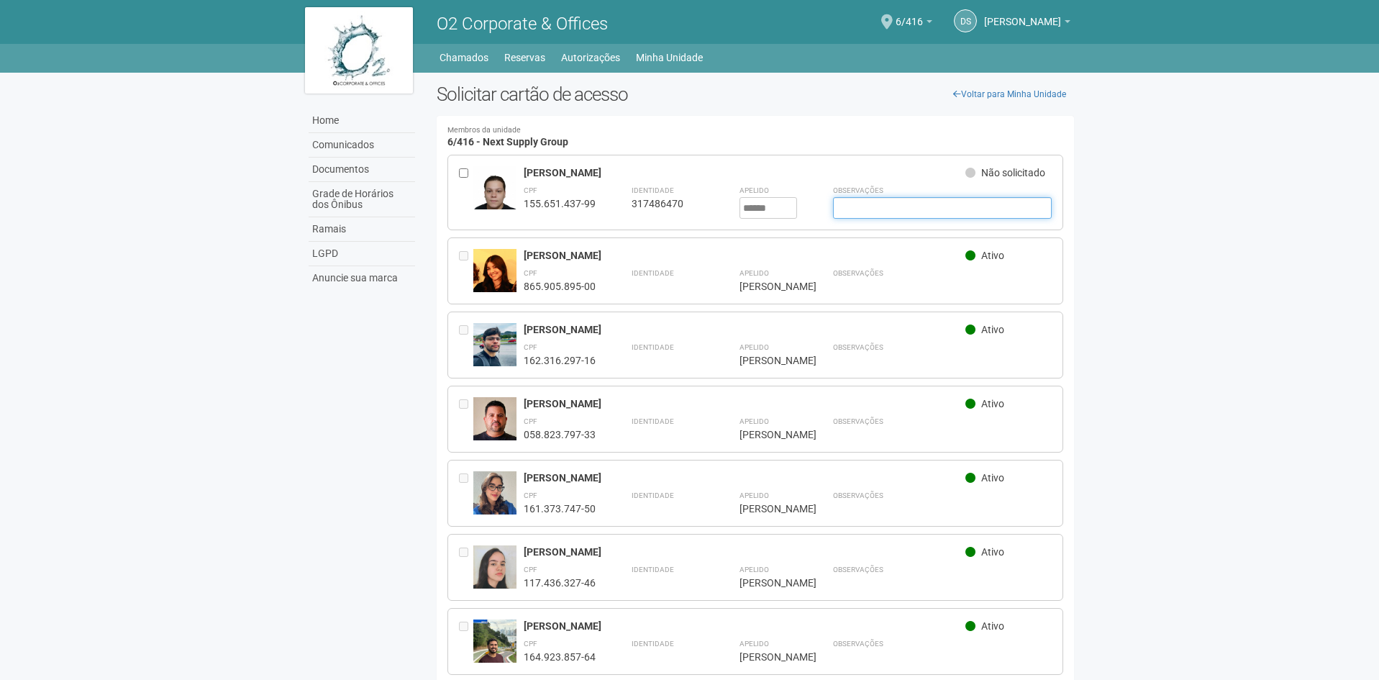
click at [908, 200] on input "text" at bounding box center [942, 208] width 219 height 22
click at [784, 204] on input "******" at bounding box center [769, 208] width 58 height 22
click at [903, 208] on input "text" at bounding box center [942, 208] width 219 height 22
click at [853, 161] on div "[PERSON_NAME] Não solicitado CPF 155.651.437-99 Identidade 317486470 Apelido **…" at bounding box center [756, 193] width 617 height 76
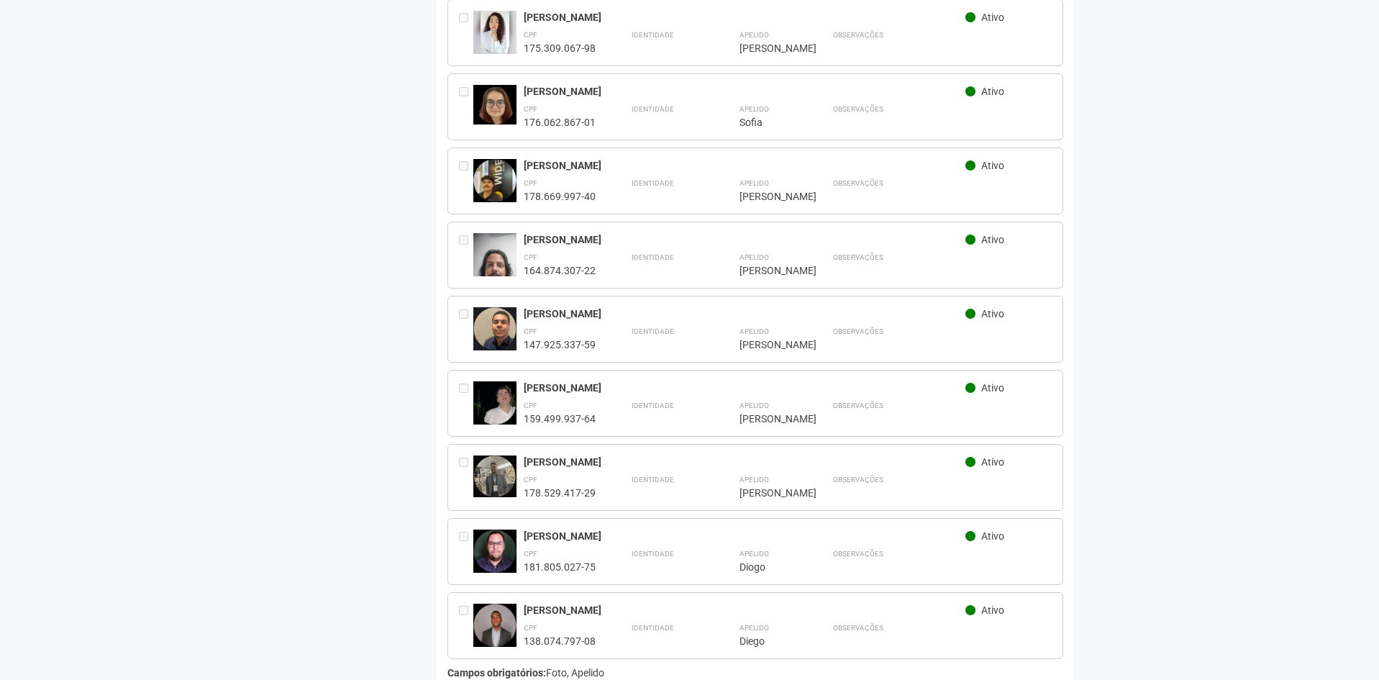
scroll to position [886, 0]
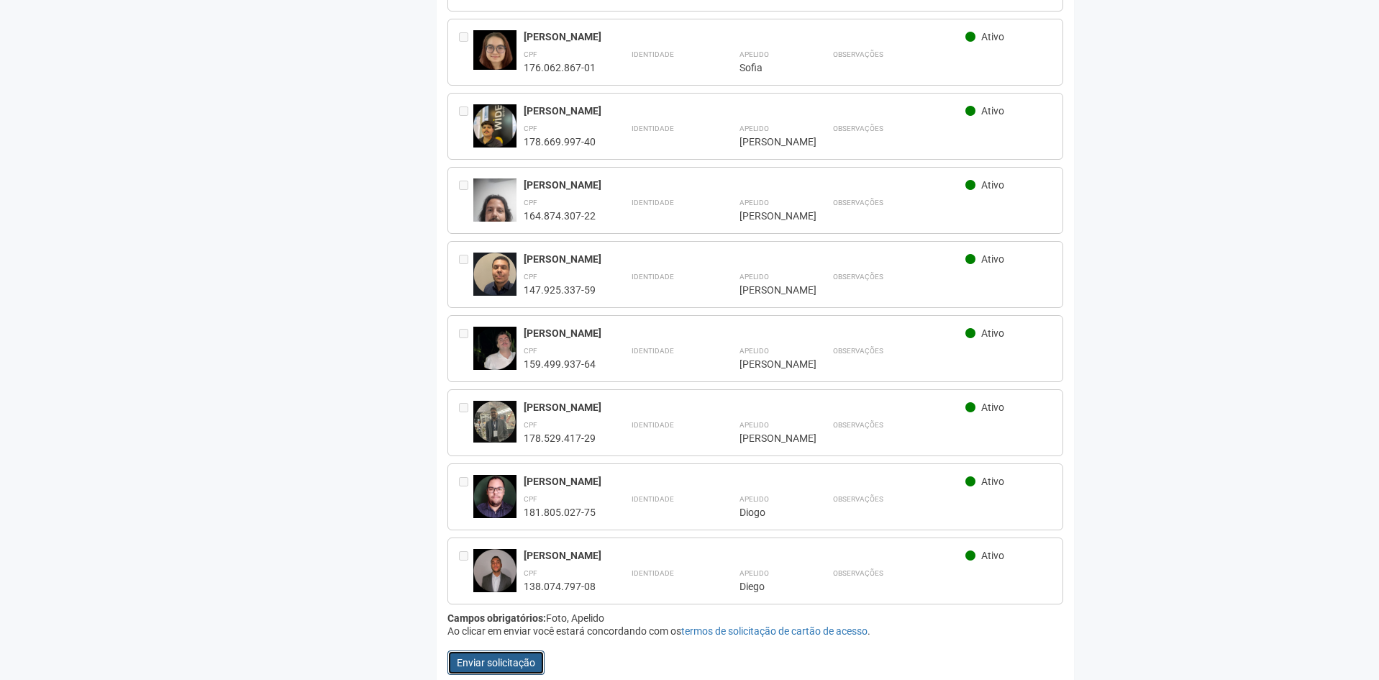
click at [524, 652] on button "Enviar solicitação" at bounding box center [496, 662] width 97 height 24
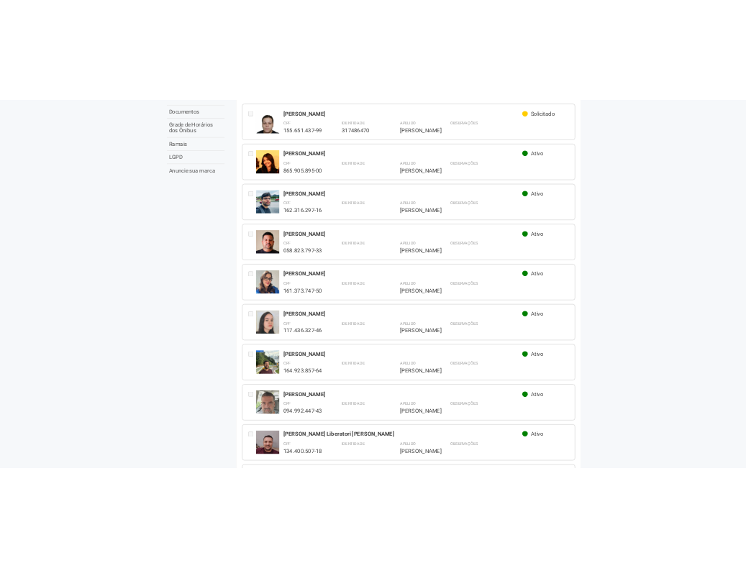
scroll to position [0, 0]
